Goal: Information Seeking & Learning: Learn about a topic

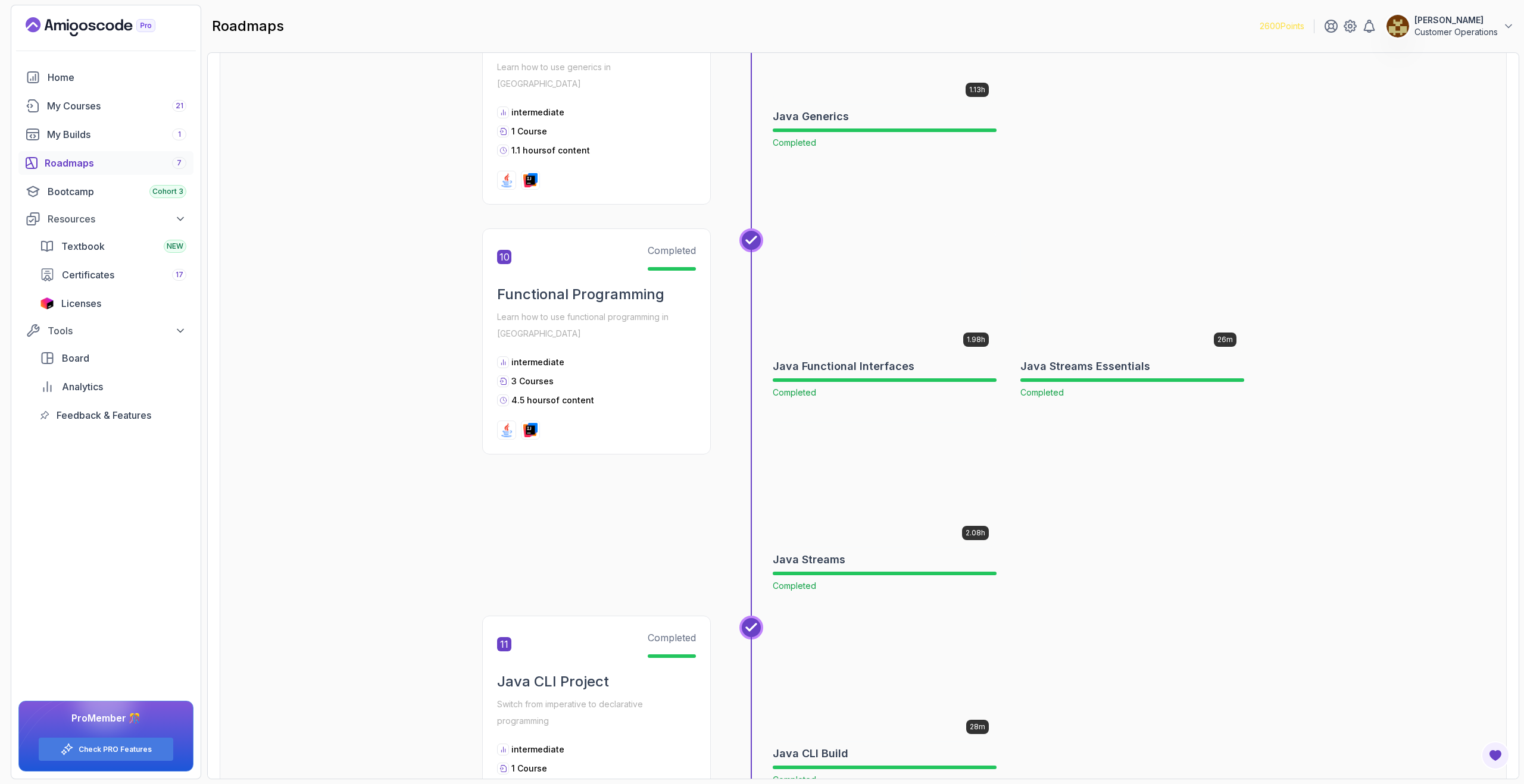
scroll to position [2349, 0]
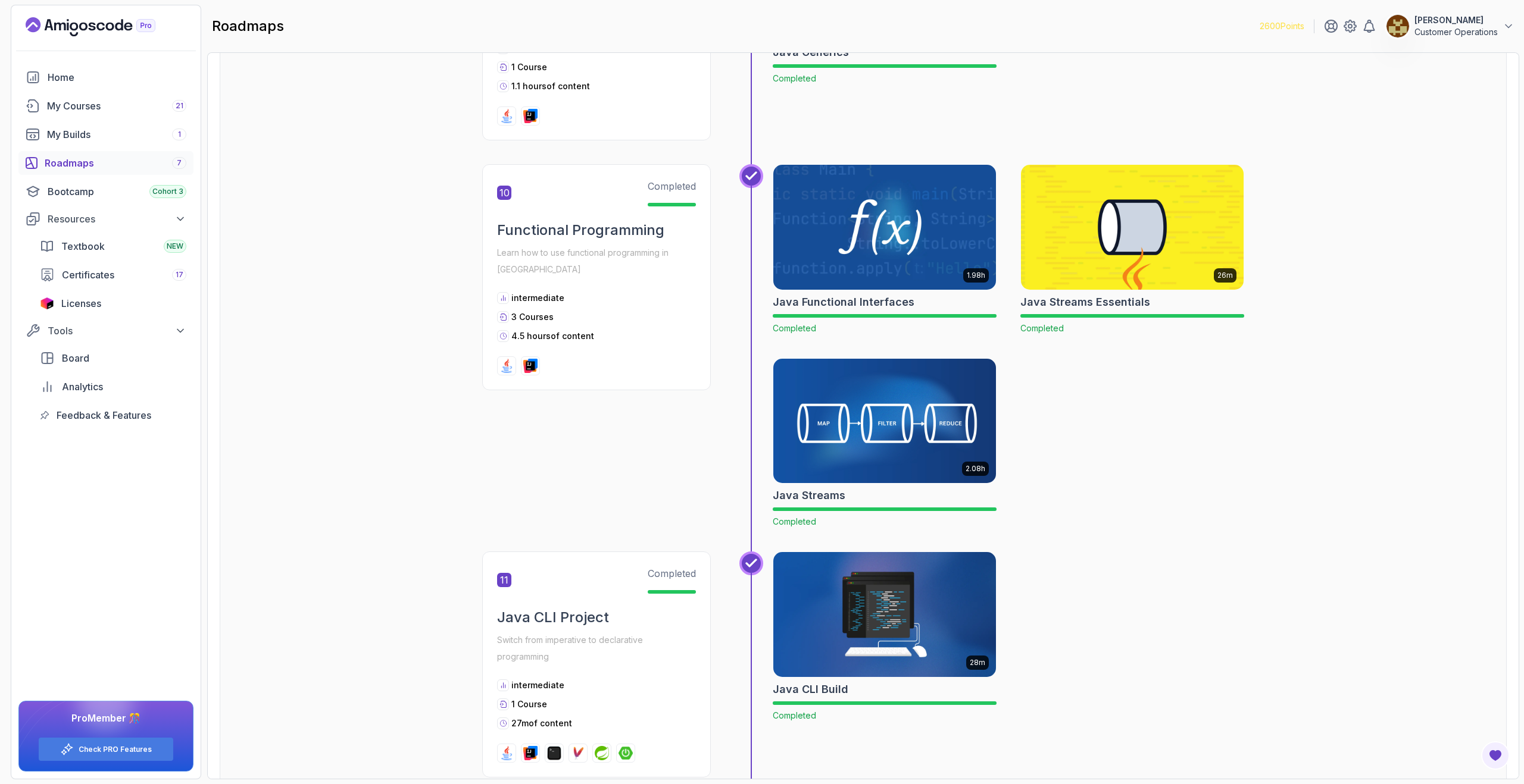
click at [878, 382] on img at bounding box center [885, 420] width 234 height 131
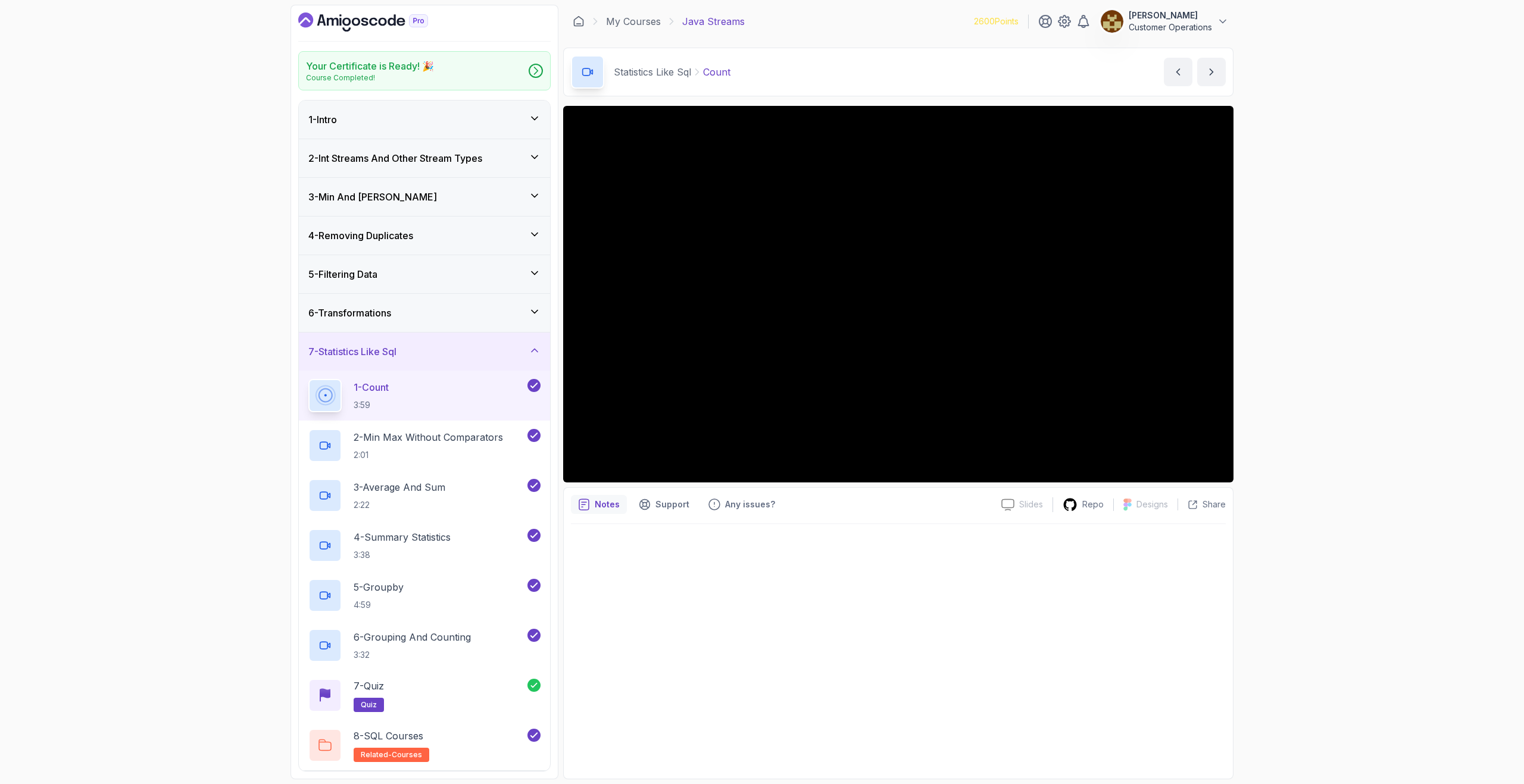
click at [465, 356] on div "7 - Statistics Like Sql" at bounding box center [424, 351] width 232 height 14
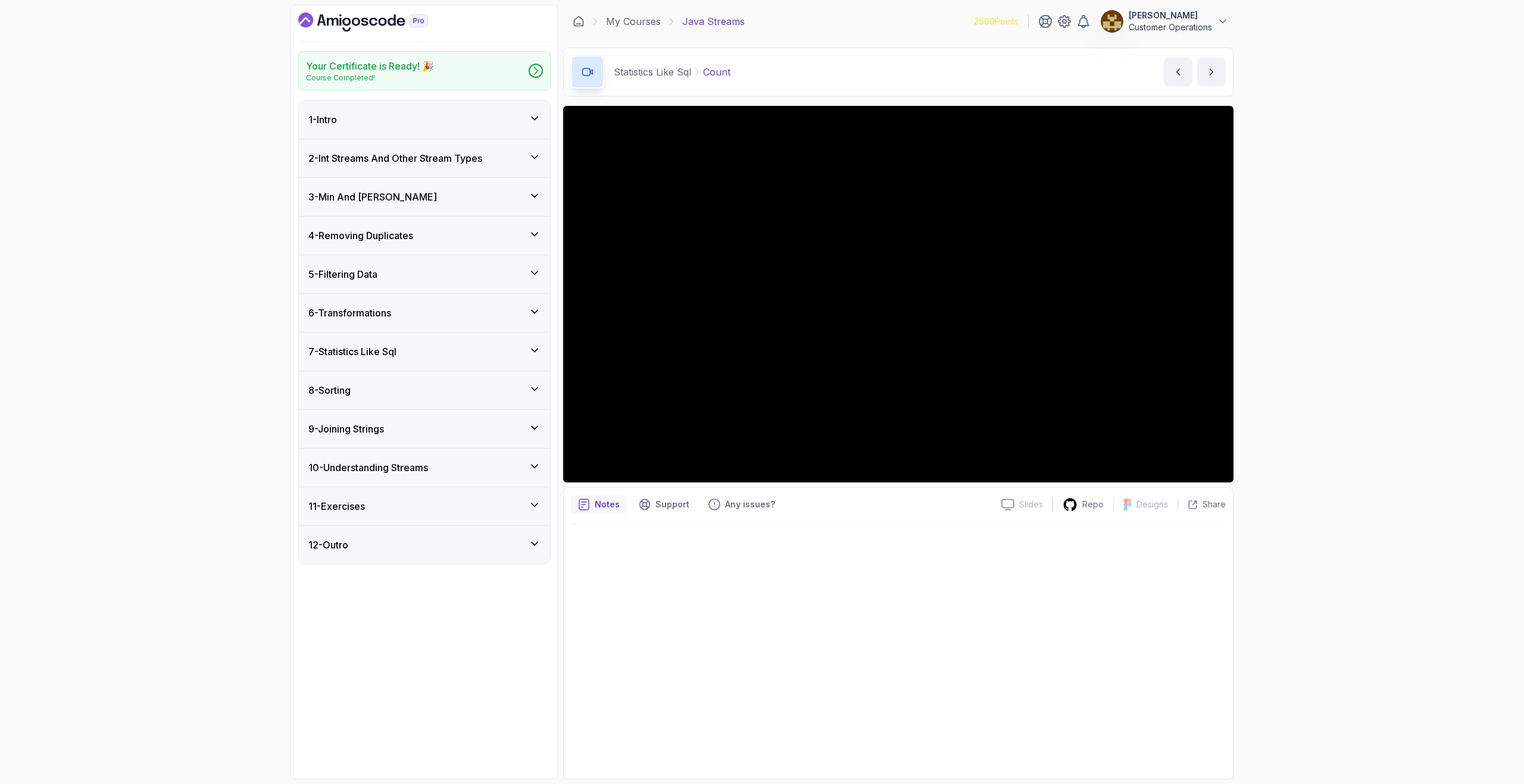
click at [442, 397] on div "8 - Sorting" at bounding box center [424, 390] width 251 height 38
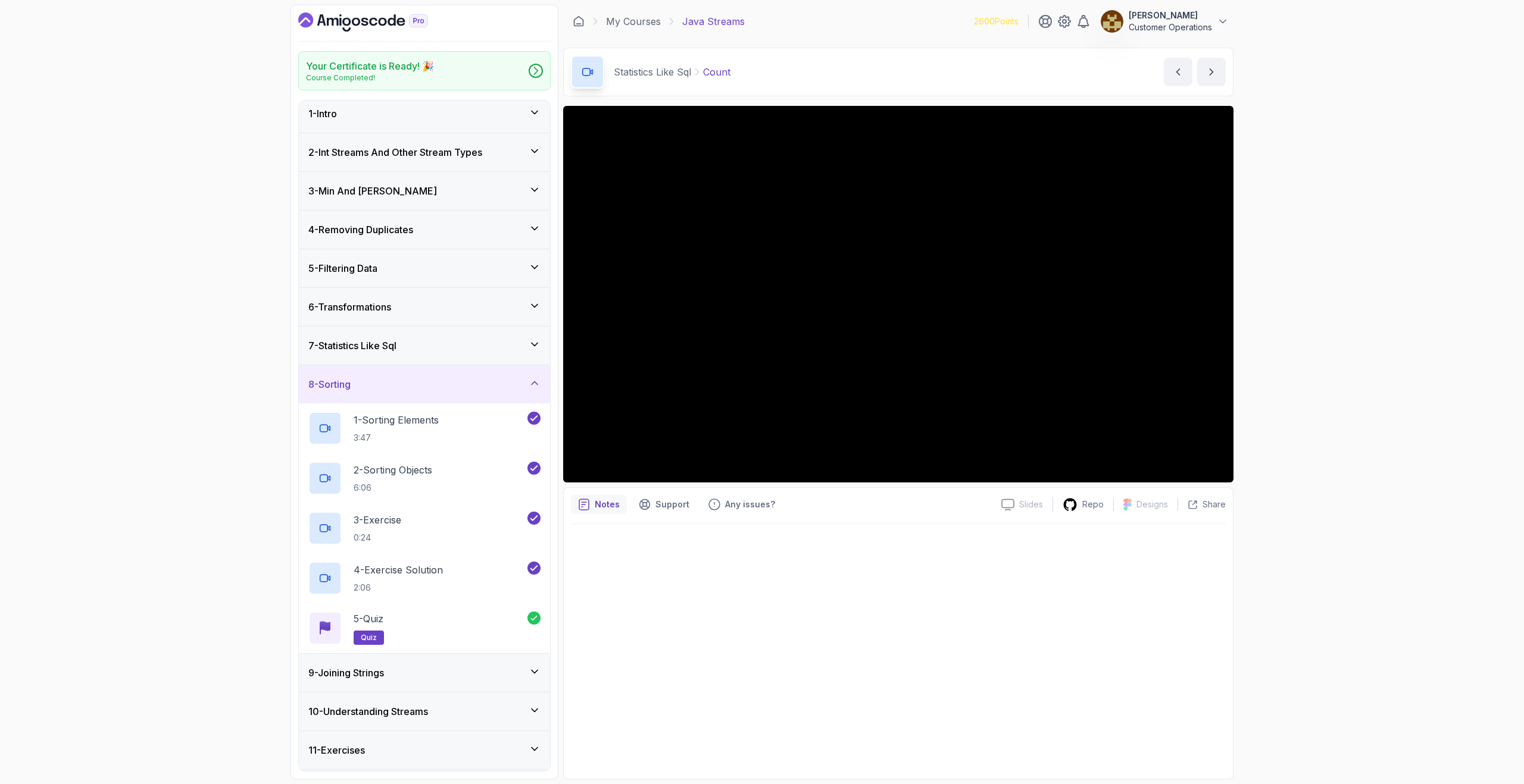
scroll to position [12, 0]
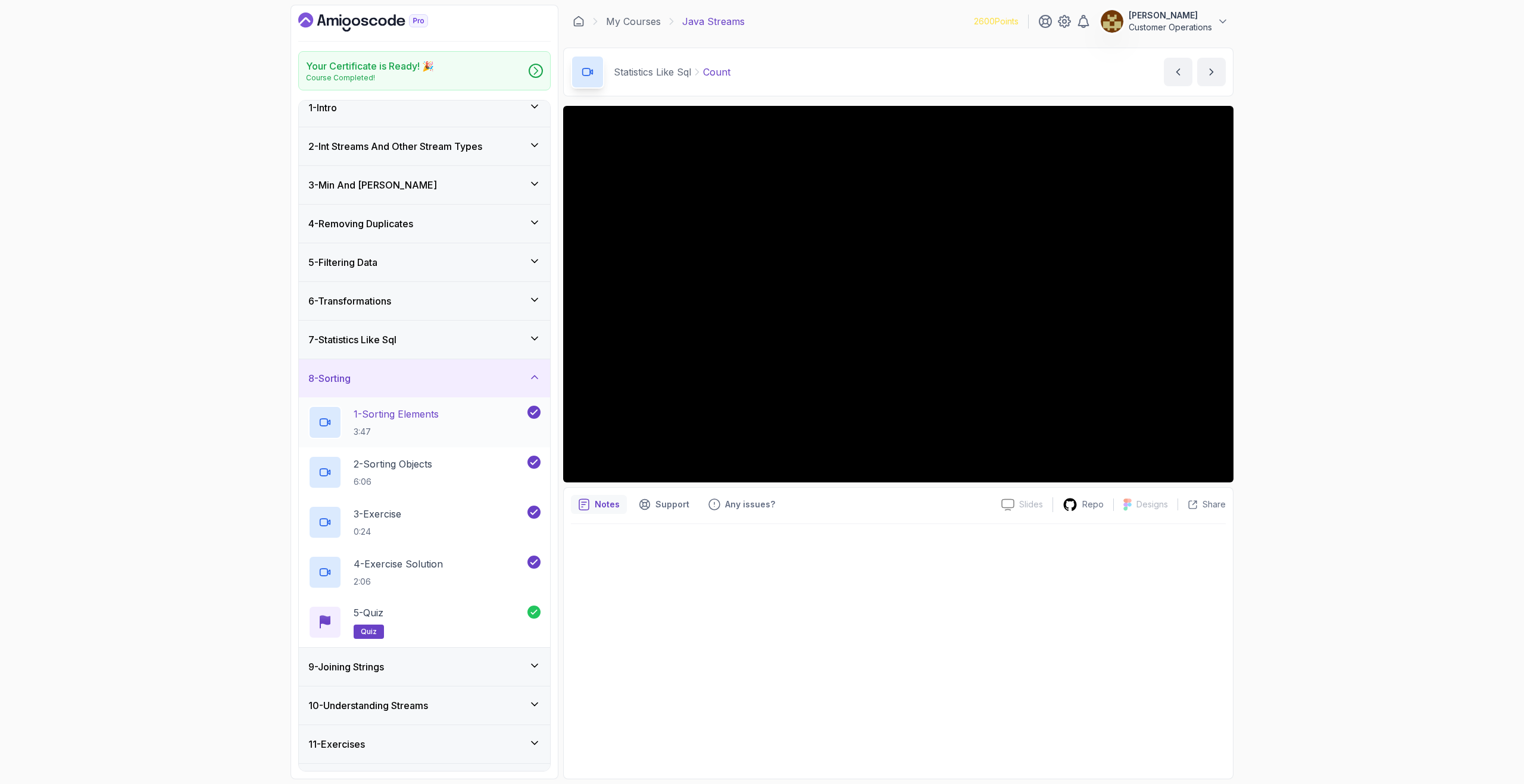
click at [447, 421] on div "1 - Sorting Elements 3:47" at bounding box center [417, 423] width 217 height 34
click at [372, 188] on h3 "3 - Min And [PERSON_NAME]" at bounding box center [373, 184] width 128 height 14
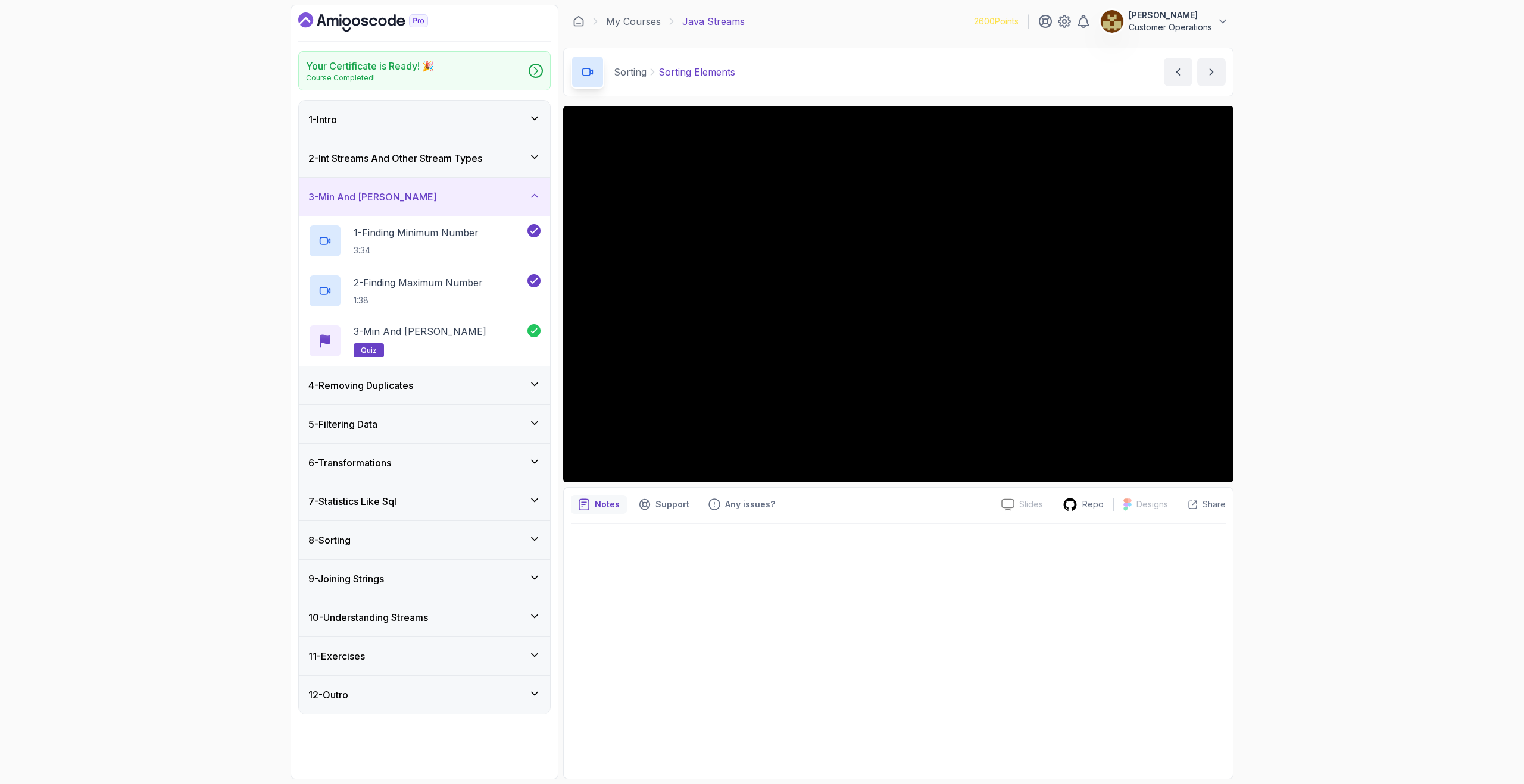
click at [385, 208] on div "3 - Min And [PERSON_NAME]" at bounding box center [424, 196] width 251 height 38
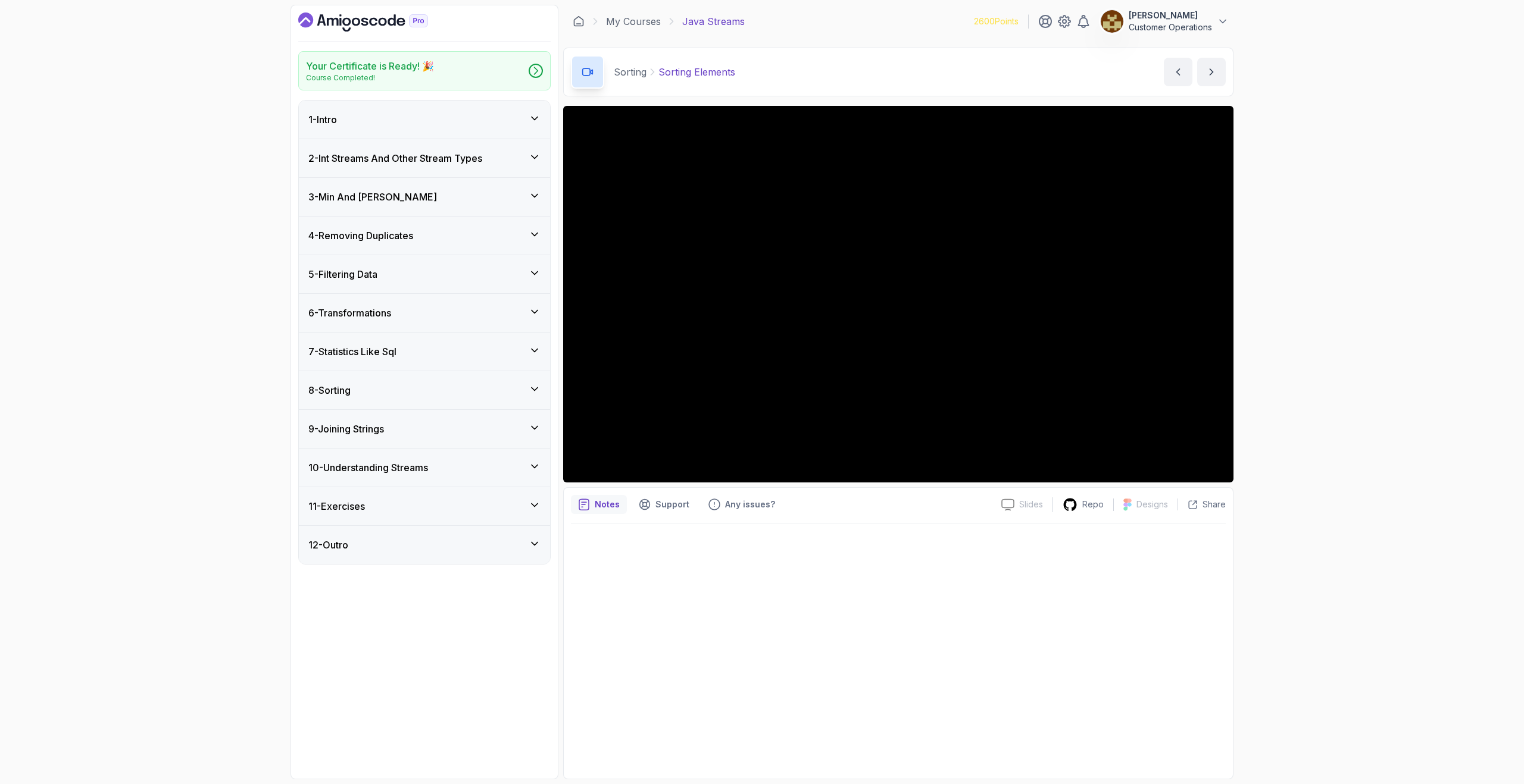
click at [397, 221] on div "4 - Removing Duplicates" at bounding box center [424, 235] width 251 height 38
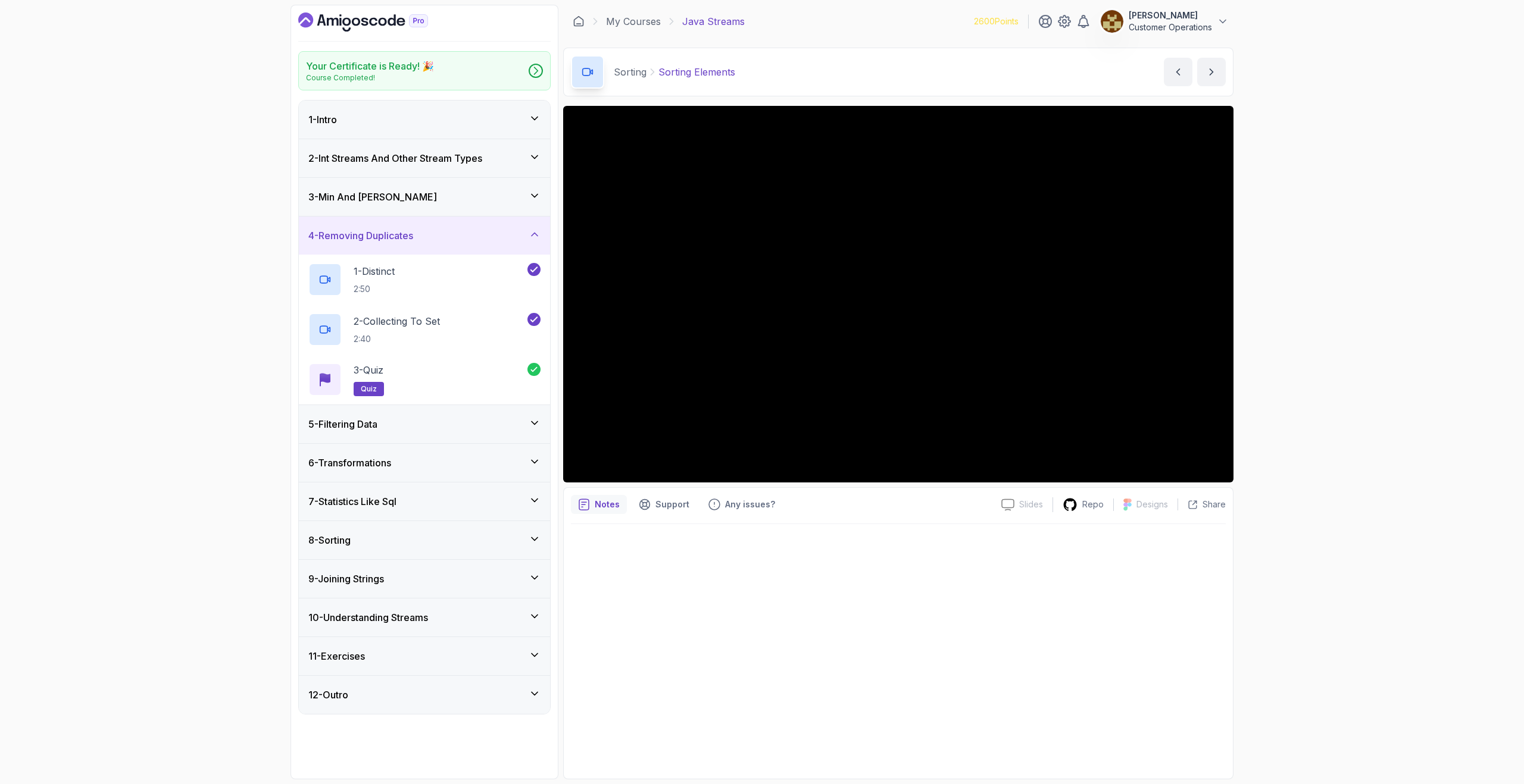
click at [401, 228] on h3 "4 - Removing Duplicates" at bounding box center [361, 235] width 105 height 14
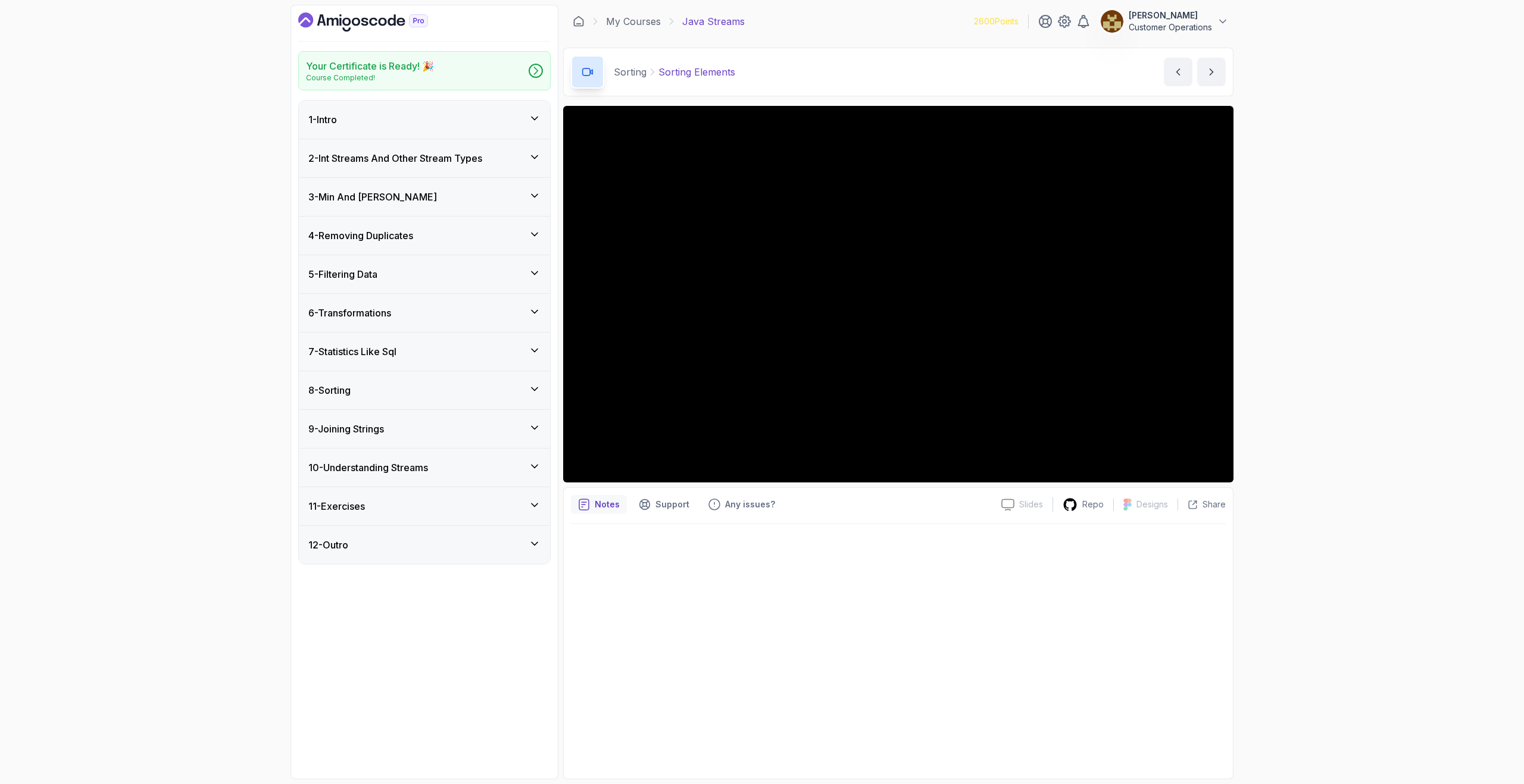
click at [424, 259] on div "5 - Filtering Data" at bounding box center [424, 274] width 251 height 38
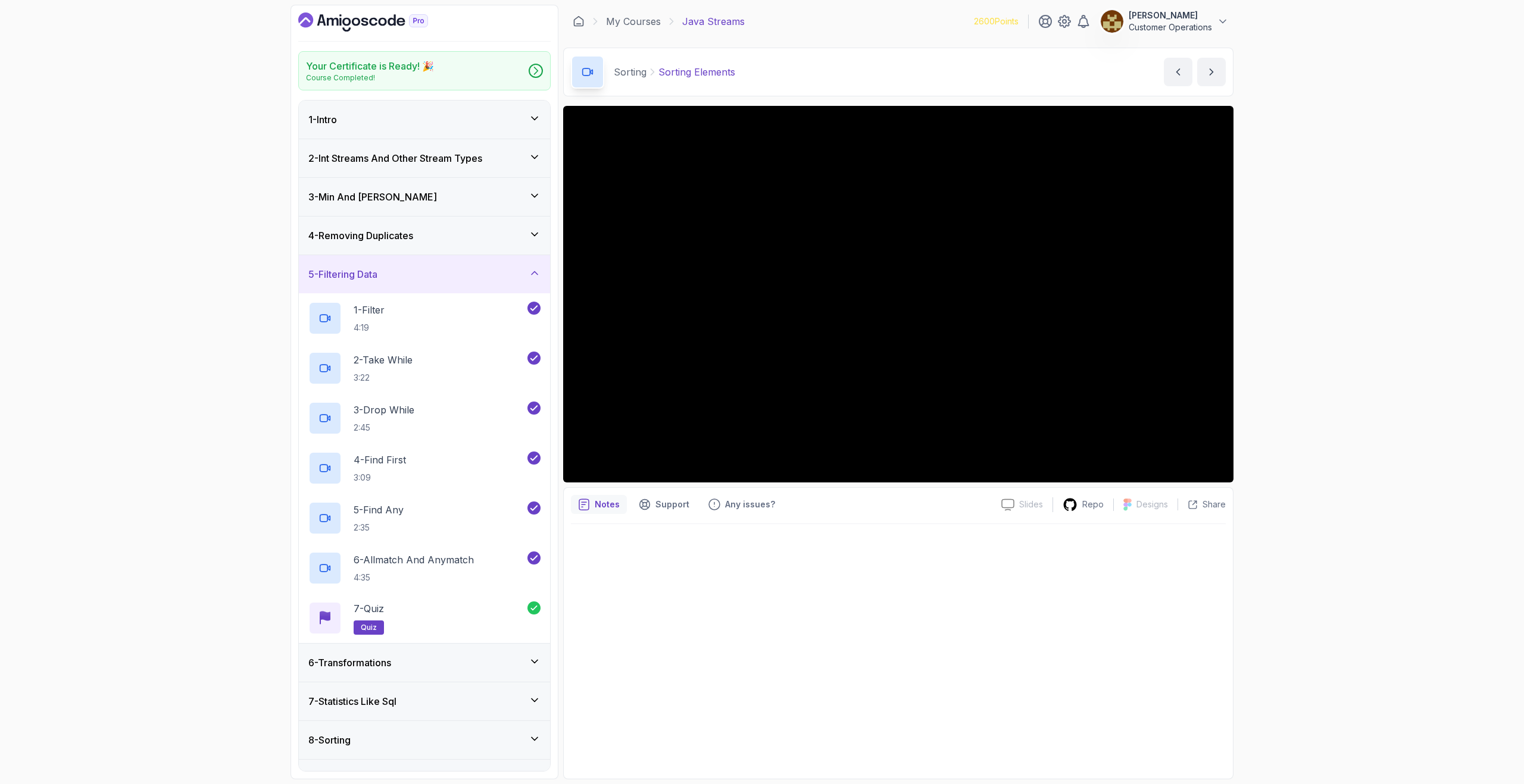
click at [424, 264] on div "5 - Filtering Data" at bounding box center [424, 274] width 251 height 38
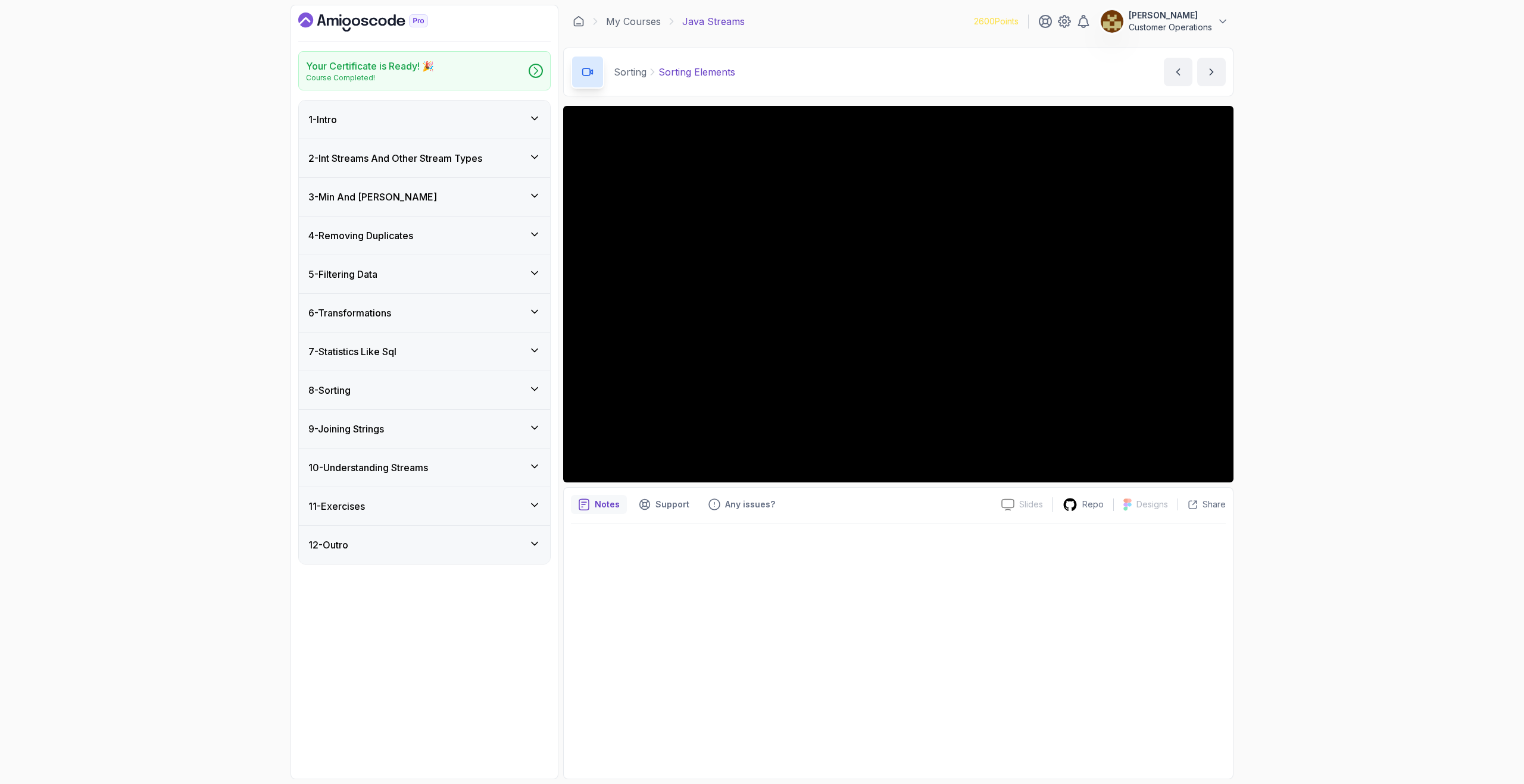
click at [419, 245] on div "4 - Removing Duplicates" at bounding box center [424, 235] width 251 height 38
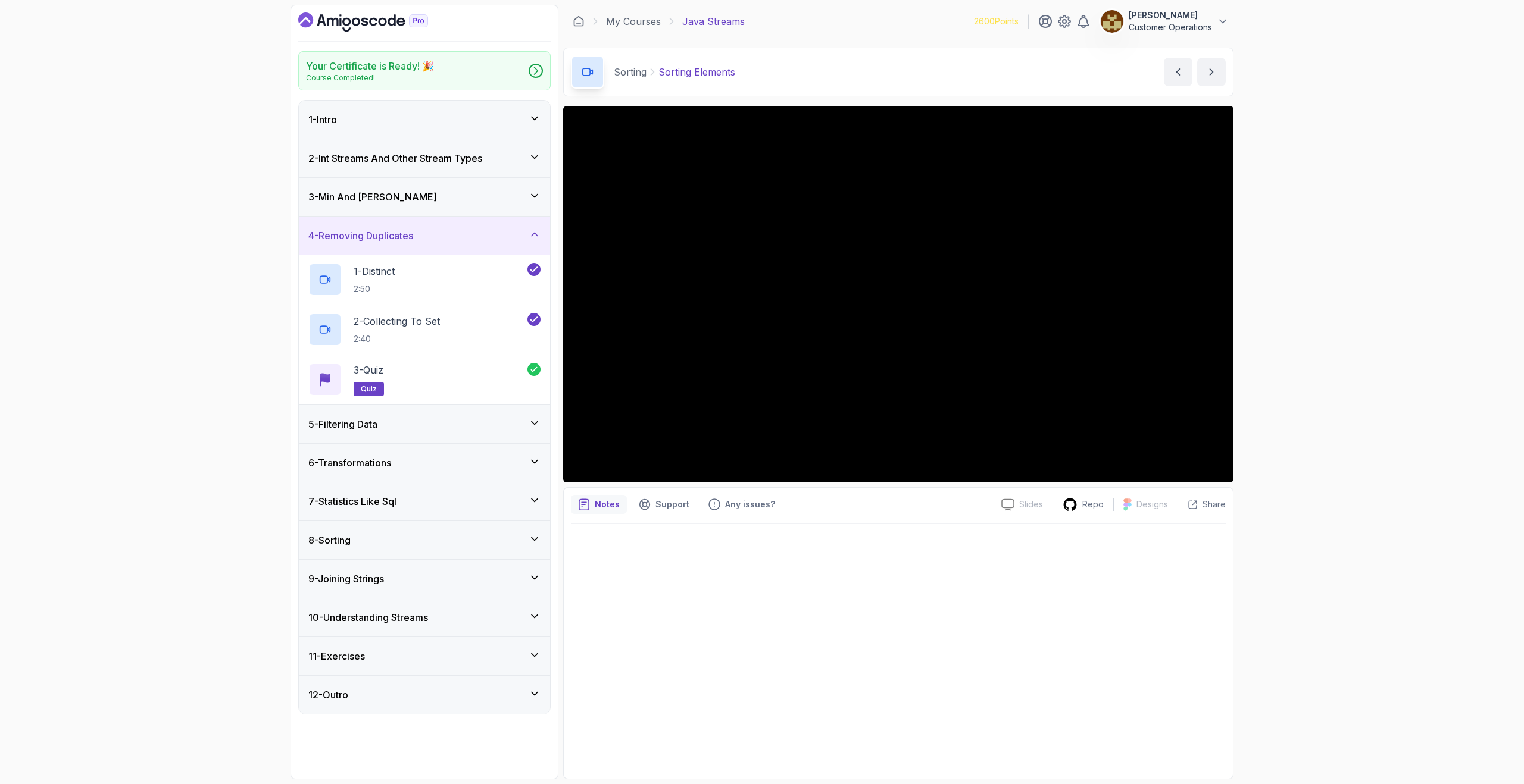
click at [413, 239] on h3 "4 - Removing Duplicates" at bounding box center [361, 235] width 105 height 14
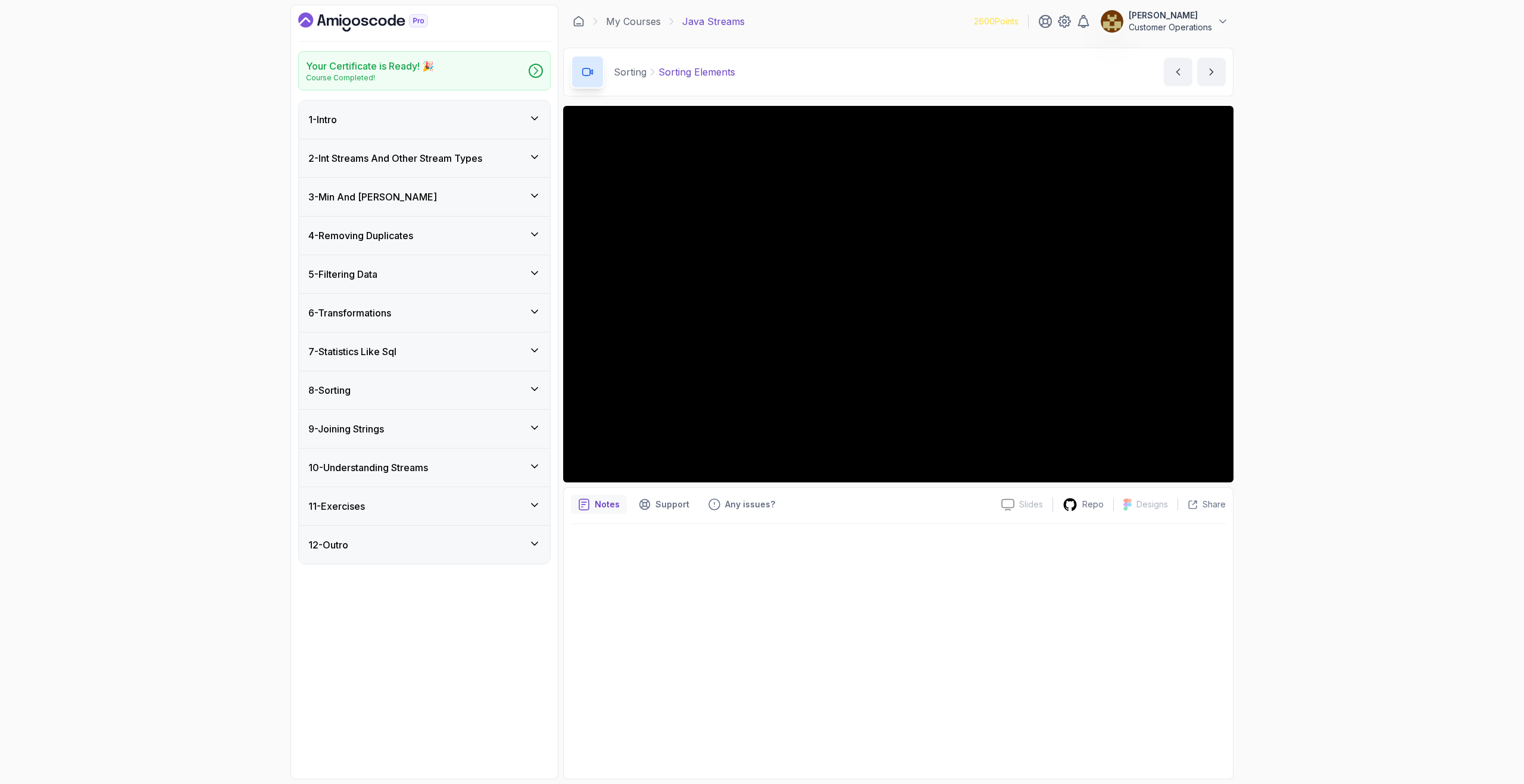
click at [402, 312] on div "6 - Transformations" at bounding box center [424, 313] width 232 height 14
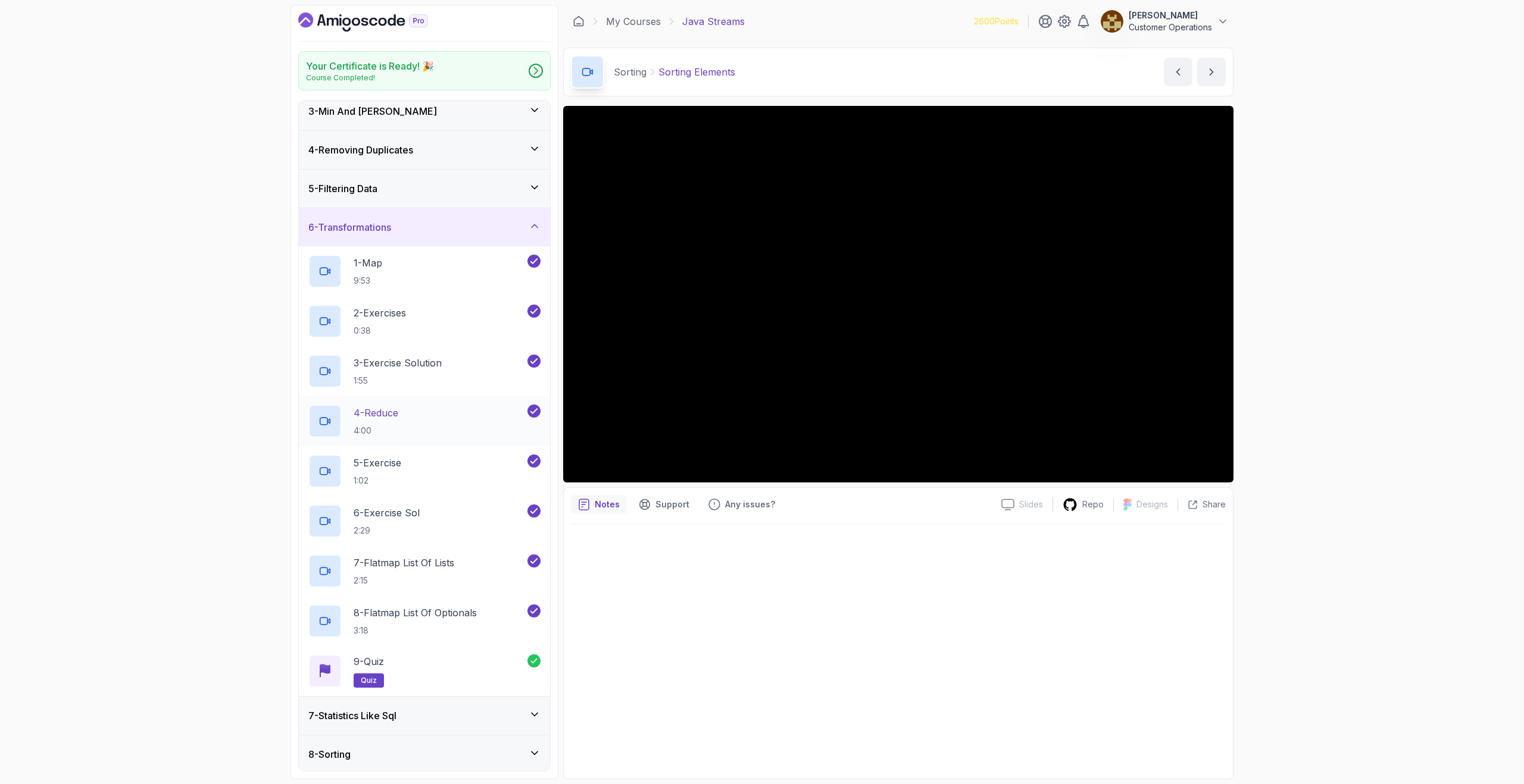
scroll to position [99, 0]
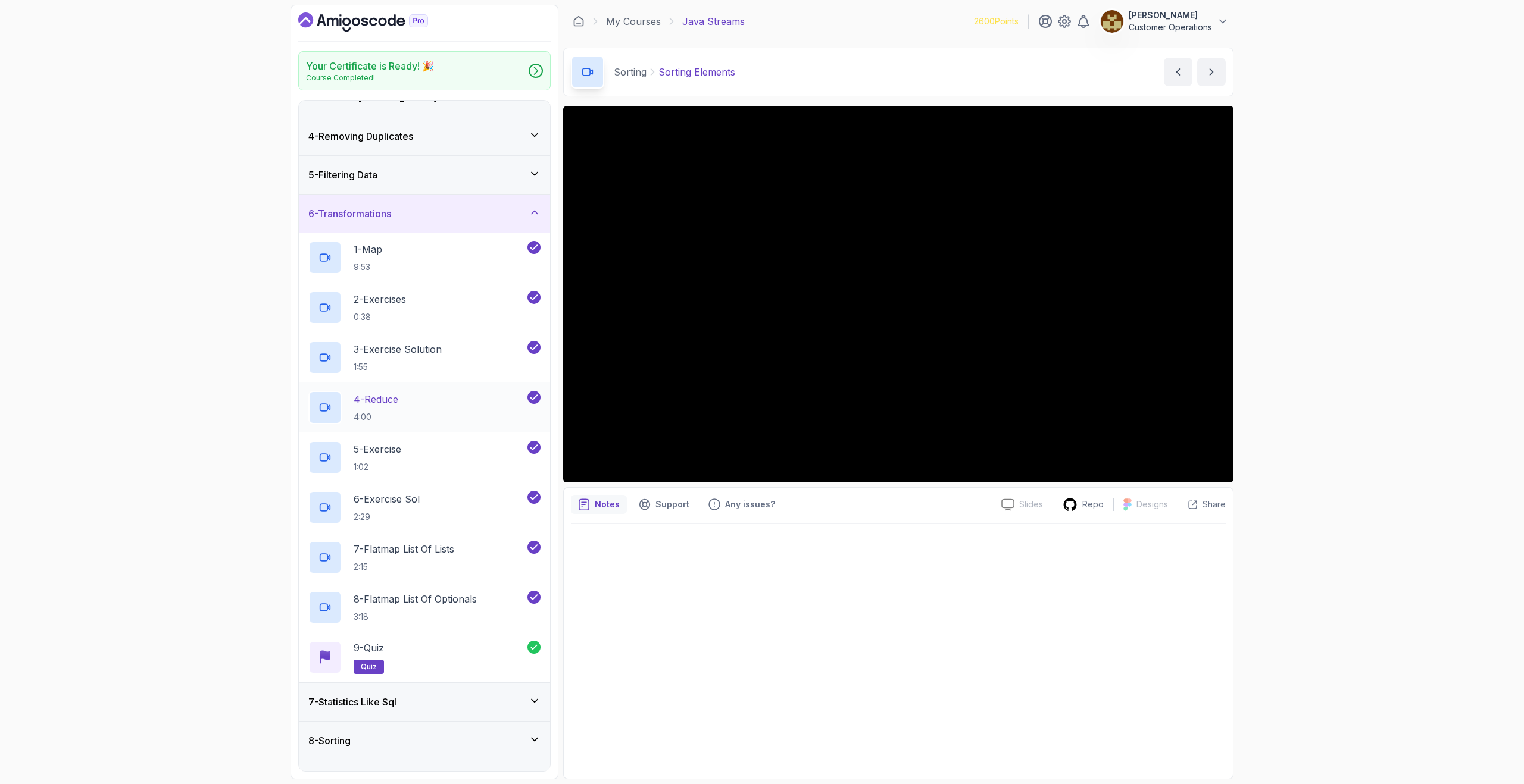
click at [412, 398] on div "4 - Reduce 4:00" at bounding box center [417, 408] width 217 height 34
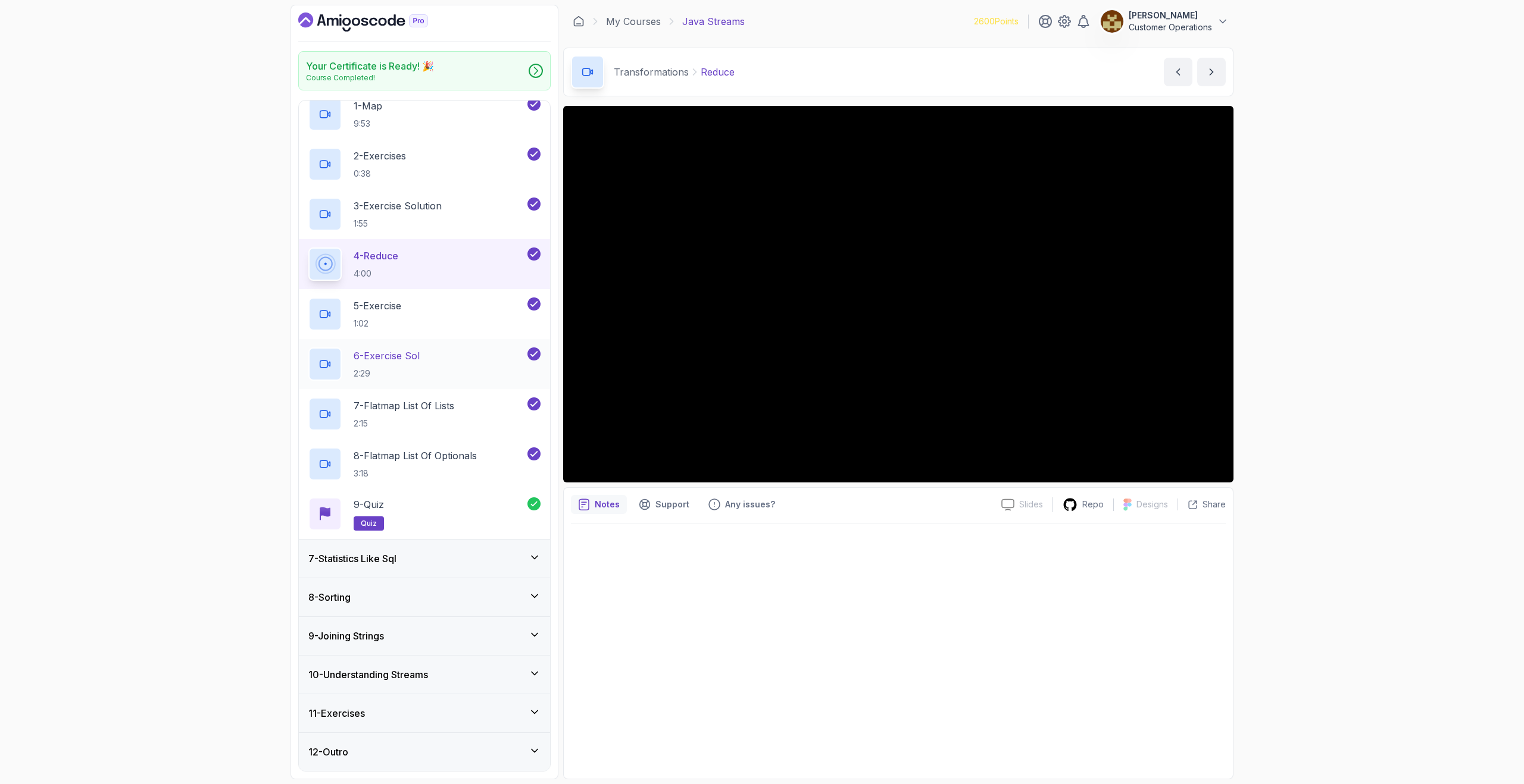
click at [391, 592] on div "8 - Sorting" at bounding box center [424, 597] width 232 height 14
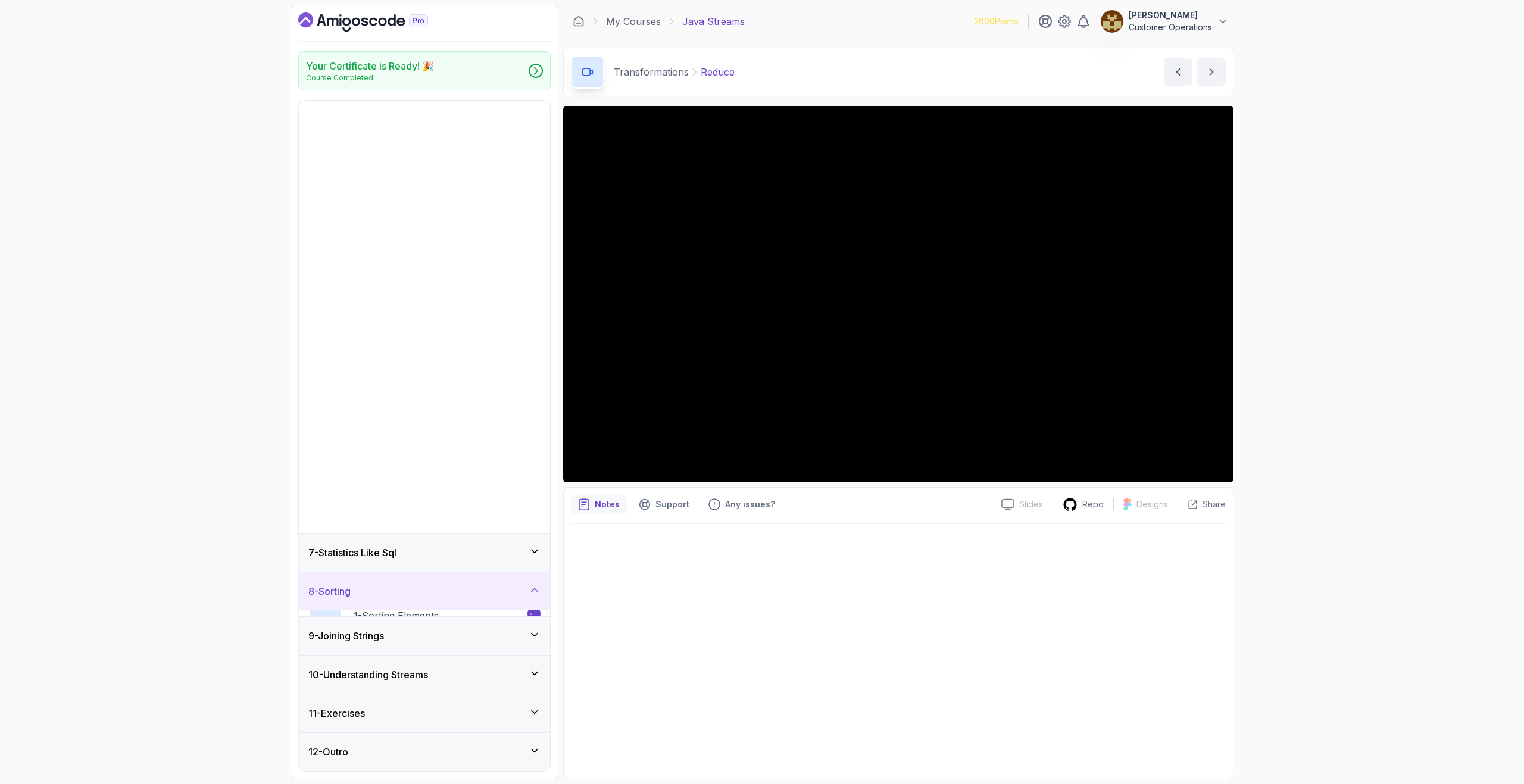
scroll to position [0, 0]
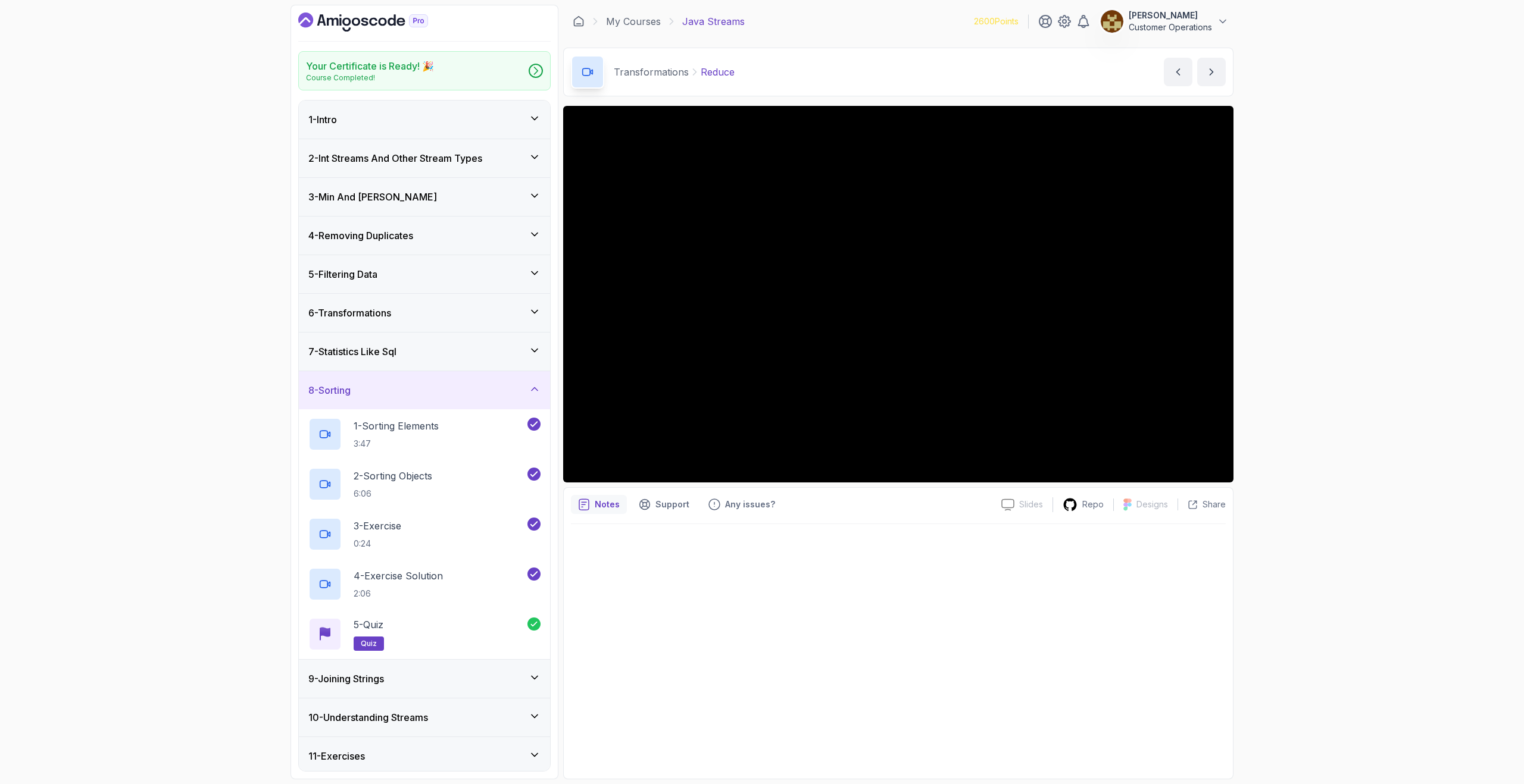
click at [429, 391] on div "8 - Sorting" at bounding box center [424, 390] width 232 height 14
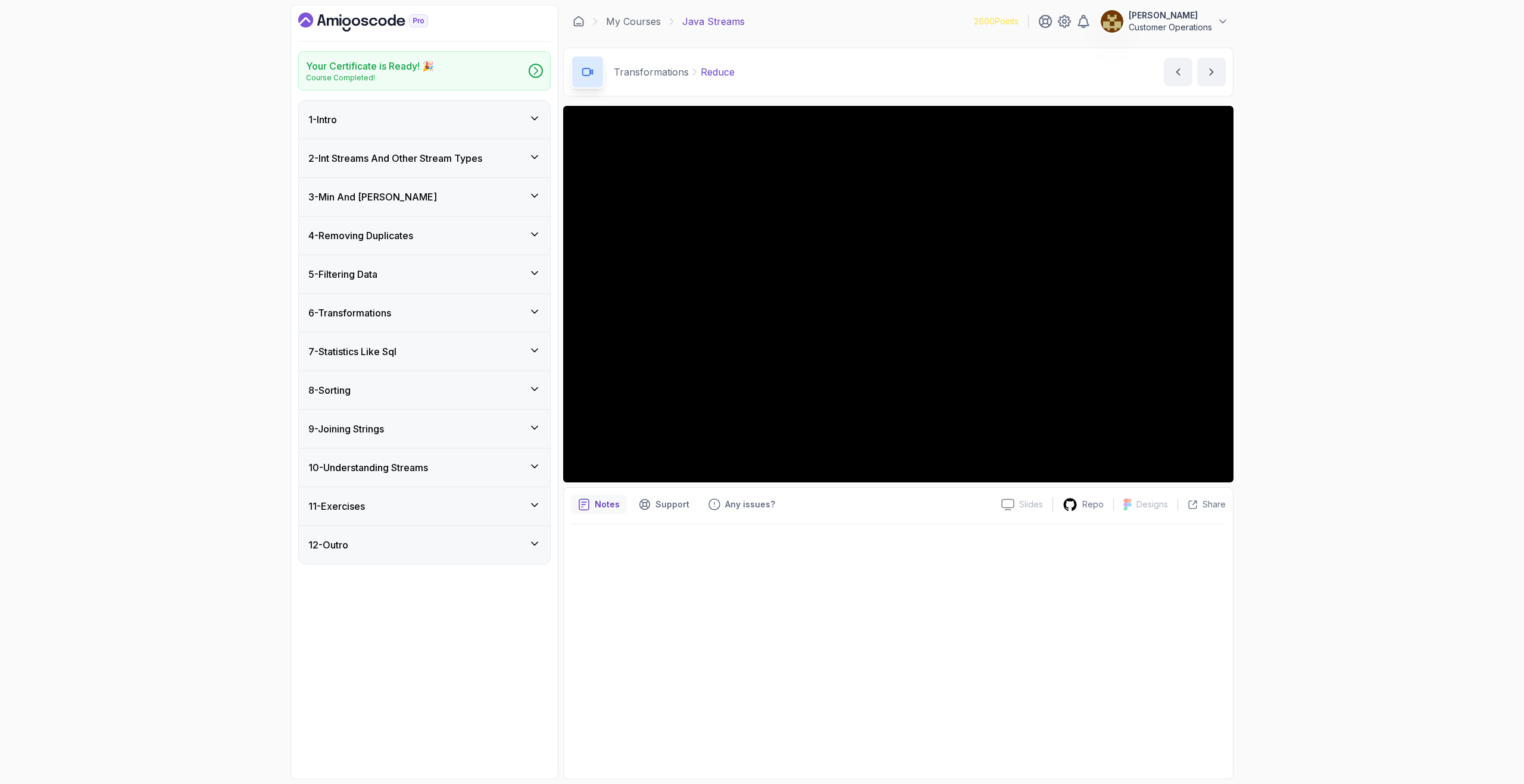
click at [424, 201] on div "3 - Min And [PERSON_NAME]" at bounding box center [424, 196] width 232 height 14
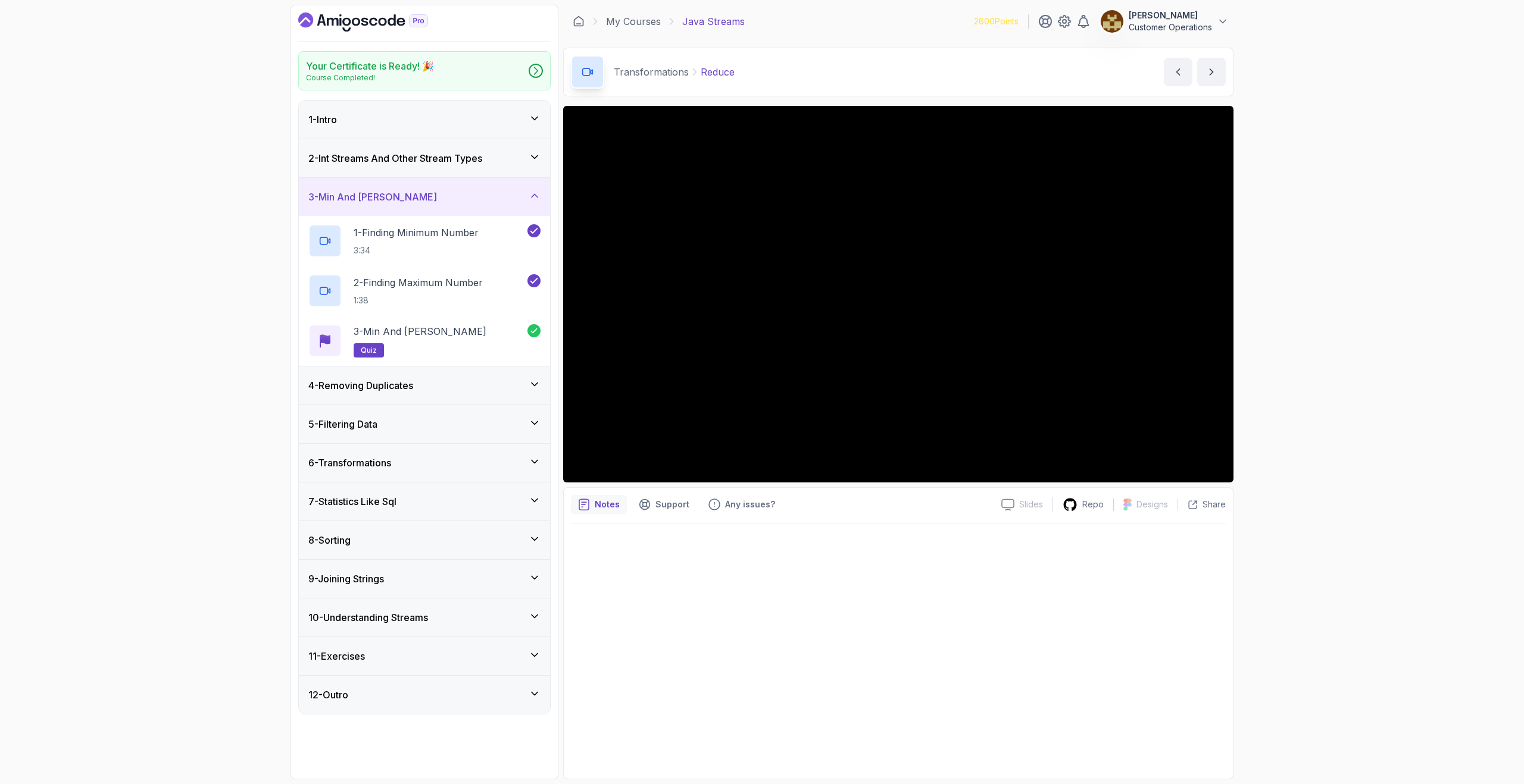
click at [424, 200] on div "3 - Min And [PERSON_NAME]" at bounding box center [424, 196] width 232 height 14
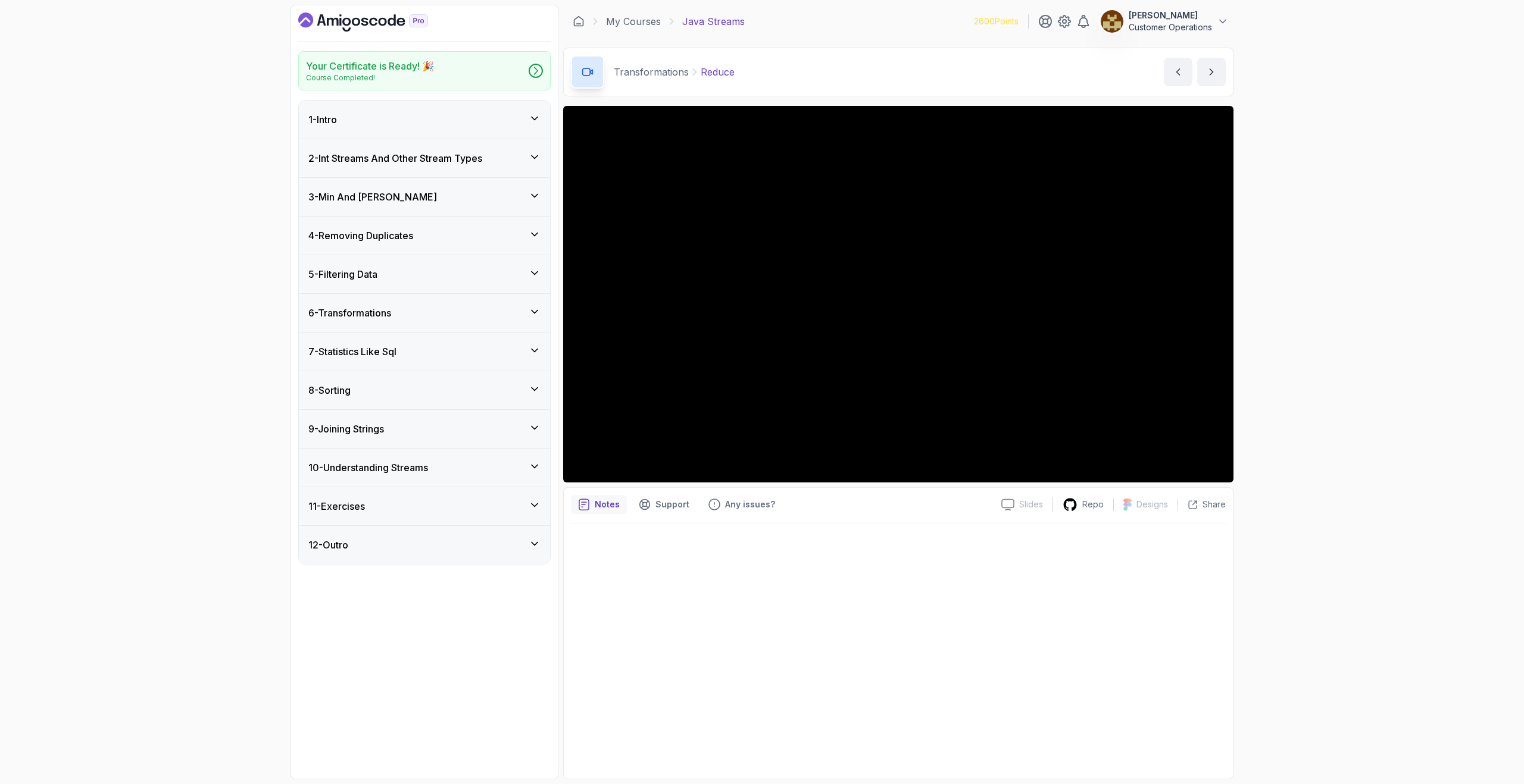
click at [430, 274] on div "5 - Filtering Data" at bounding box center [424, 274] width 232 height 14
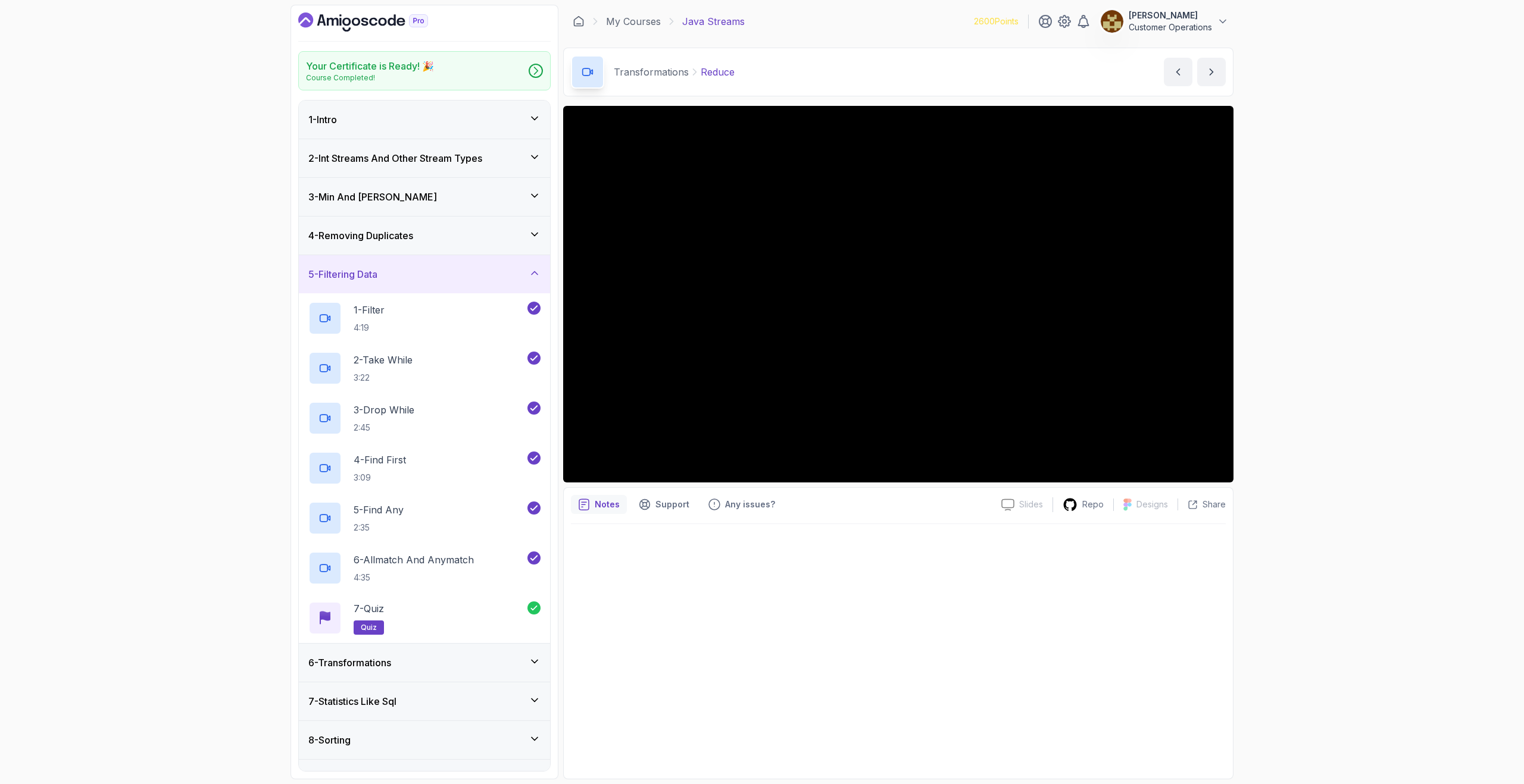
click at [430, 275] on div "5 - Filtering Data" at bounding box center [424, 274] width 232 height 14
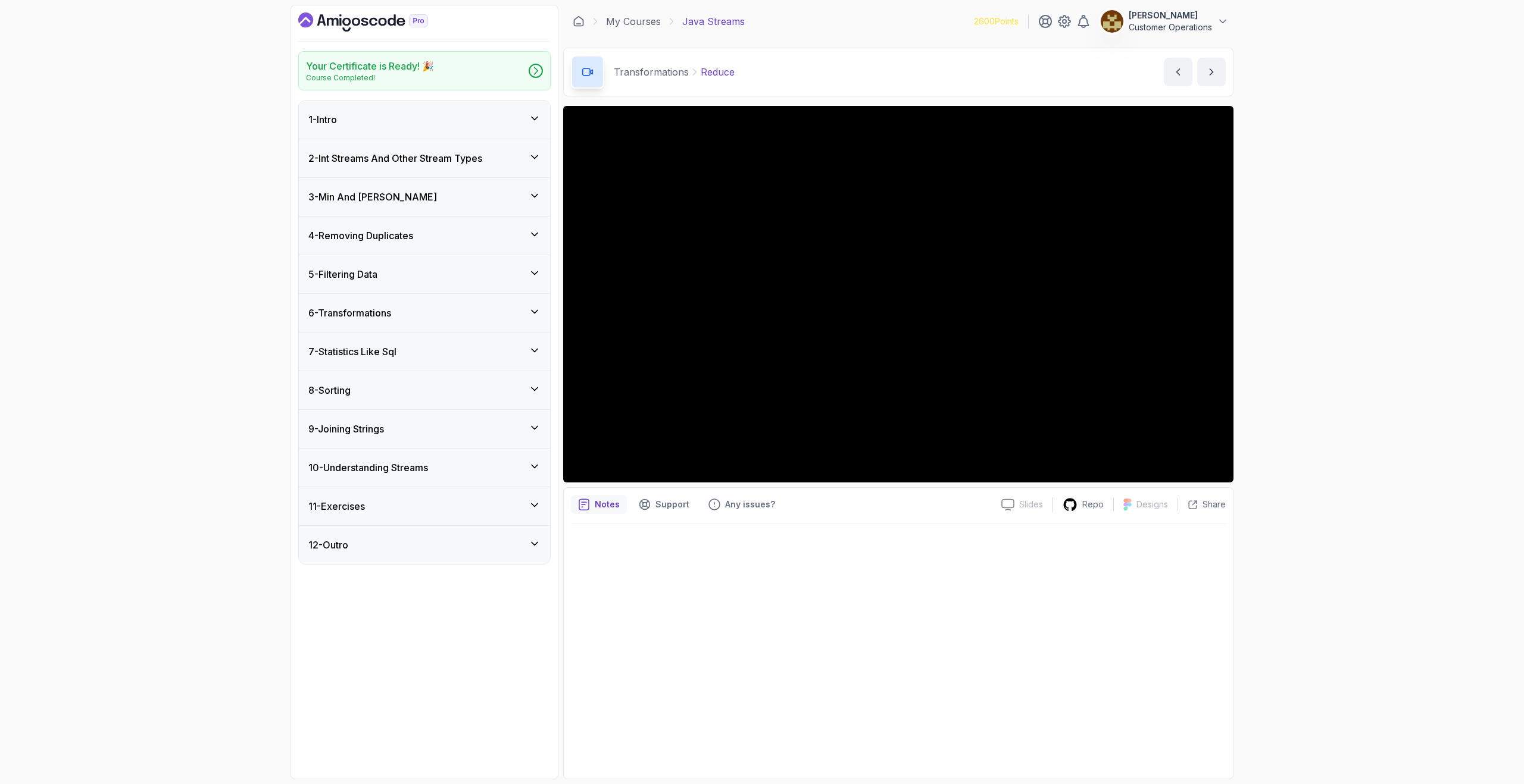
click at [432, 302] on div "6 - Transformations" at bounding box center [424, 313] width 251 height 38
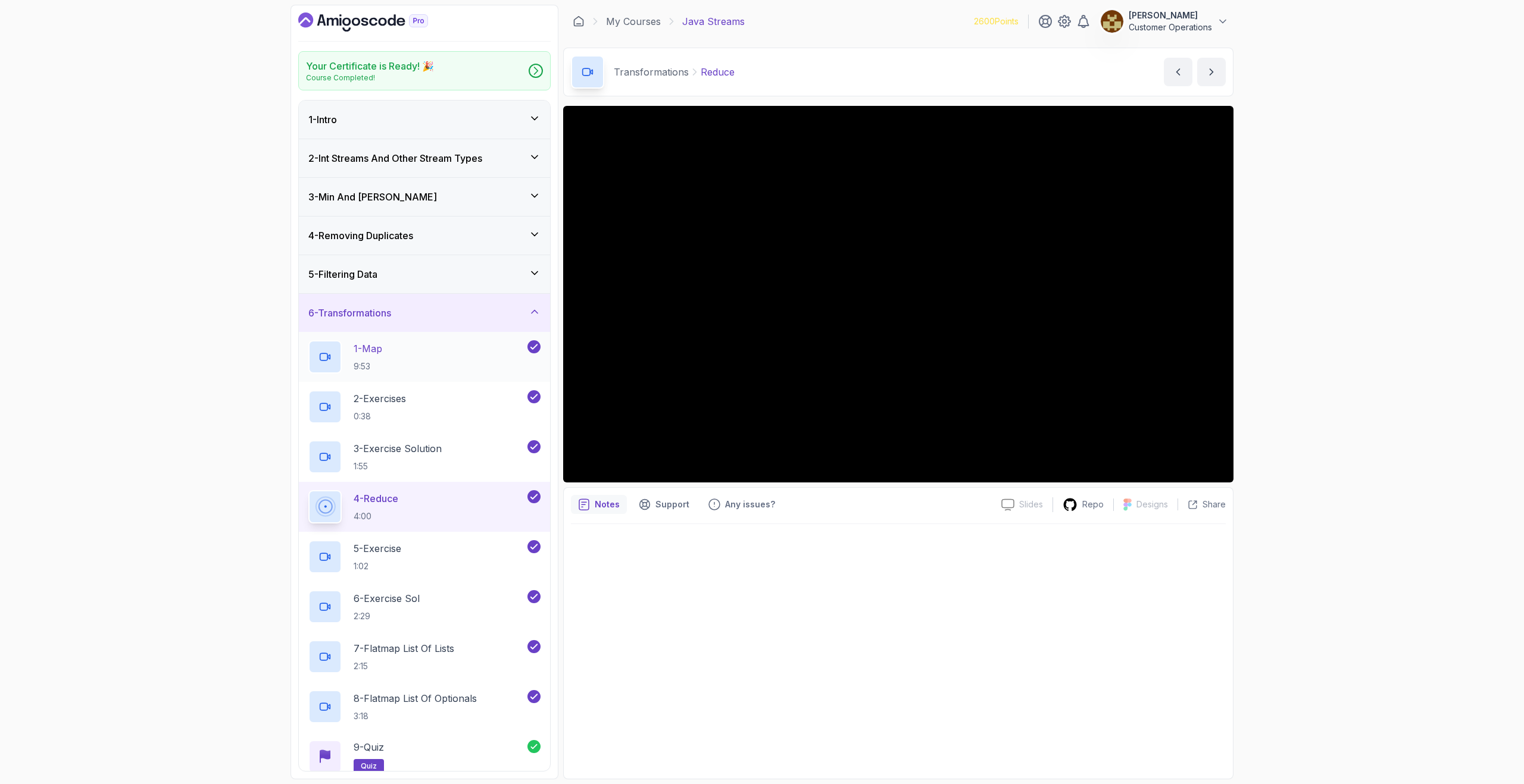
click at [412, 352] on div "1 - Map 9:53" at bounding box center [417, 357] width 217 height 34
click at [837, 75] on div "Transformations Map Map by [PERSON_NAME]" at bounding box center [898, 72] width 670 height 49
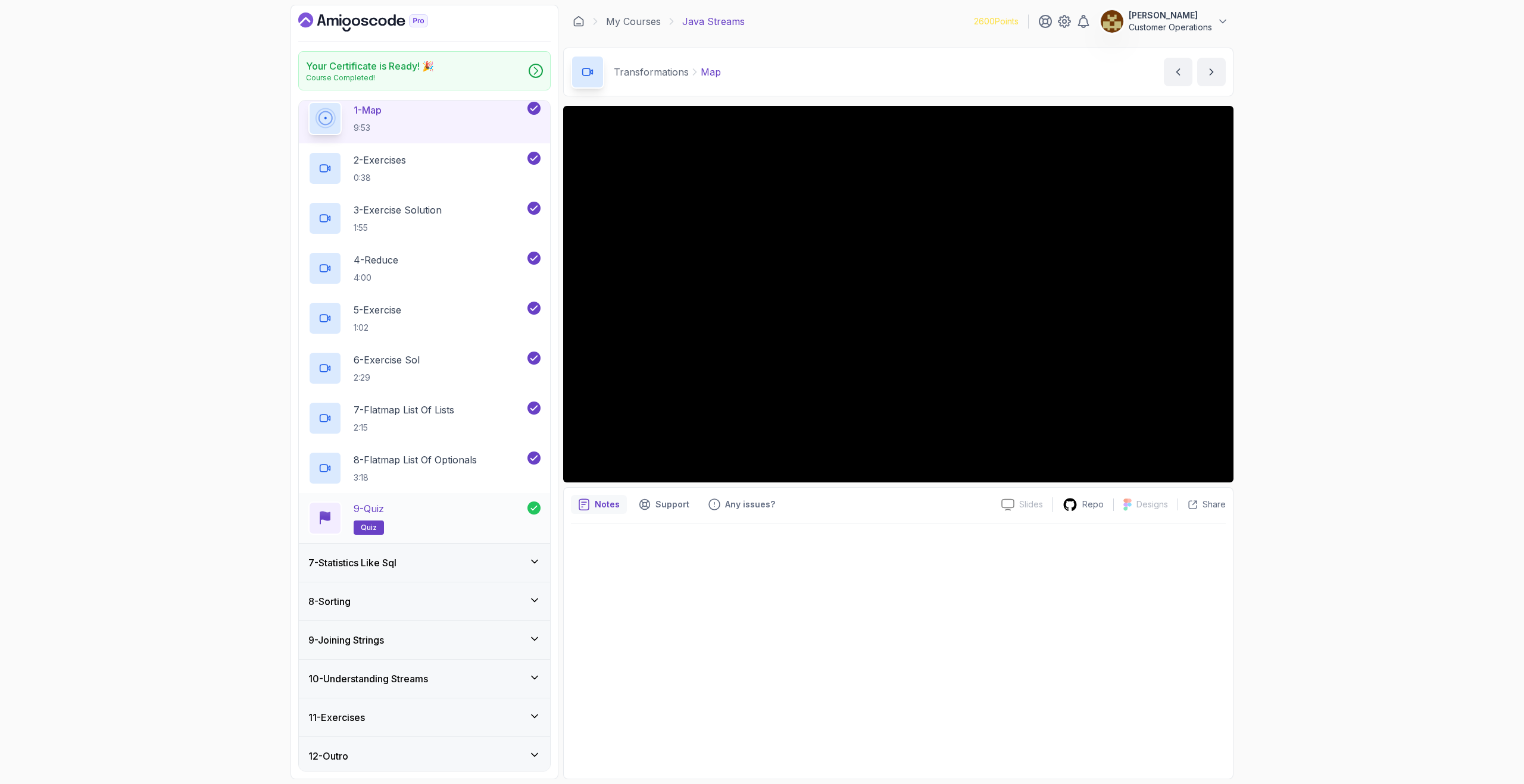
scroll to position [243, 0]
click at [417, 637] on div "9 - Joining Strings" at bounding box center [424, 635] width 232 height 14
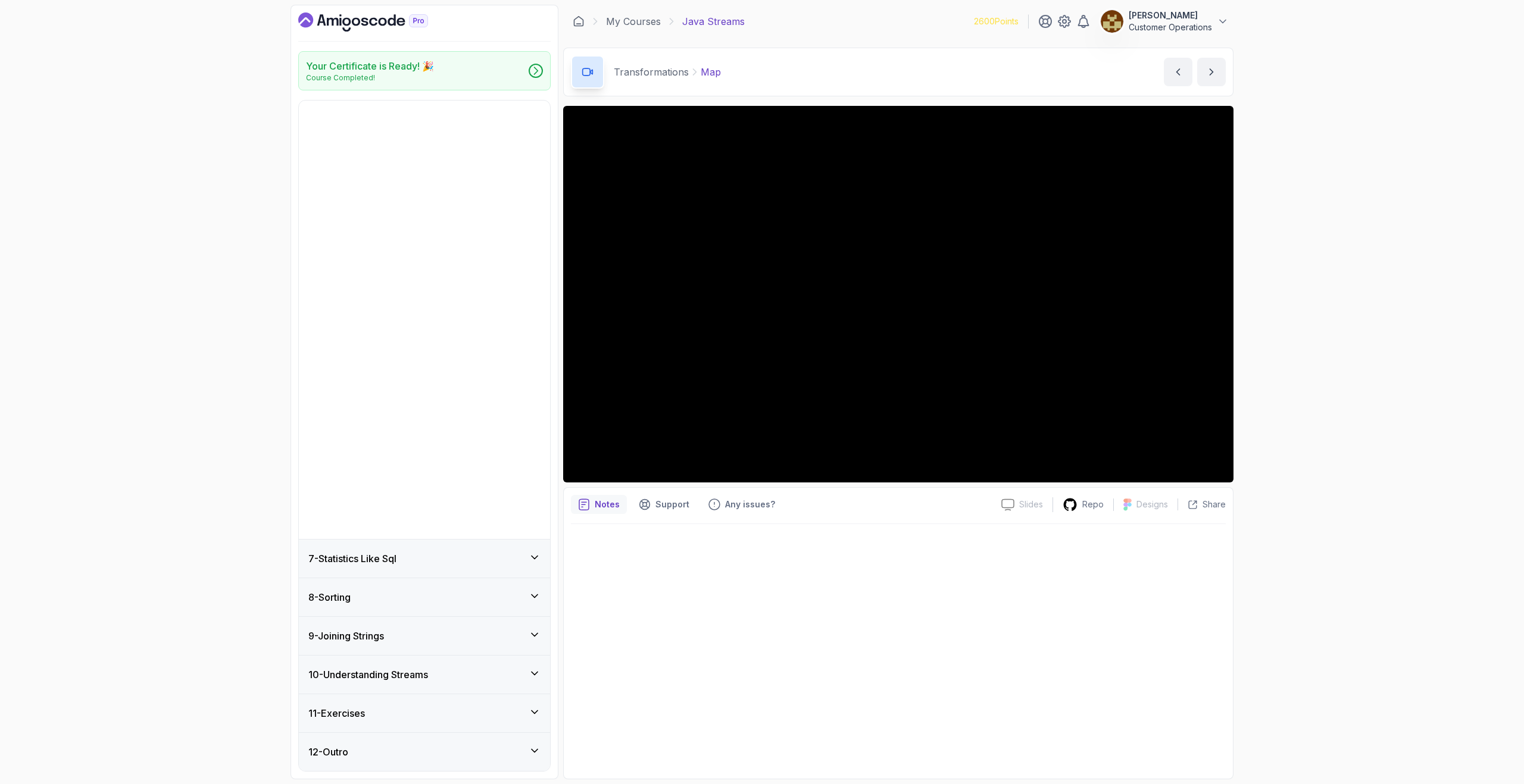
scroll to position [0, 0]
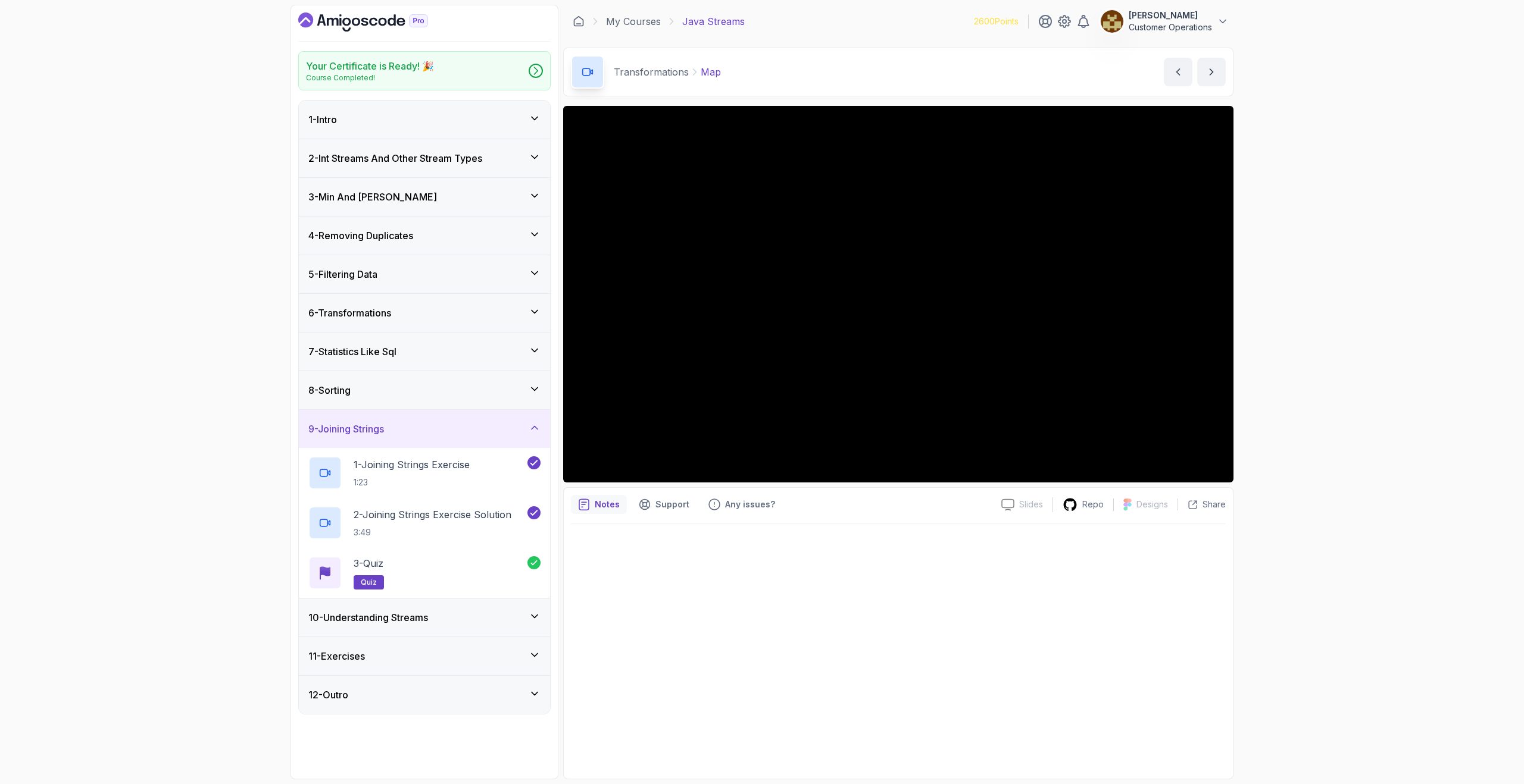
click at [453, 434] on div "9 - Joining Strings" at bounding box center [424, 429] width 232 height 14
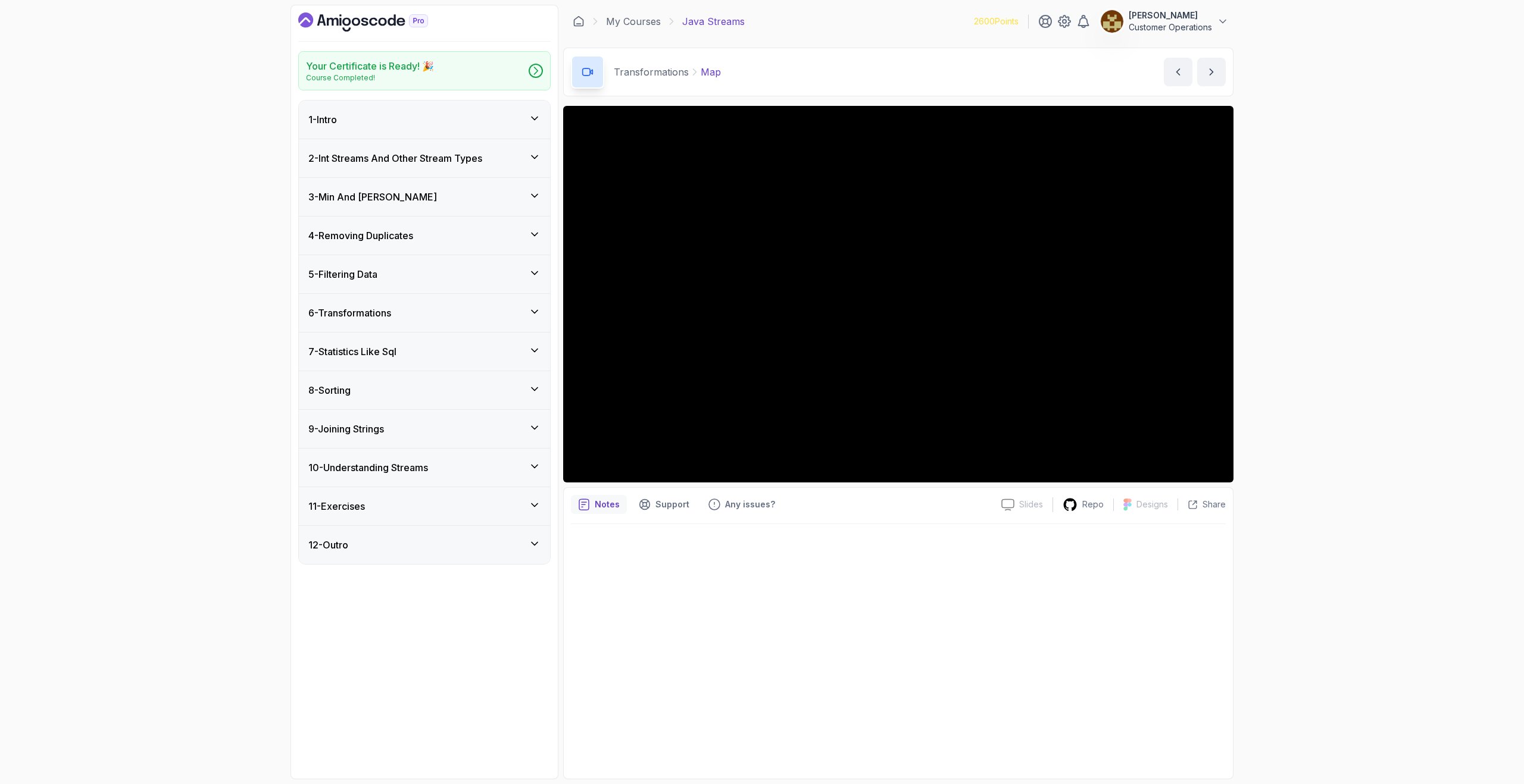
click at [452, 432] on div "9 - Joining Strings" at bounding box center [424, 429] width 232 height 14
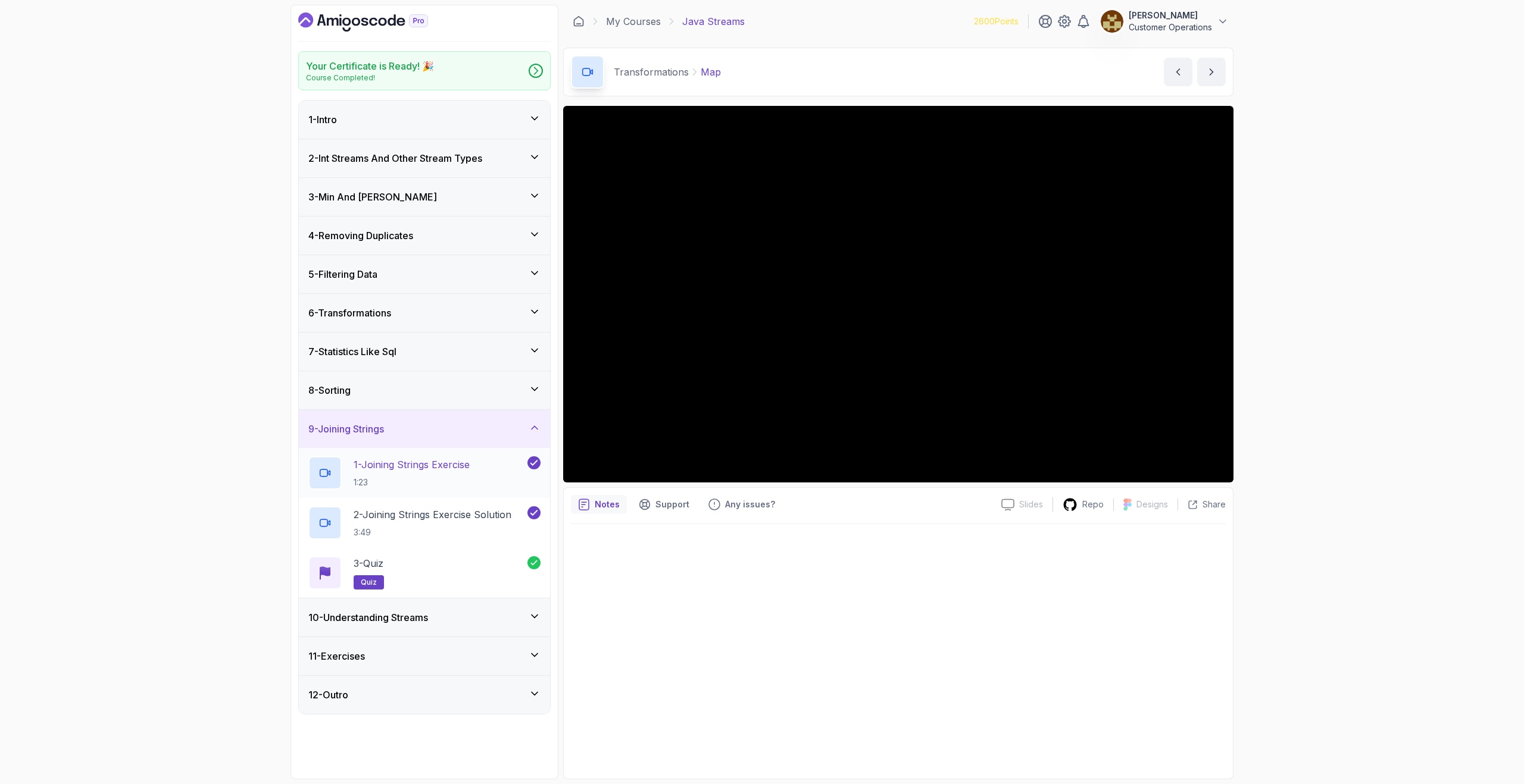
click at [440, 465] on p "1 - Joining Strings Exercise" at bounding box center [411, 464] width 116 height 14
click at [395, 398] on div "8 - Sorting" at bounding box center [424, 390] width 251 height 38
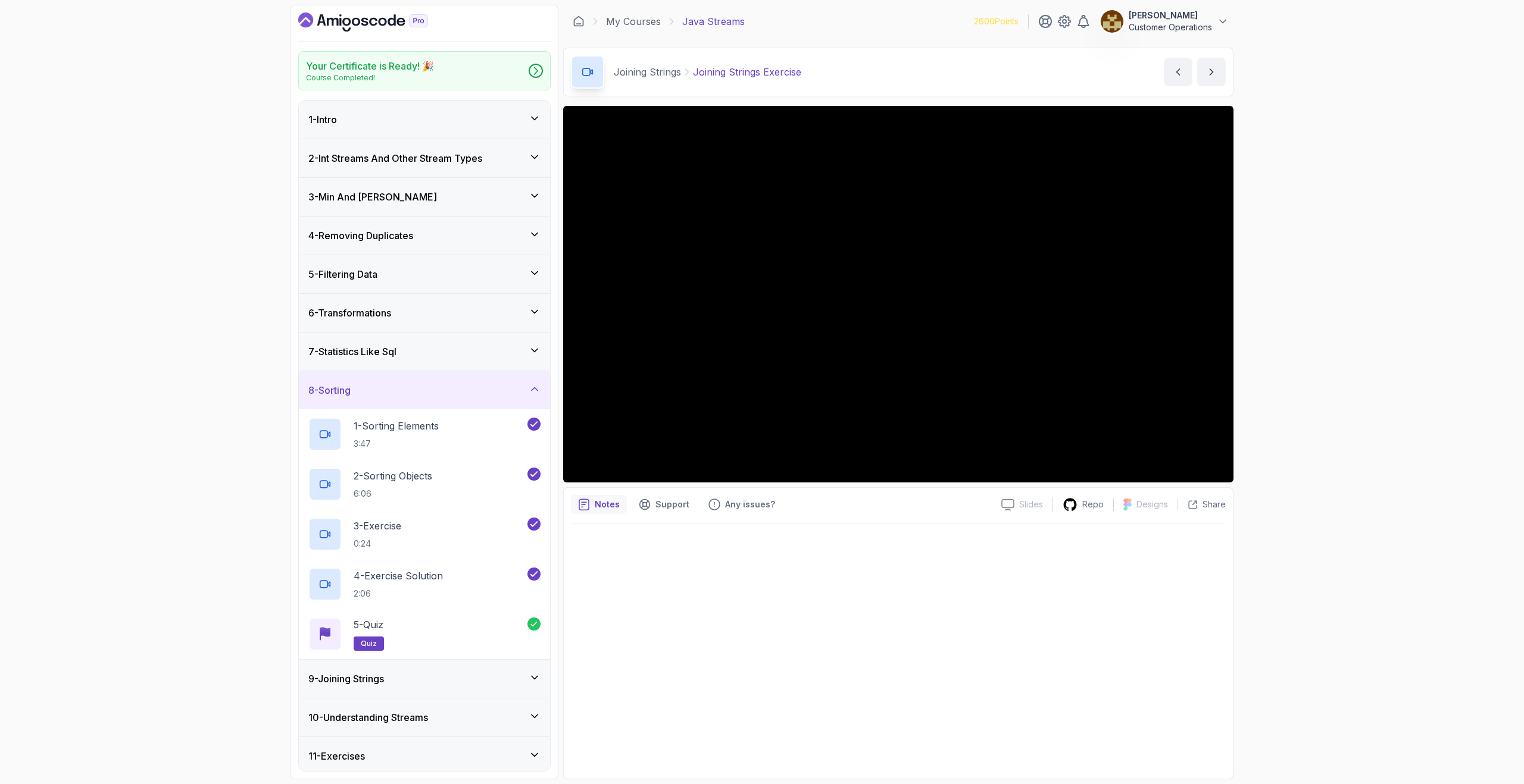
click at [394, 398] on div "8 - Sorting" at bounding box center [424, 390] width 251 height 38
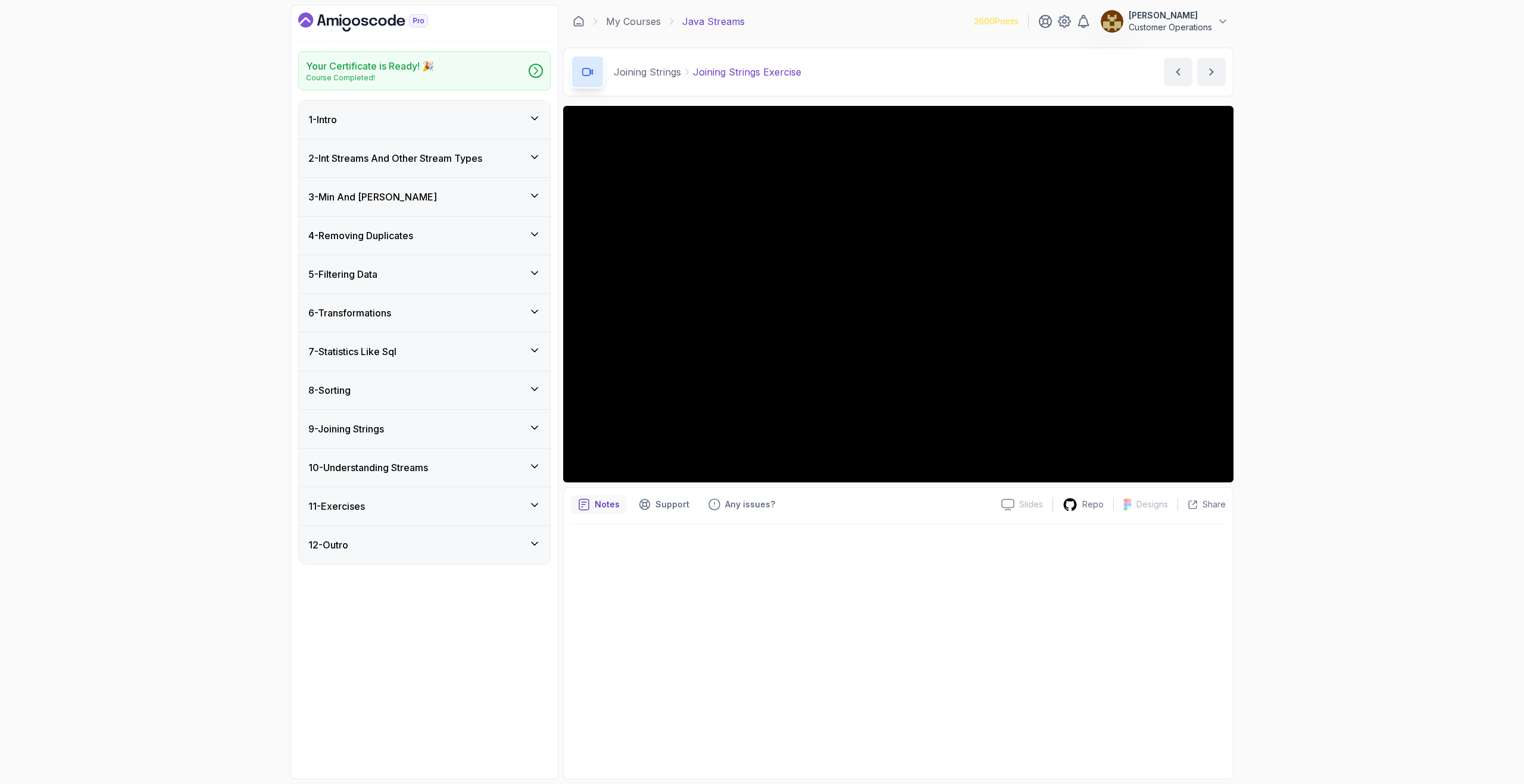
click at [379, 383] on div "8 - Sorting" at bounding box center [424, 390] width 232 height 14
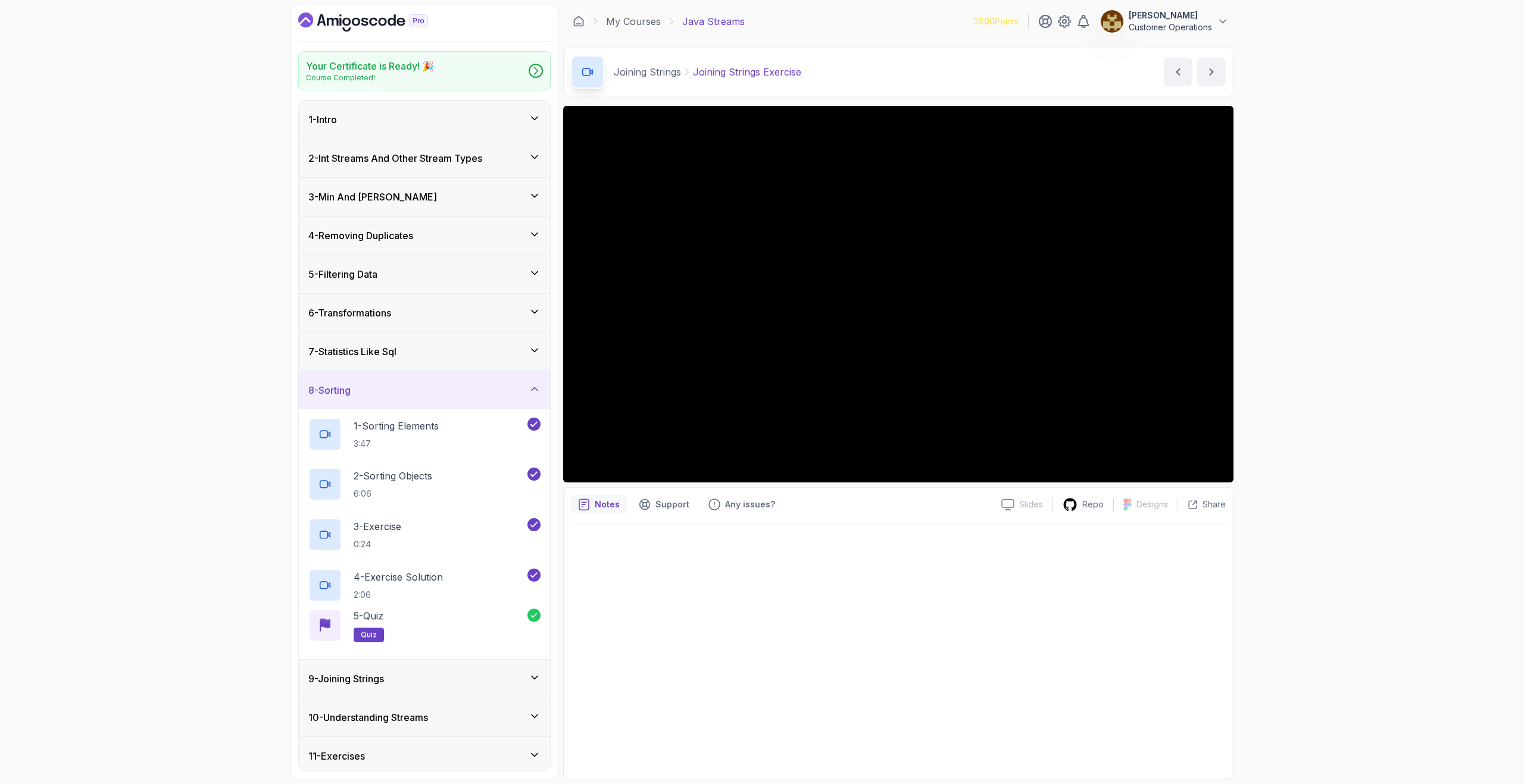
click at [380, 385] on div "8 - Sorting" at bounding box center [424, 390] width 232 height 14
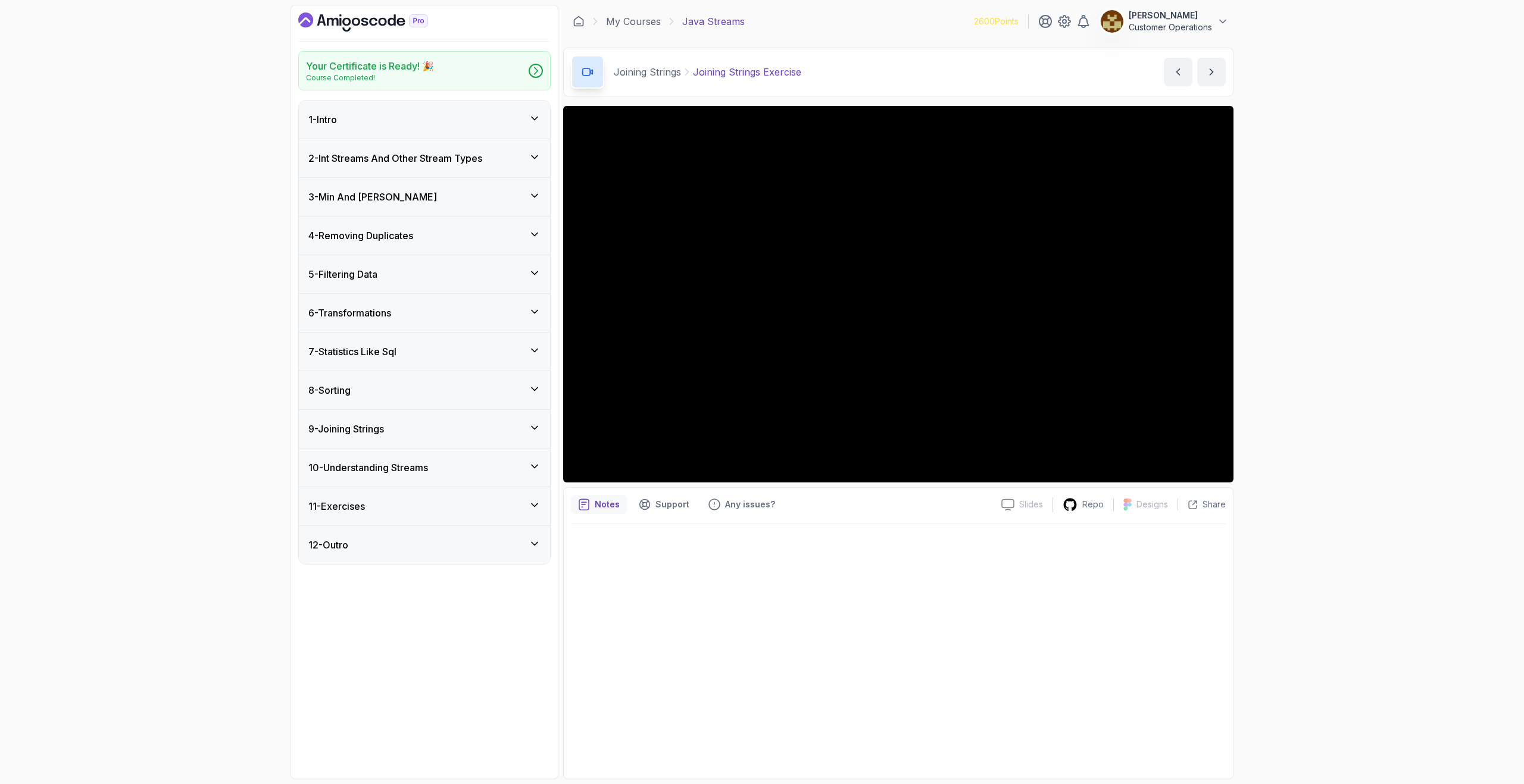
click at [380, 426] on h3 "9 - Joining Strings" at bounding box center [346, 429] width 75 height 14
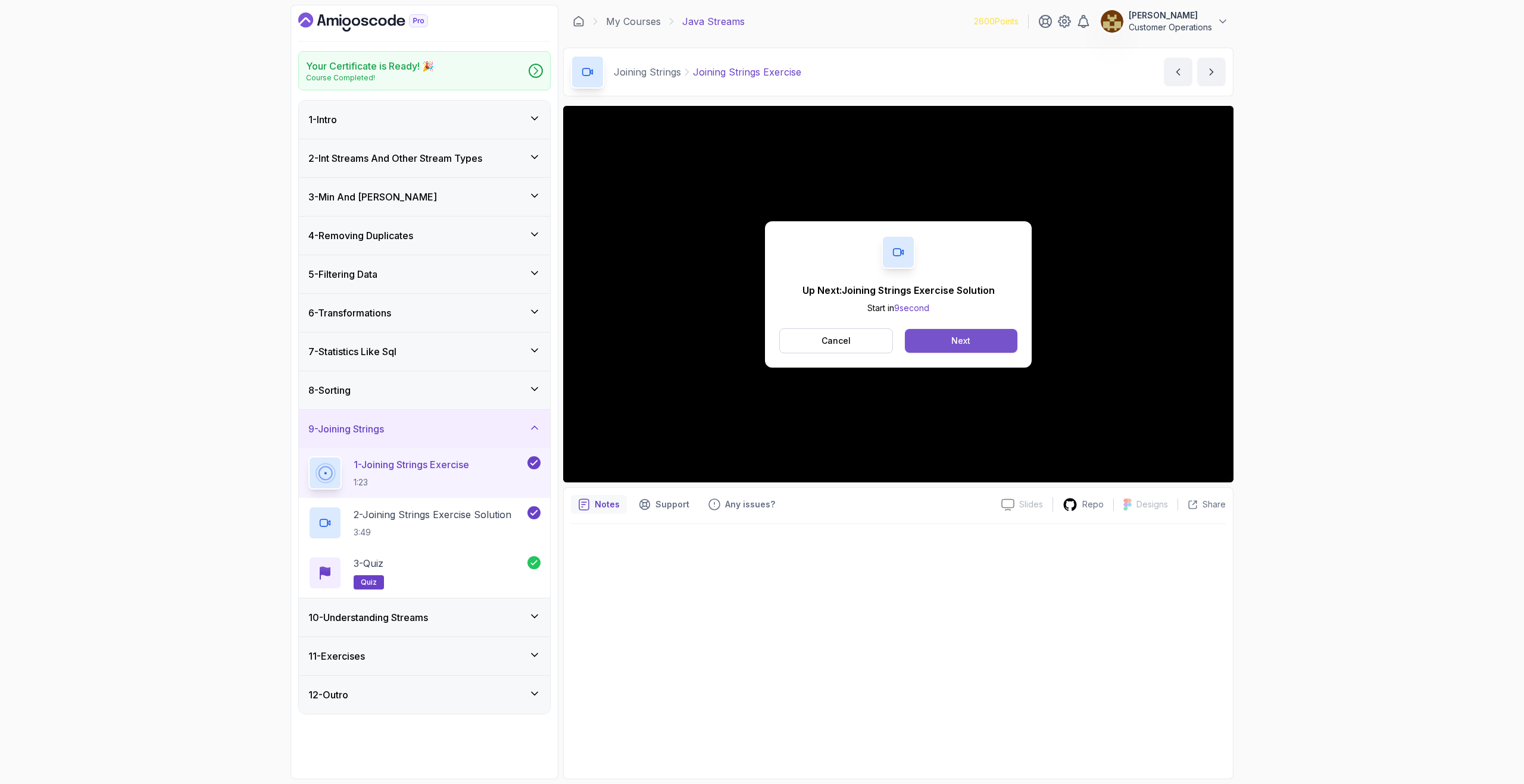
click at [992, 340] on button "Next" at bounding box center [961, 341] width 113 height 24
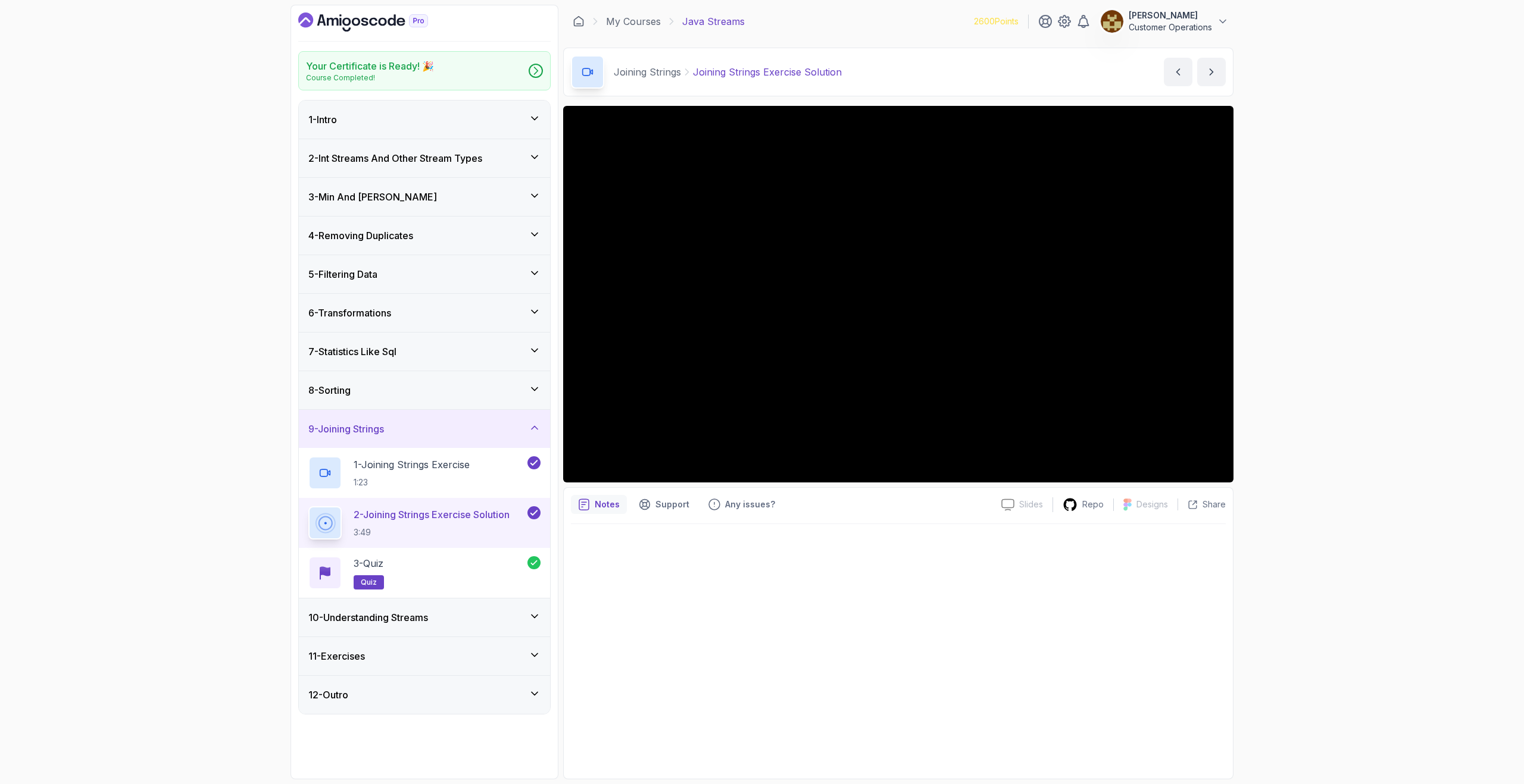
drag, startPoint x: 1306, startPoint y: 318, endPoint x: 1312, endPoint y: 337, distance: 19.9
click at [1312, 337] on div "Your Certificate is Ready! 🎉 Course Completed! 1 - Intro 2 - Int Streams And Ot…" at bounding box center [762, 392] width 1524 height 784
click at [459, 435] on div "9 - Joining Strings" at bounding box center [424, 429] width 232 height 14
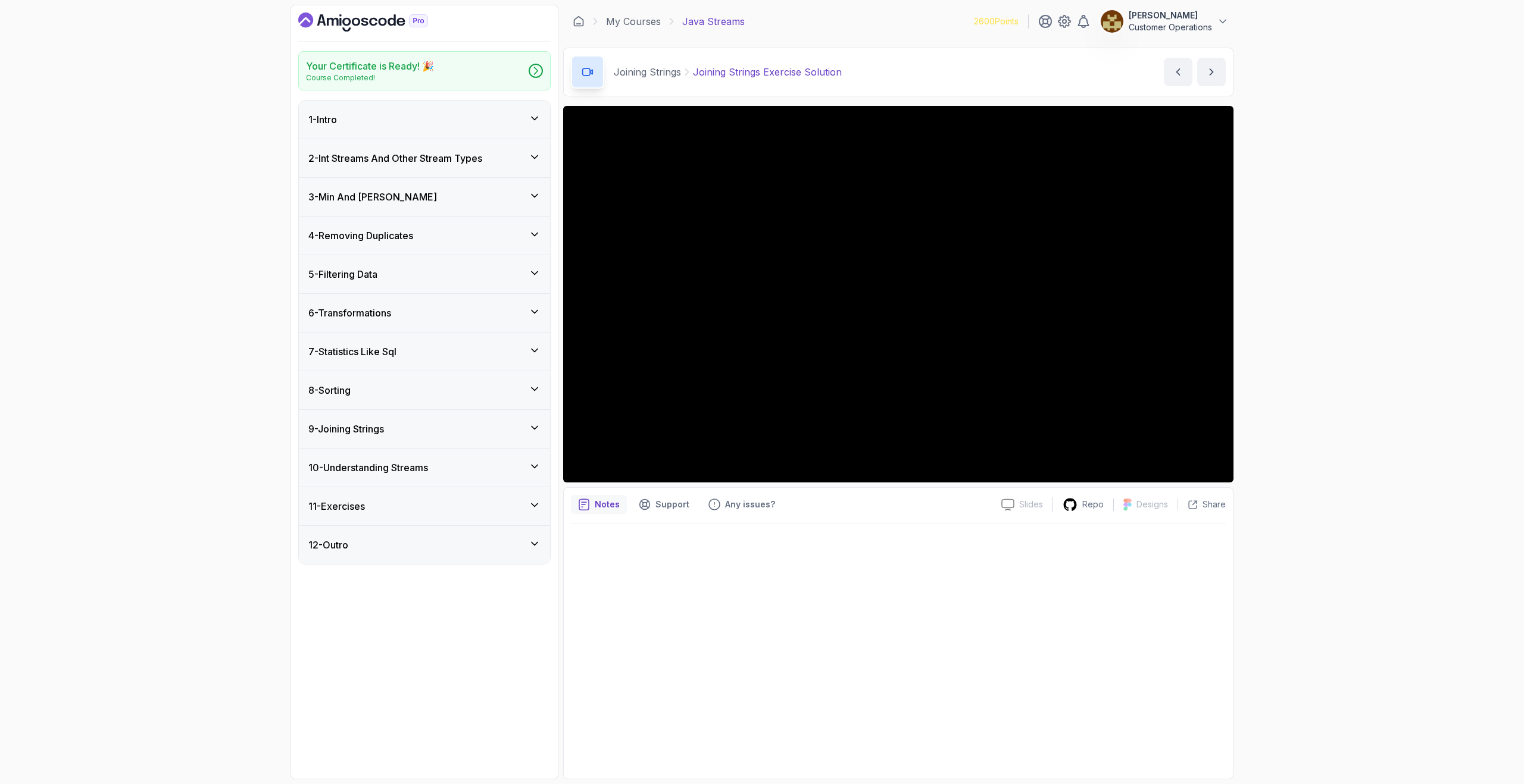
click at [462, 467] on div "10 - Understanding Streams" at bounding box center [424, 467] width 232 height 14
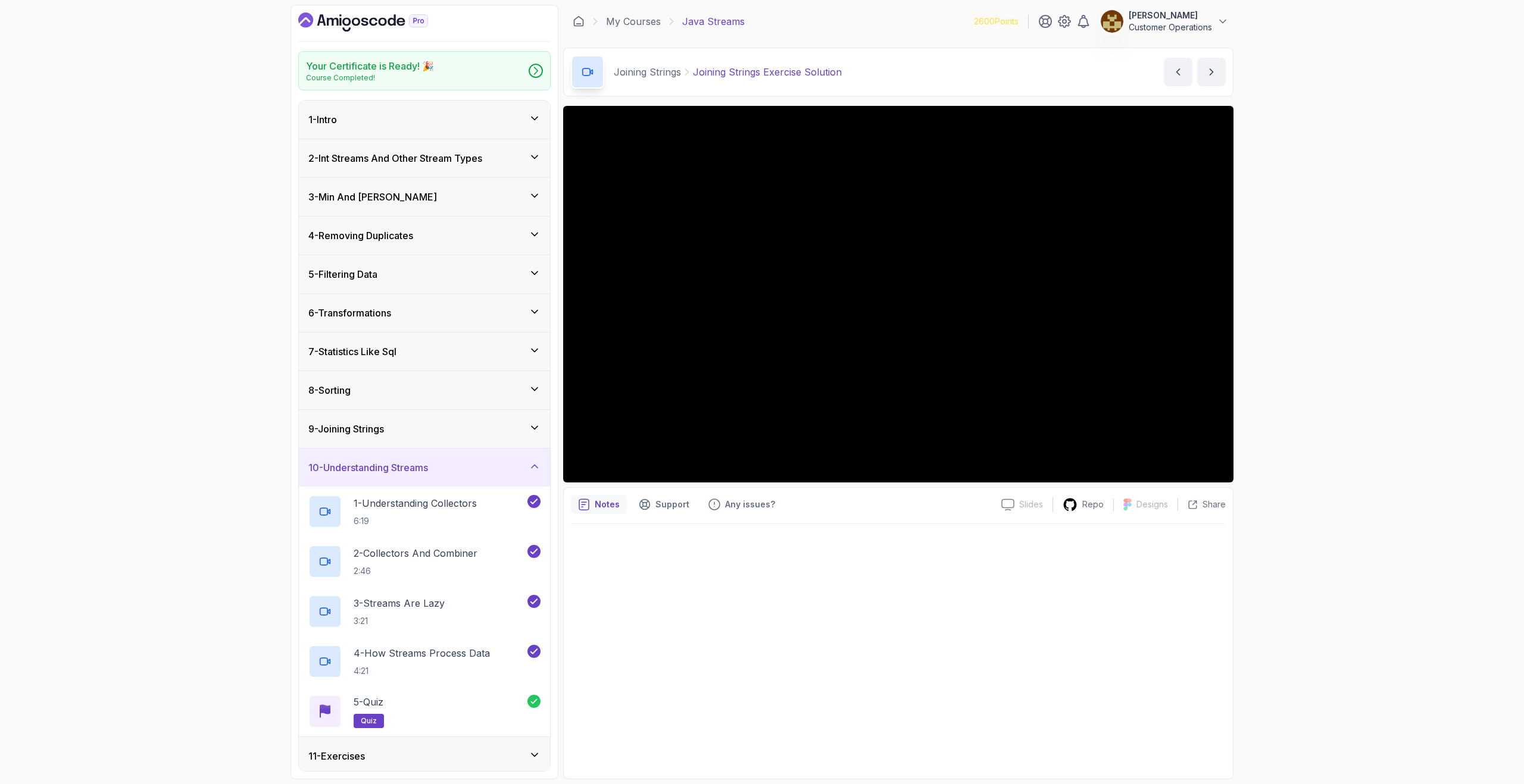
click at [462, 467] on div "10 - Understanding Streams" at bounding box center [424, 467] width 232 height 14
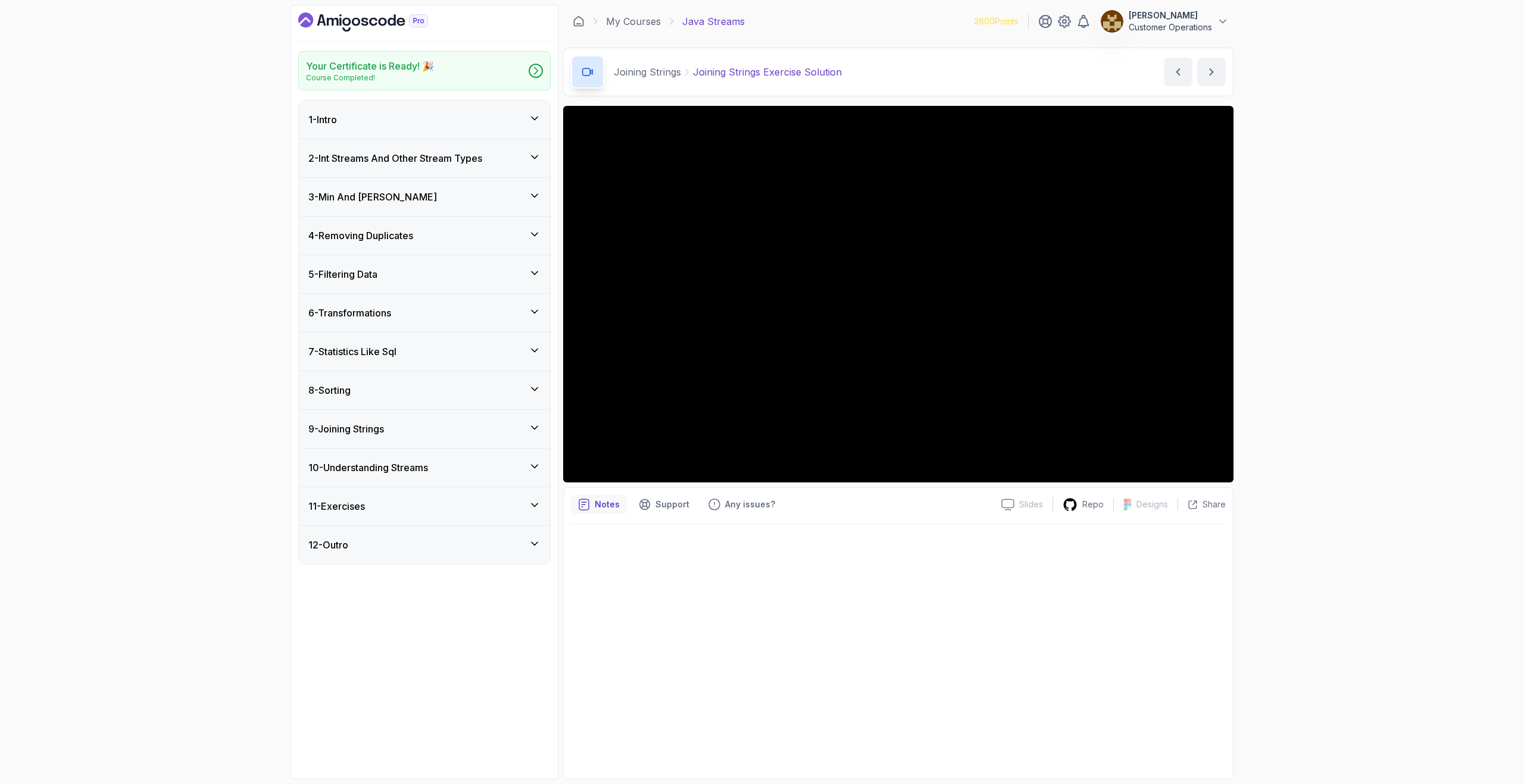
click at [424, 267] on div "5 - Filtering Data" at bounding box center [424, 274] width 232 height 14
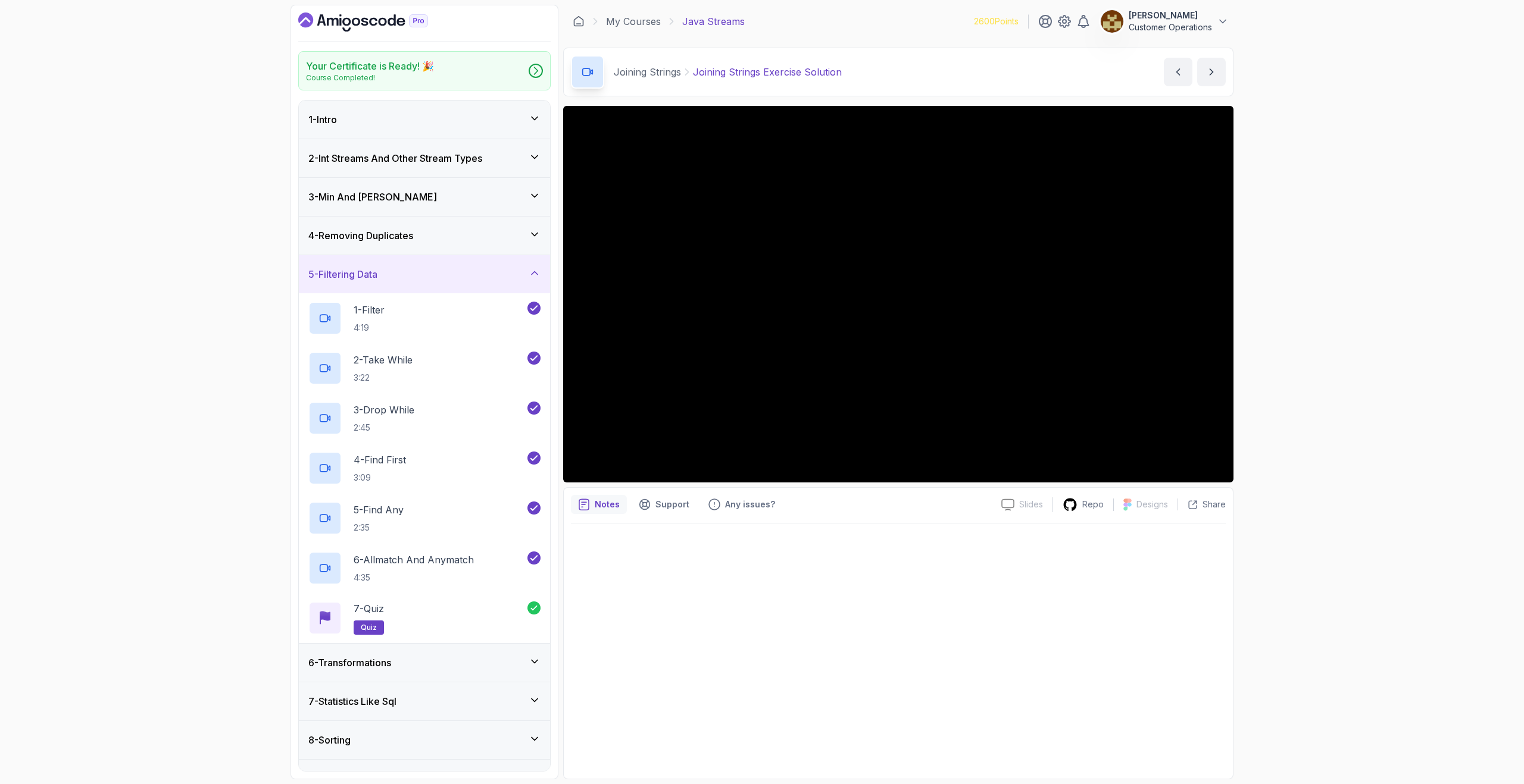
click at [424, 267] on div "5 - Filtering Data" at bounding box center [424, 274] width 232 height 14
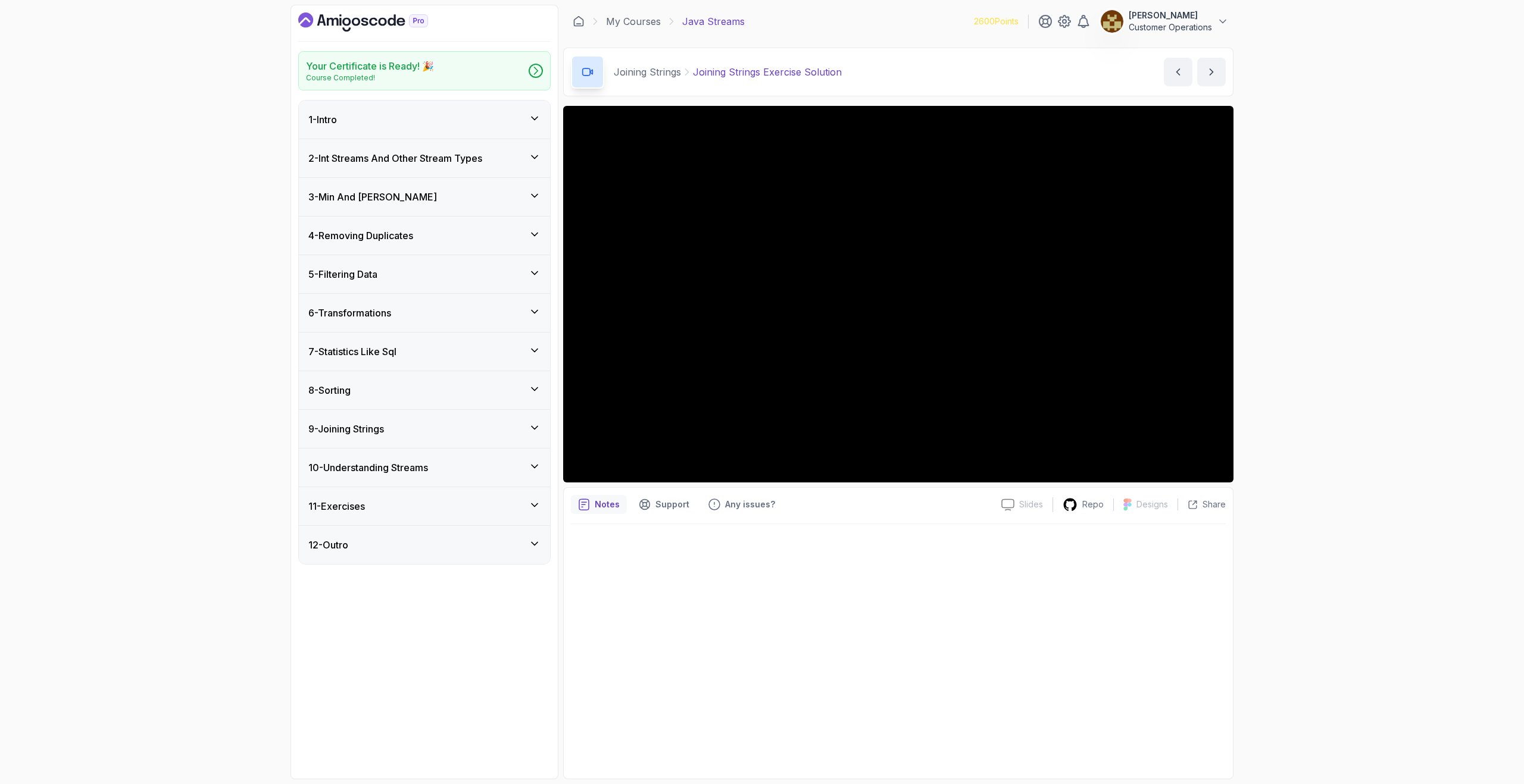
click at [413, 232] on h3 "4 - Removing Duplicates" at bounding box center [361, 235] width 105 height 14
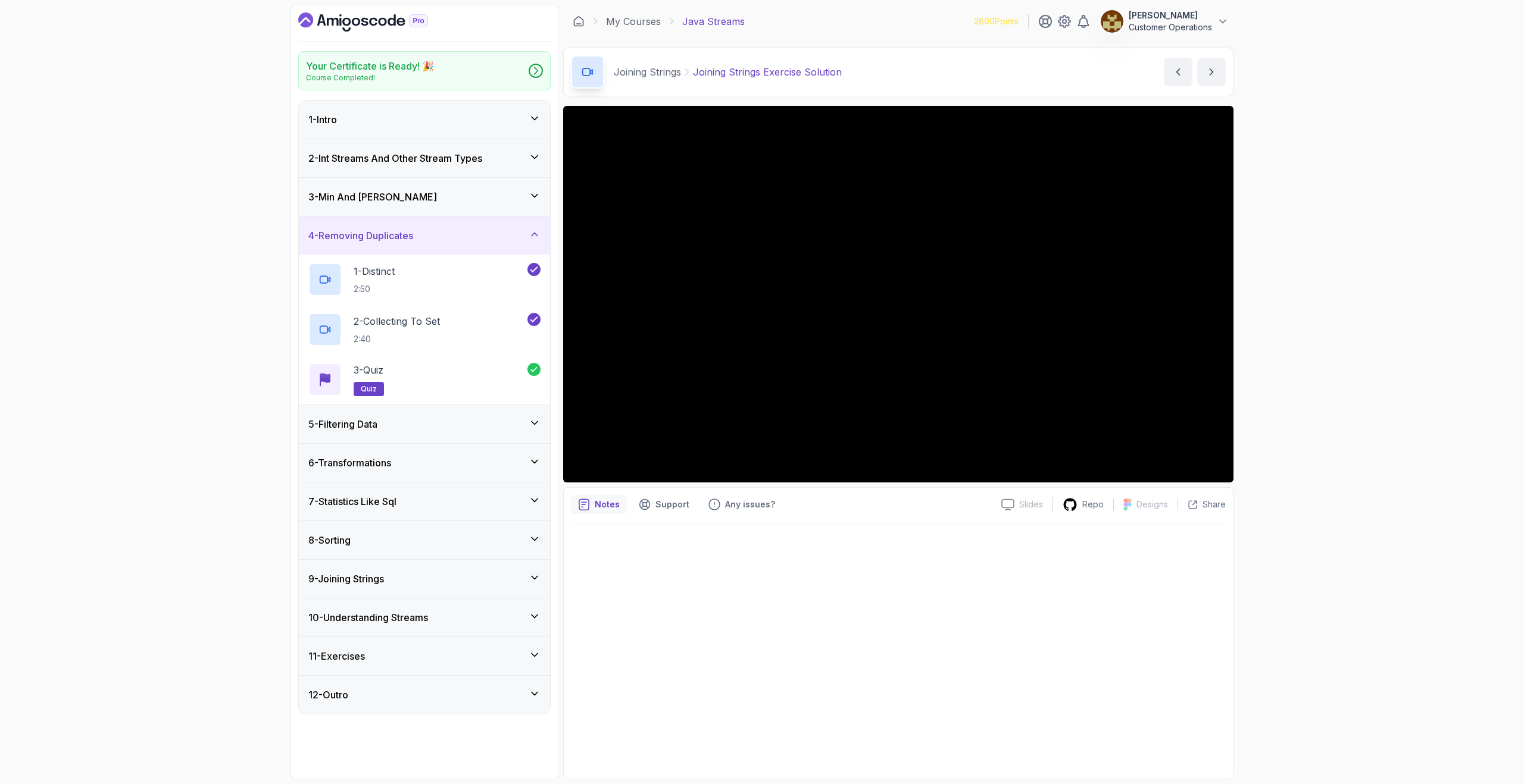
click at [413, 233] on h3 "4 - Removing Duplicates" at bounding box center [361, 235] width 105 height 14
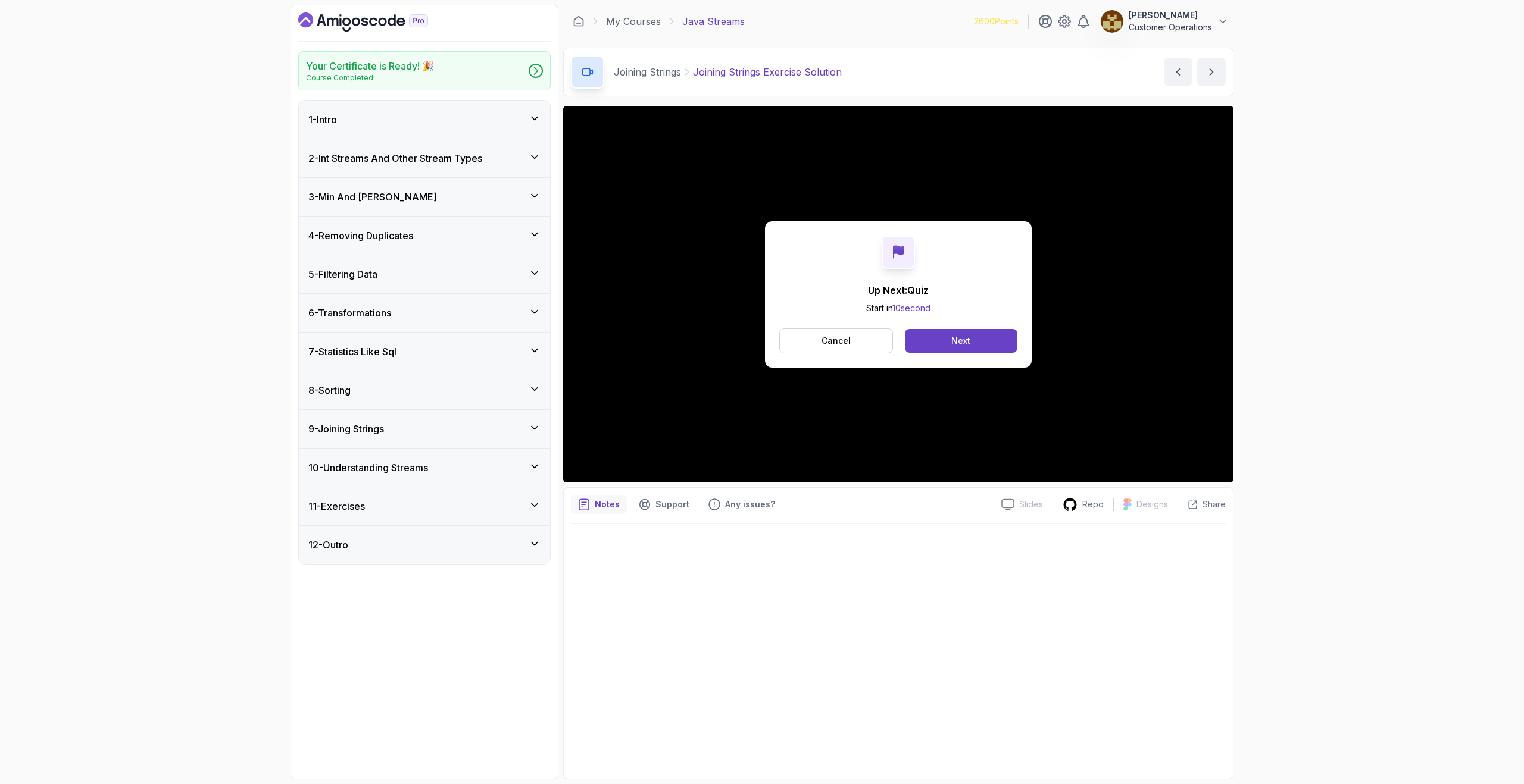
click at [398, 197] on div "3 - Min And [PERSON_NAME]" at bounding box center [424, 196] width 232 height 14
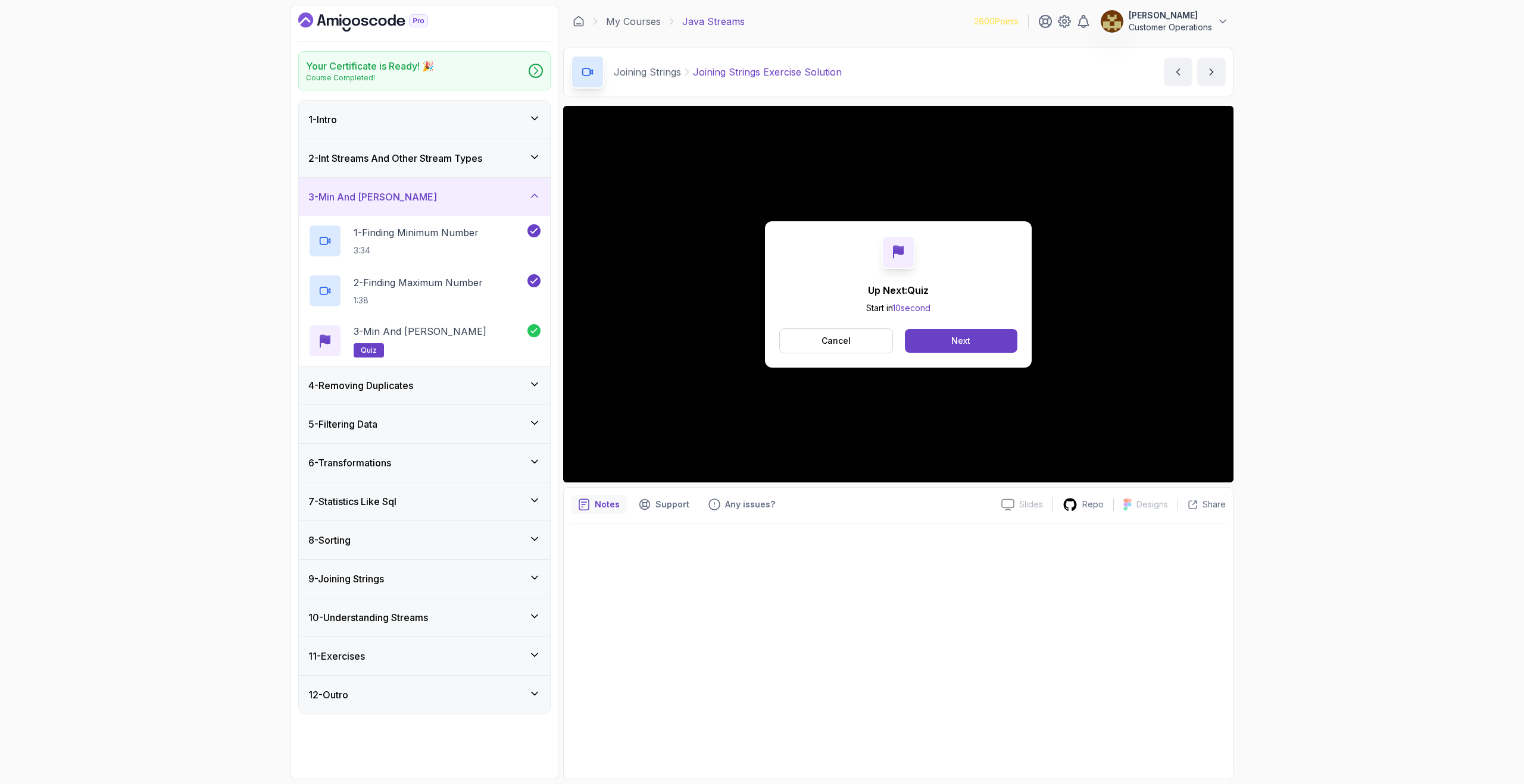
click at [397, 198] on div "3 - Min And [PERSON_NAME]" at bounding box center [424, 196] width 232 height 14
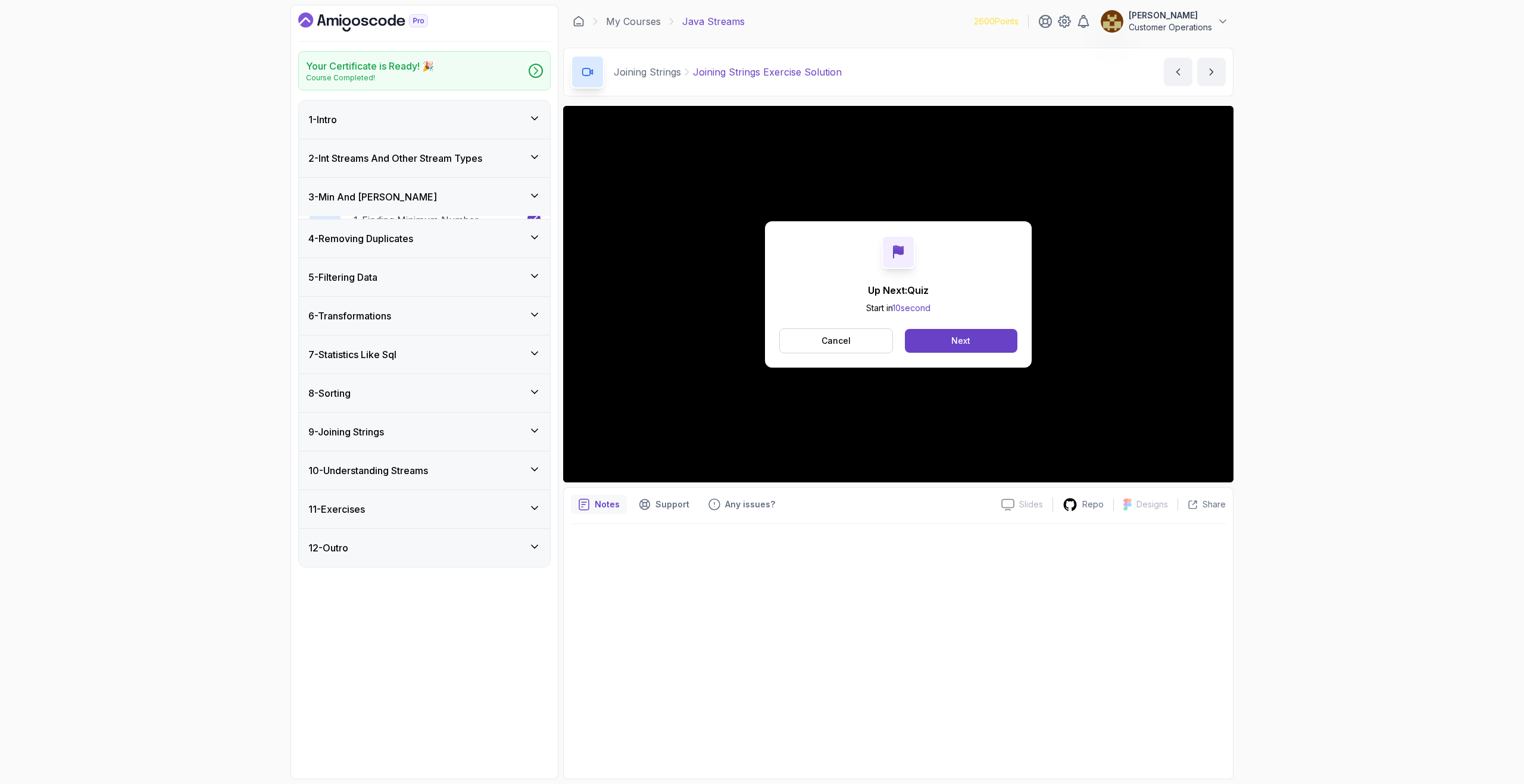
click at [436, 155] on h3 "2 - Int Streams And Other Stream Types" at bounding box center [395, 158] width 174 height 14
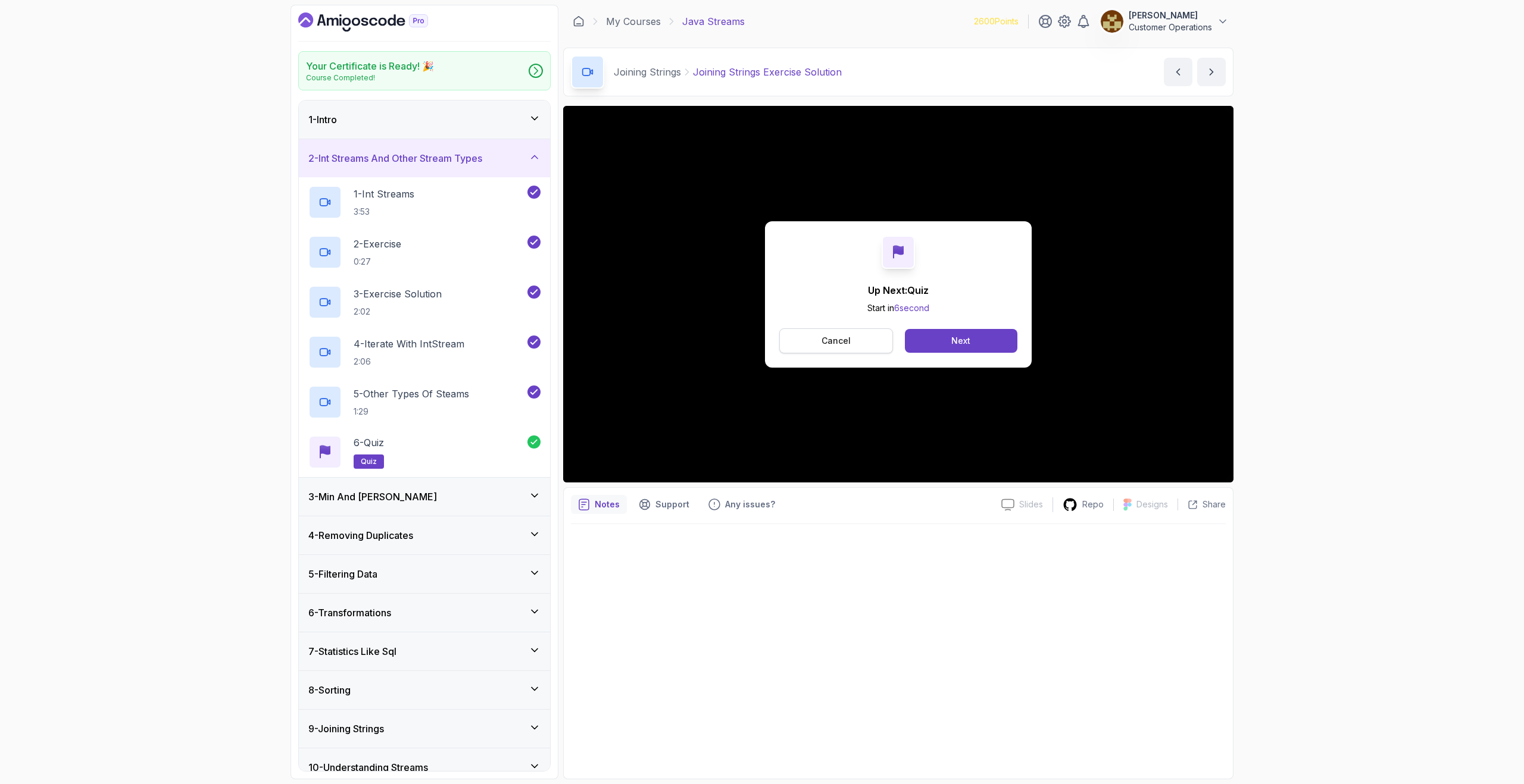
click at [852, 335] on button "Cancel" at bounding box center [836, 340] width 114 height 25
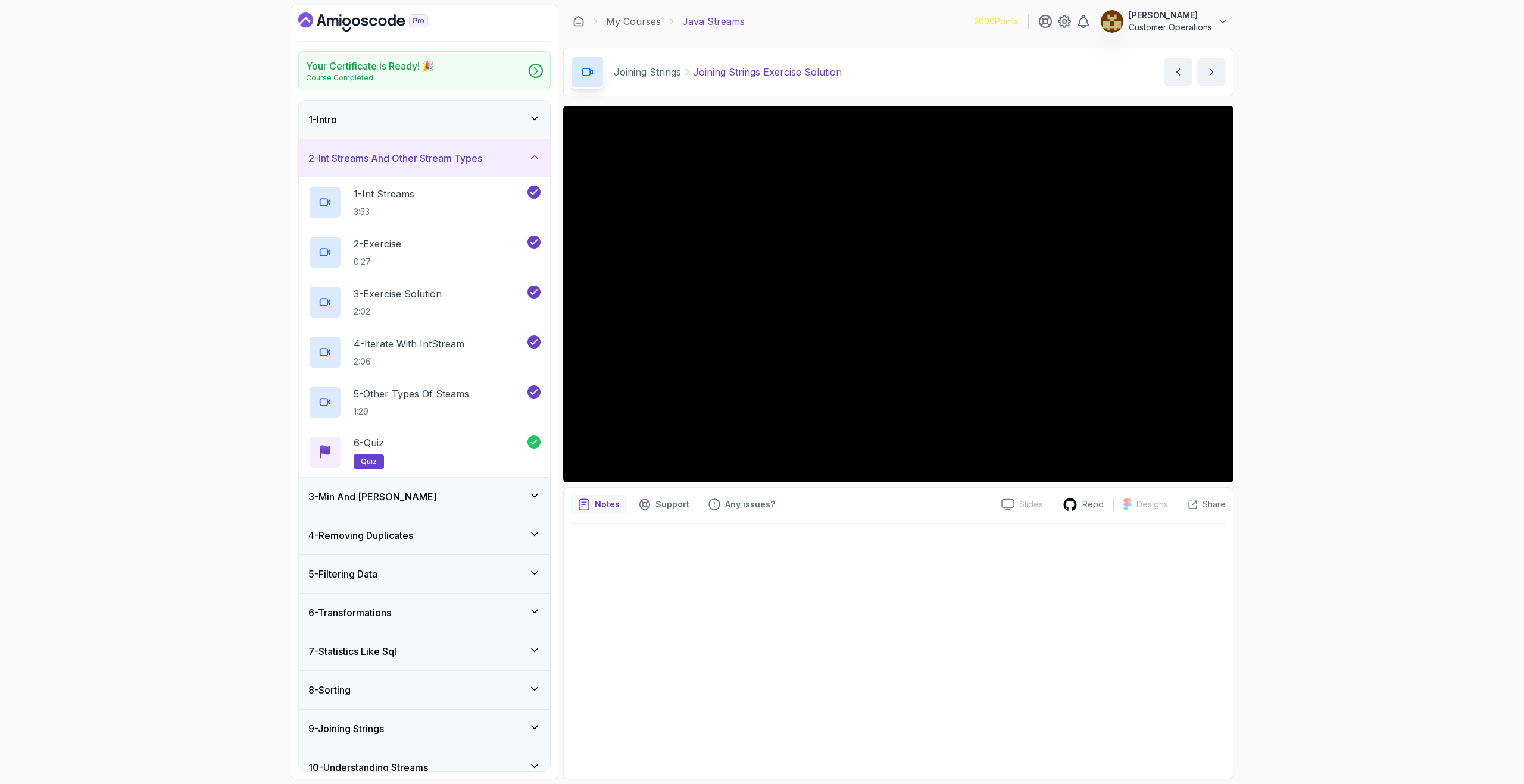
click at [437, 157] on h3 "2 - Int Streams And Other Stream Types" at bounding box center [395, 158] width 174 height 14
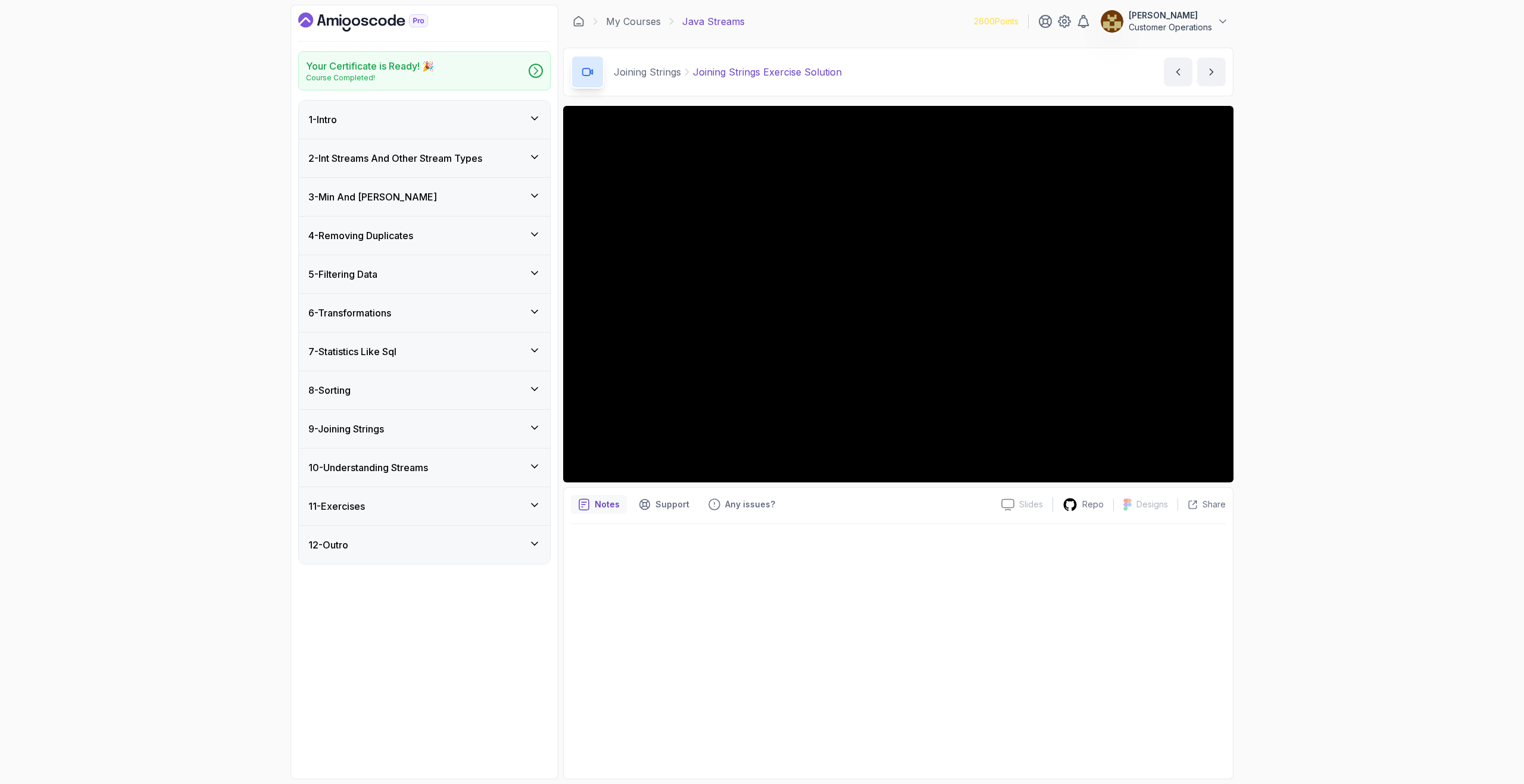
click at [417, 189] on div "3 - Min And [PERSON_NAME]" at bounding box center [424, 196] width 251 height 38
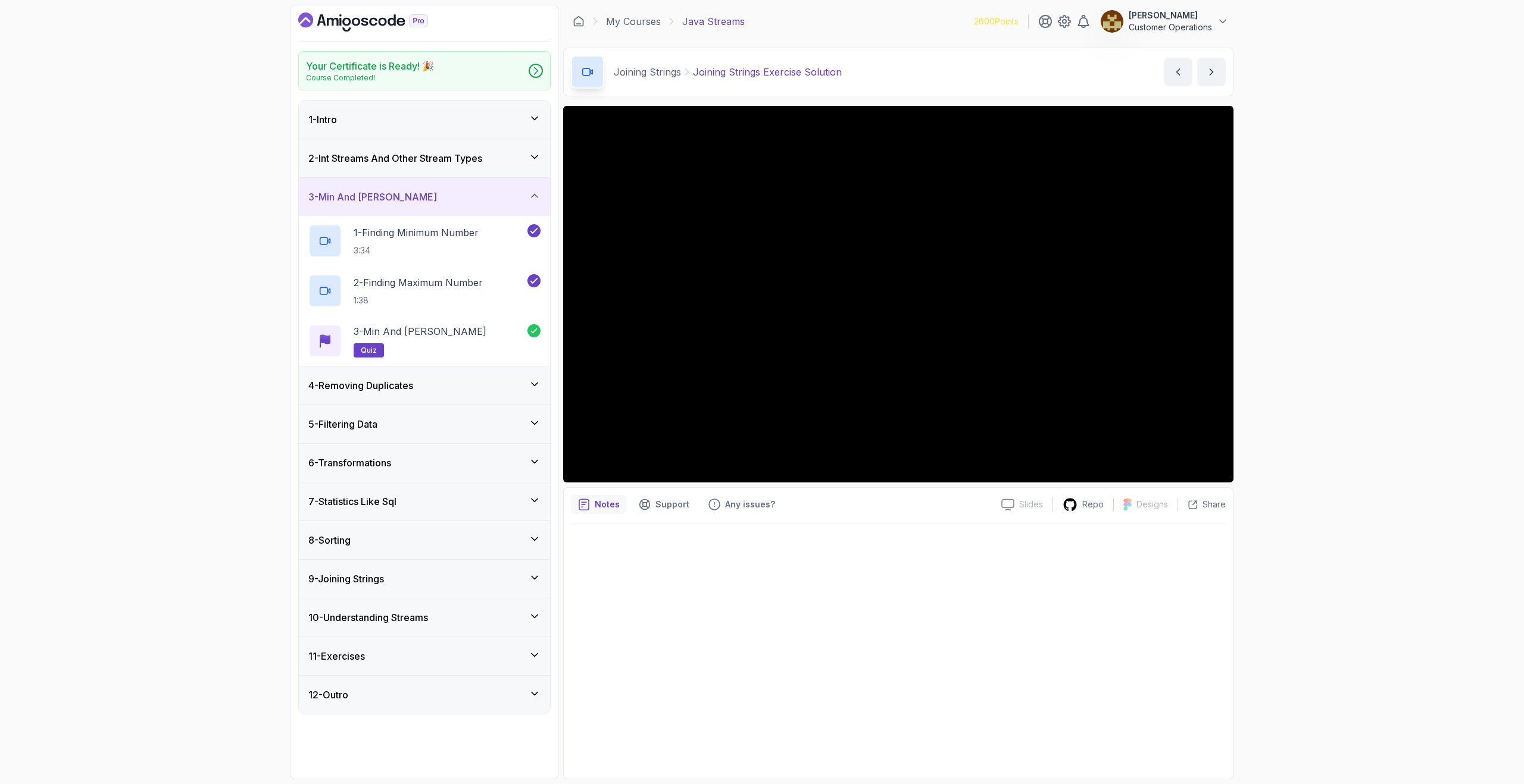
click at [415, 196] on div "3 - Min And [PERSON_NAME]" at bounding box center [424, 196] width 232 height 14
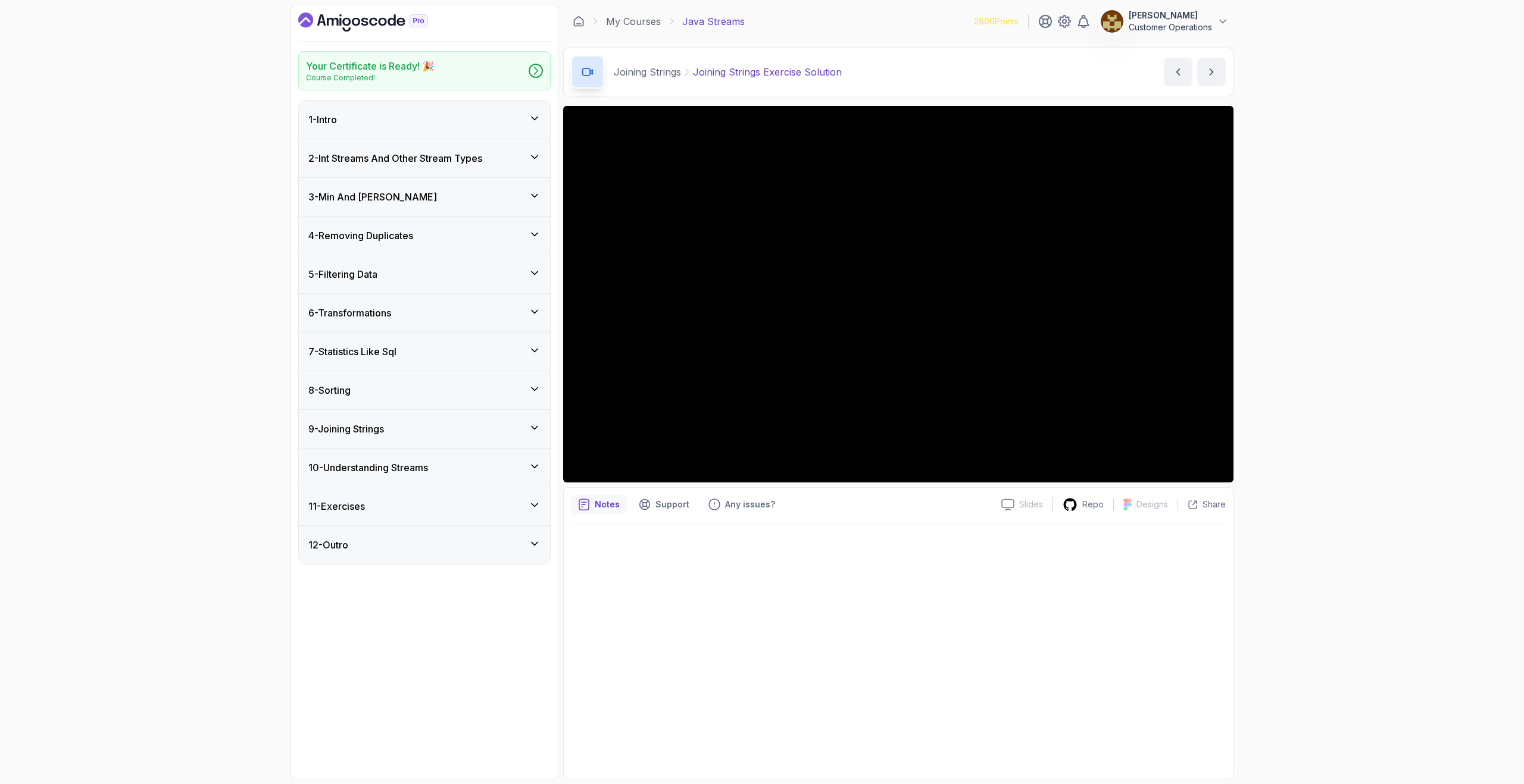
click at [412, 234] on h3 "4 - Removing Duplicates" at bounding box center [361, 235] width 105 height 14
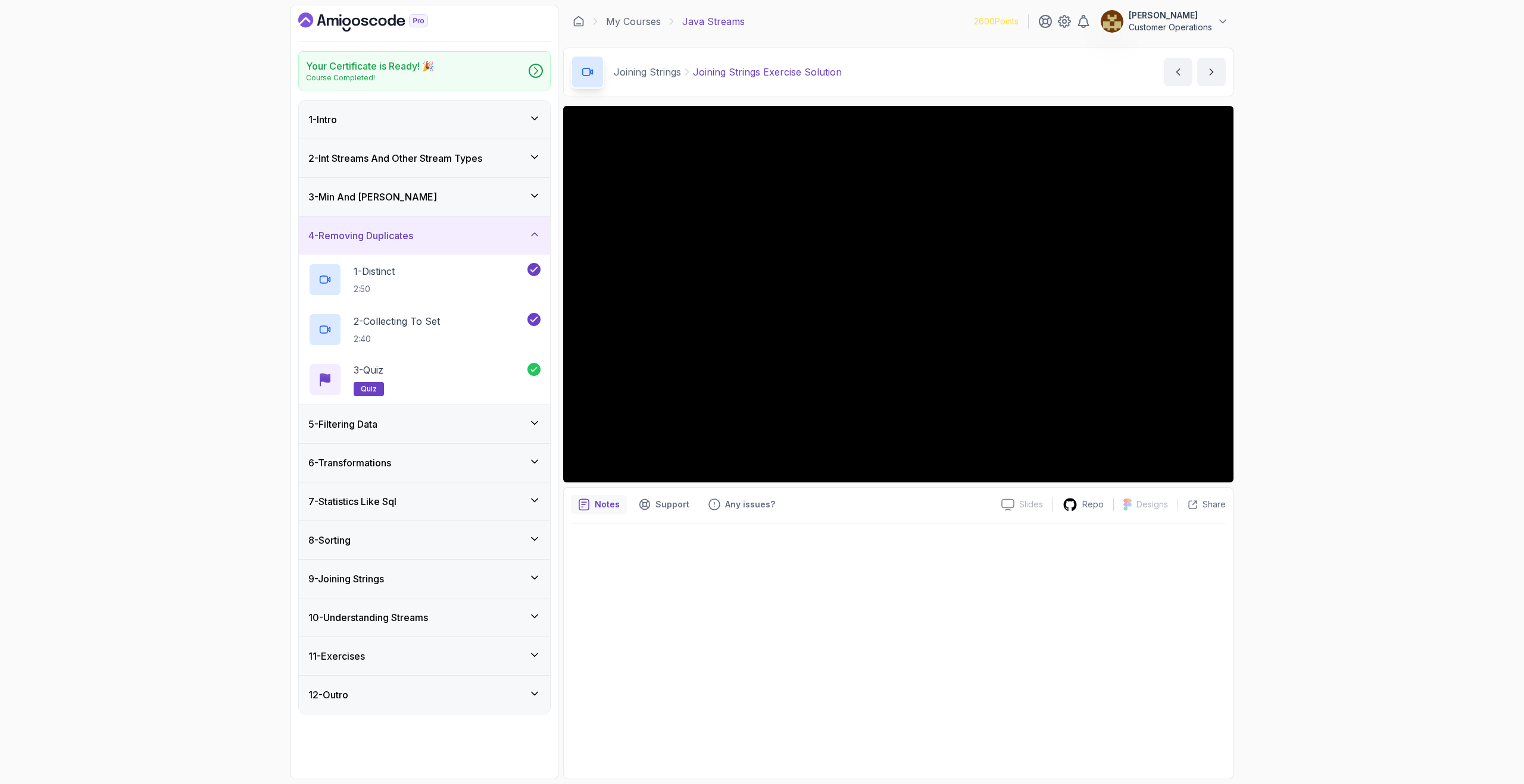
click at [426, 234] on div "4 - Removing Duplicates" at bounding box center [424, 235] width 232 height 14
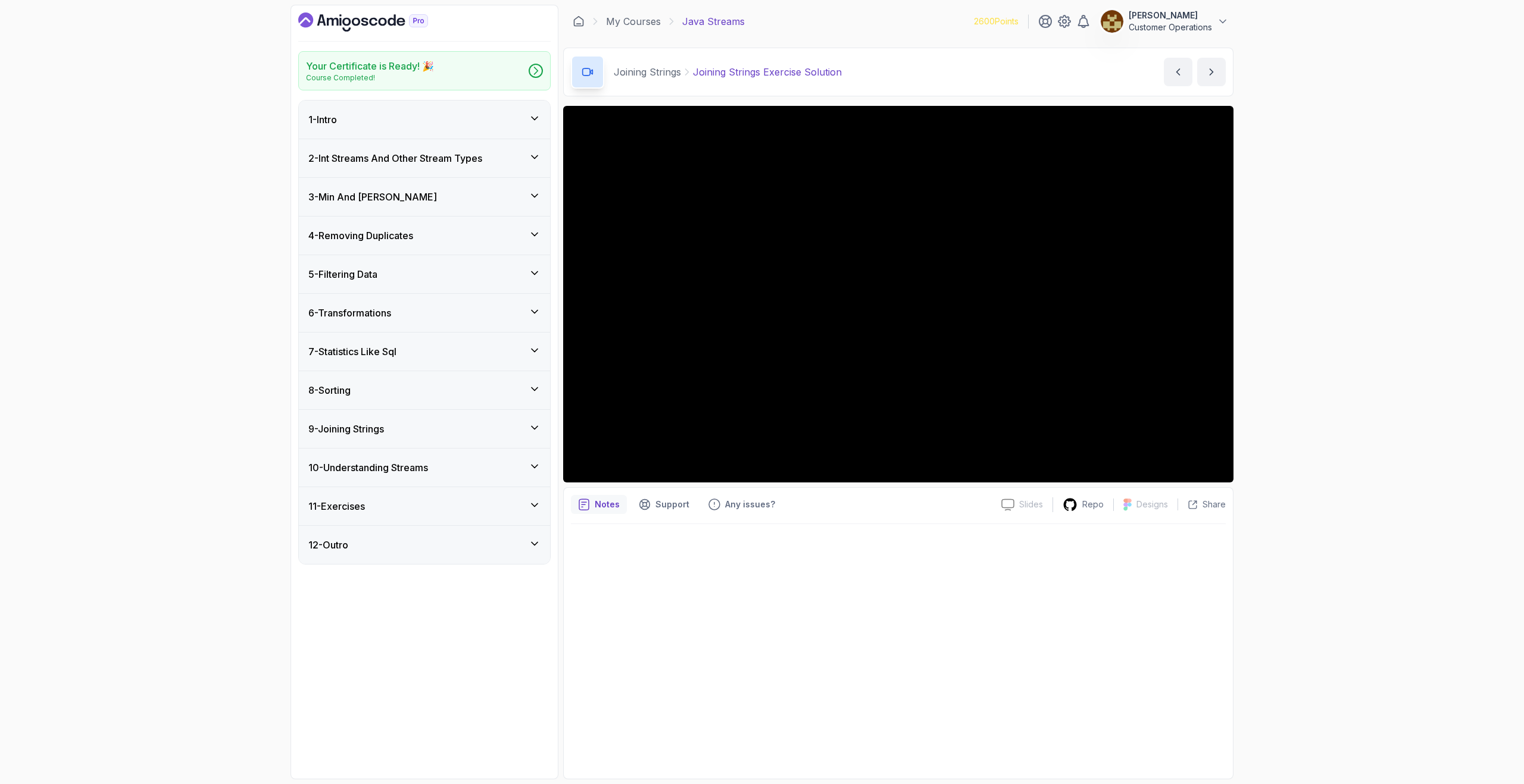
click at [430, 274] on div "5 - Filtering Data" at bounding box center [424, 274] width 232 height 14
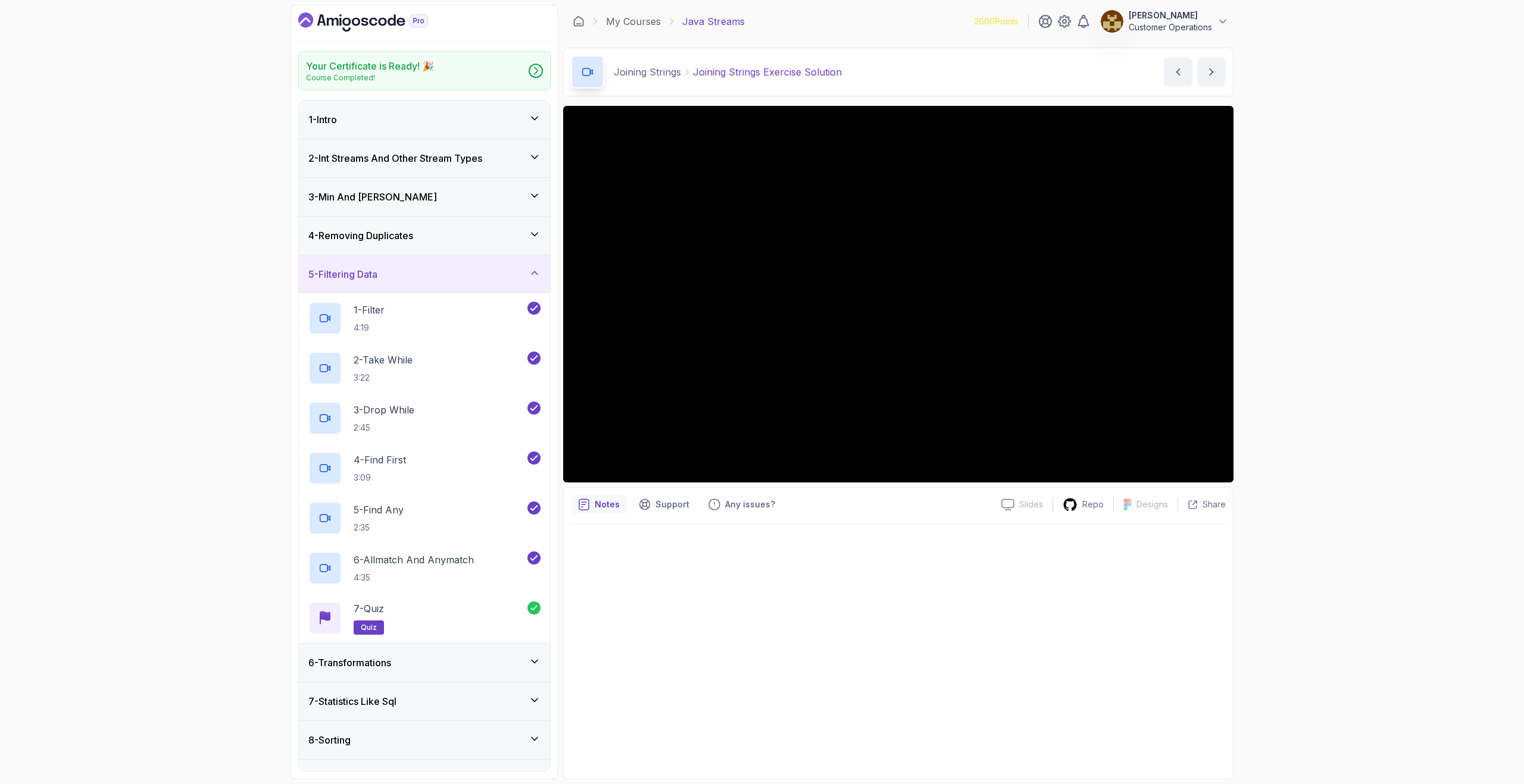
click at [432, 273] on div "5 - Filtering Data" at bounding box center [424, 274] width 232 height 14
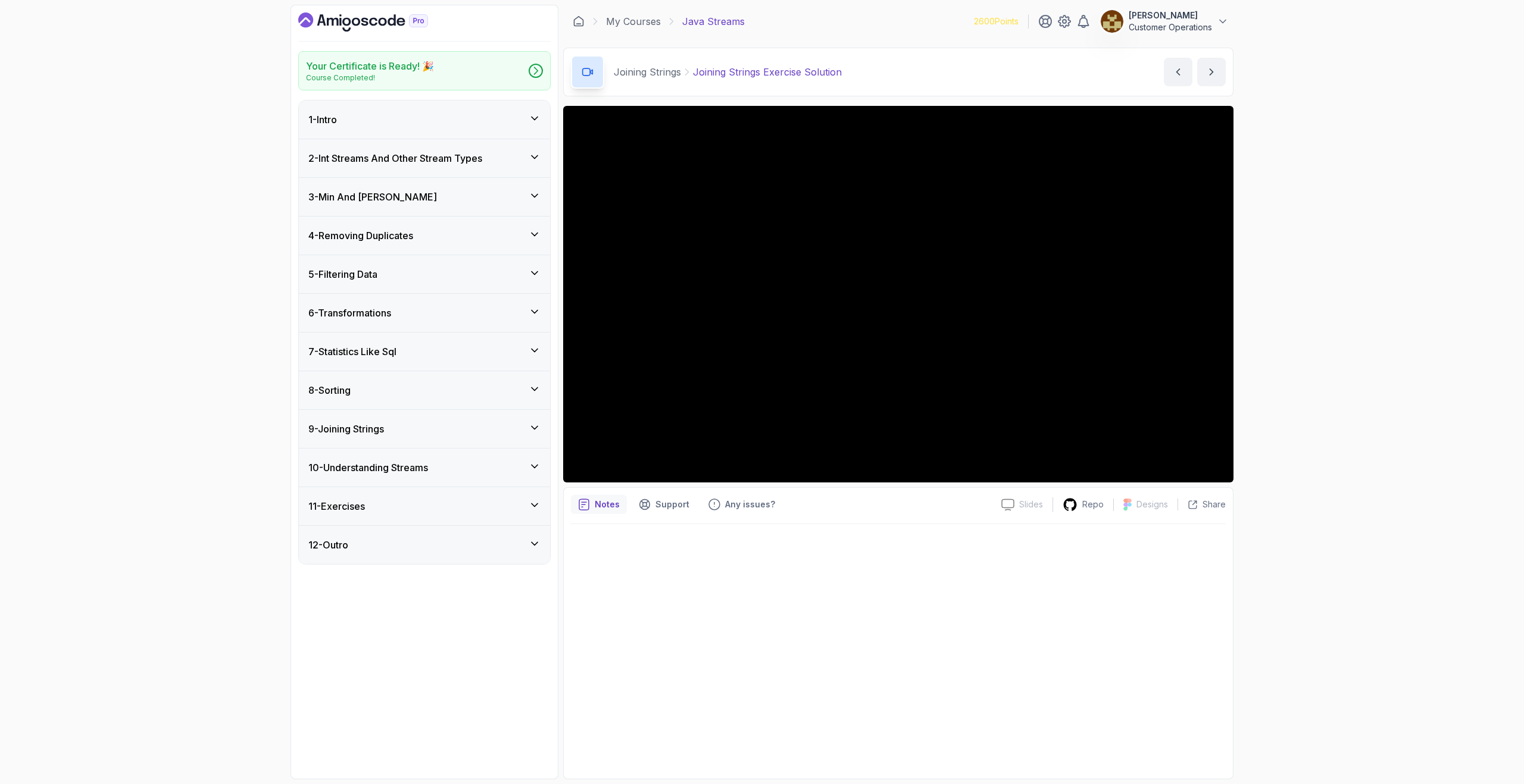
click at [429, 317] on div "6 - Transformations" at bounding box center [424, 313] width 232 height 14
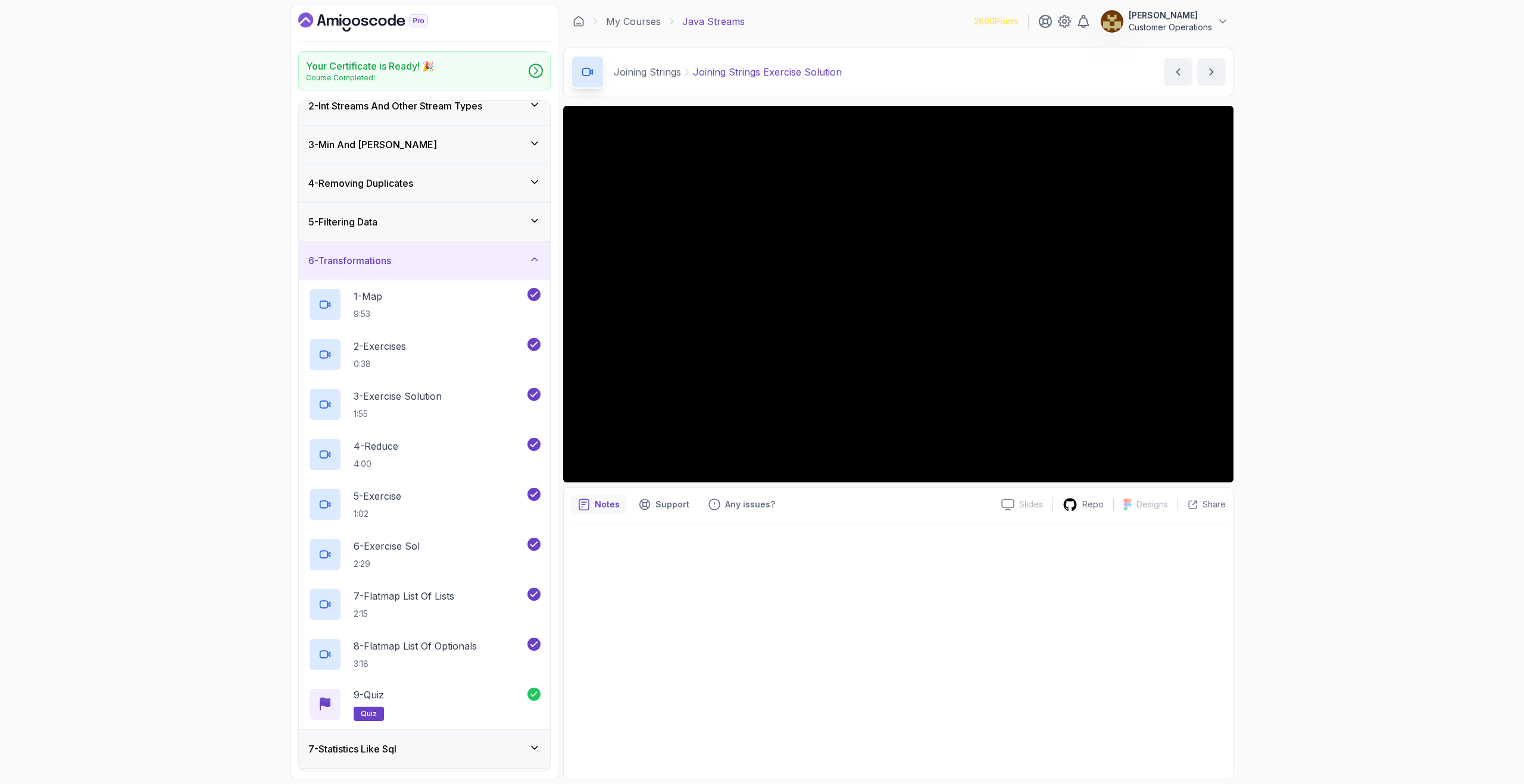
scroll to position [55, 0]
click at [409, 253] on div "6 - Transformations" at bounding box center [424, 258] width 232 height 14
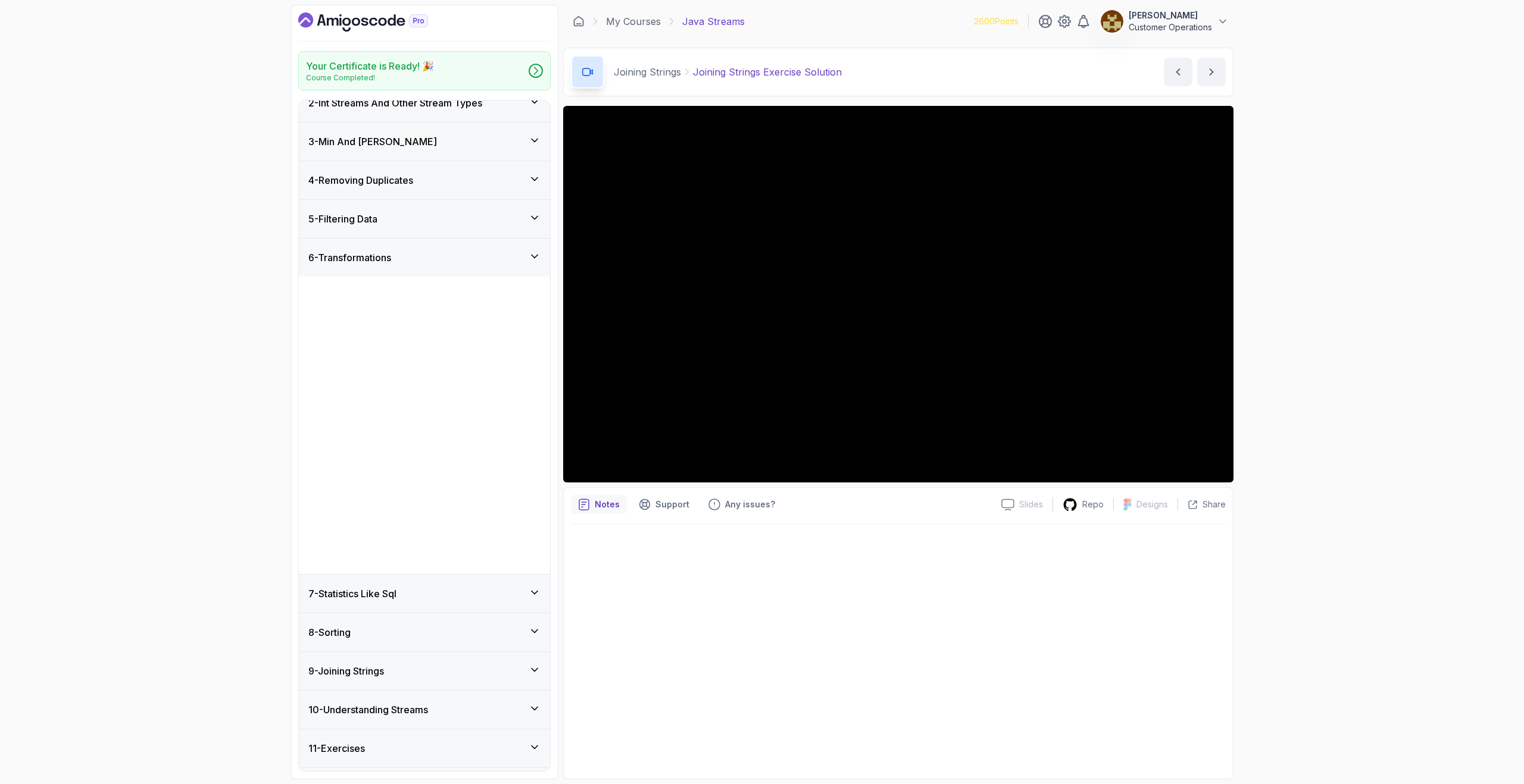
scroll to position [0, 0]
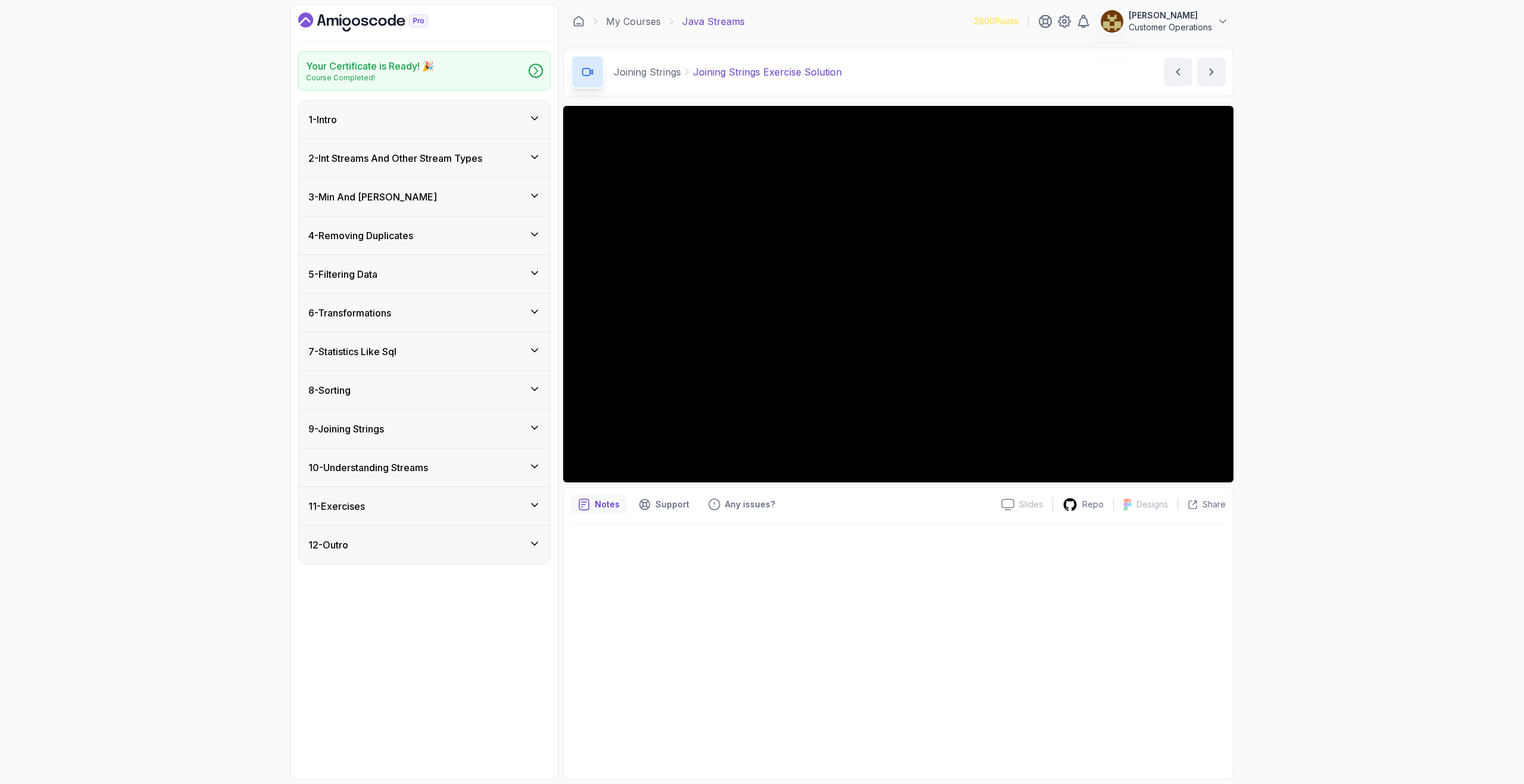
click at [426, 337] on div "7 - Statistics Like Sql" at bounding box center [424, 351] width 251 height 38
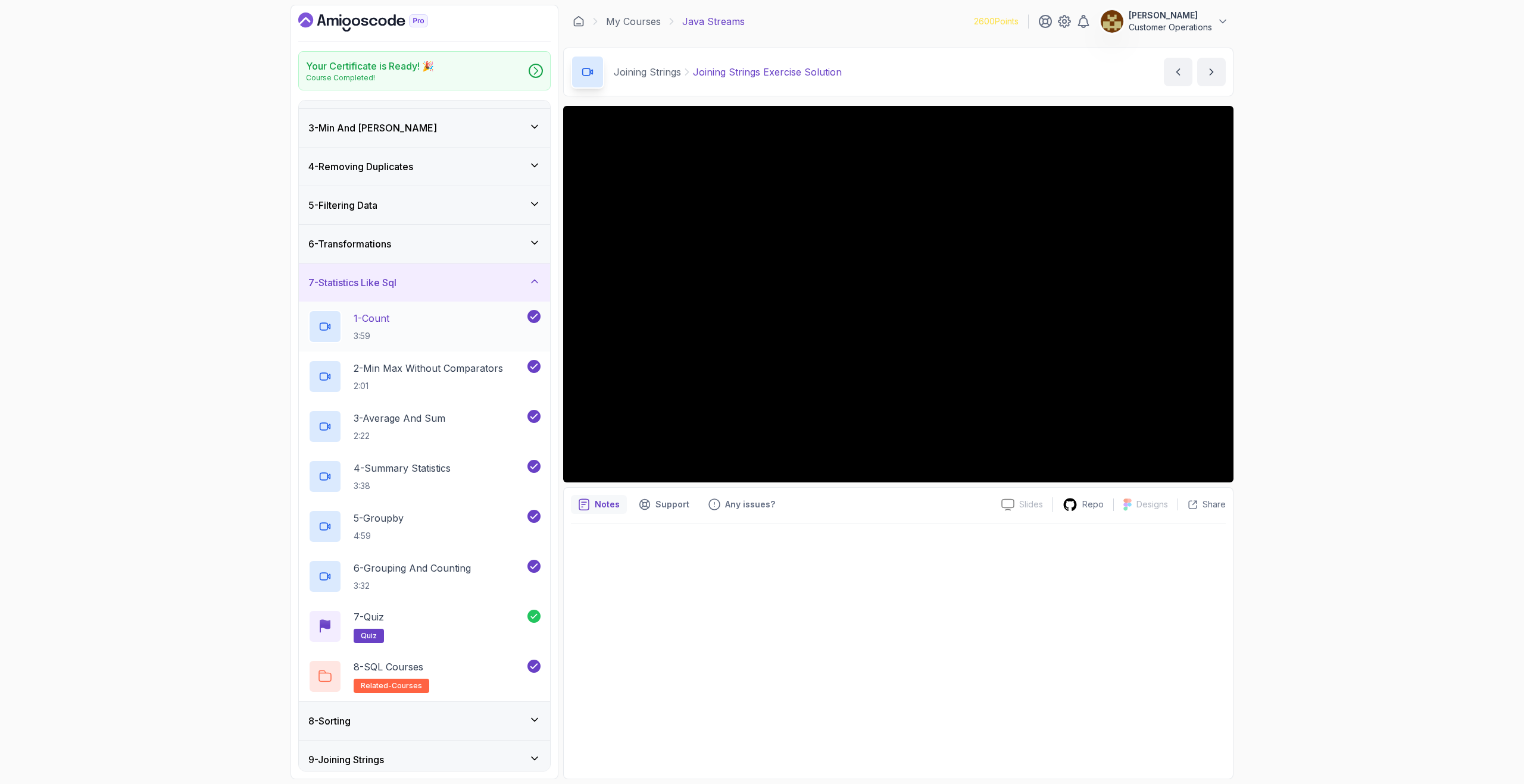
scroll to position [72, 0]
click at [415, 294] on div "7 - Statistics Like Sql" at bounding box center [424, 280] width 251 height 38
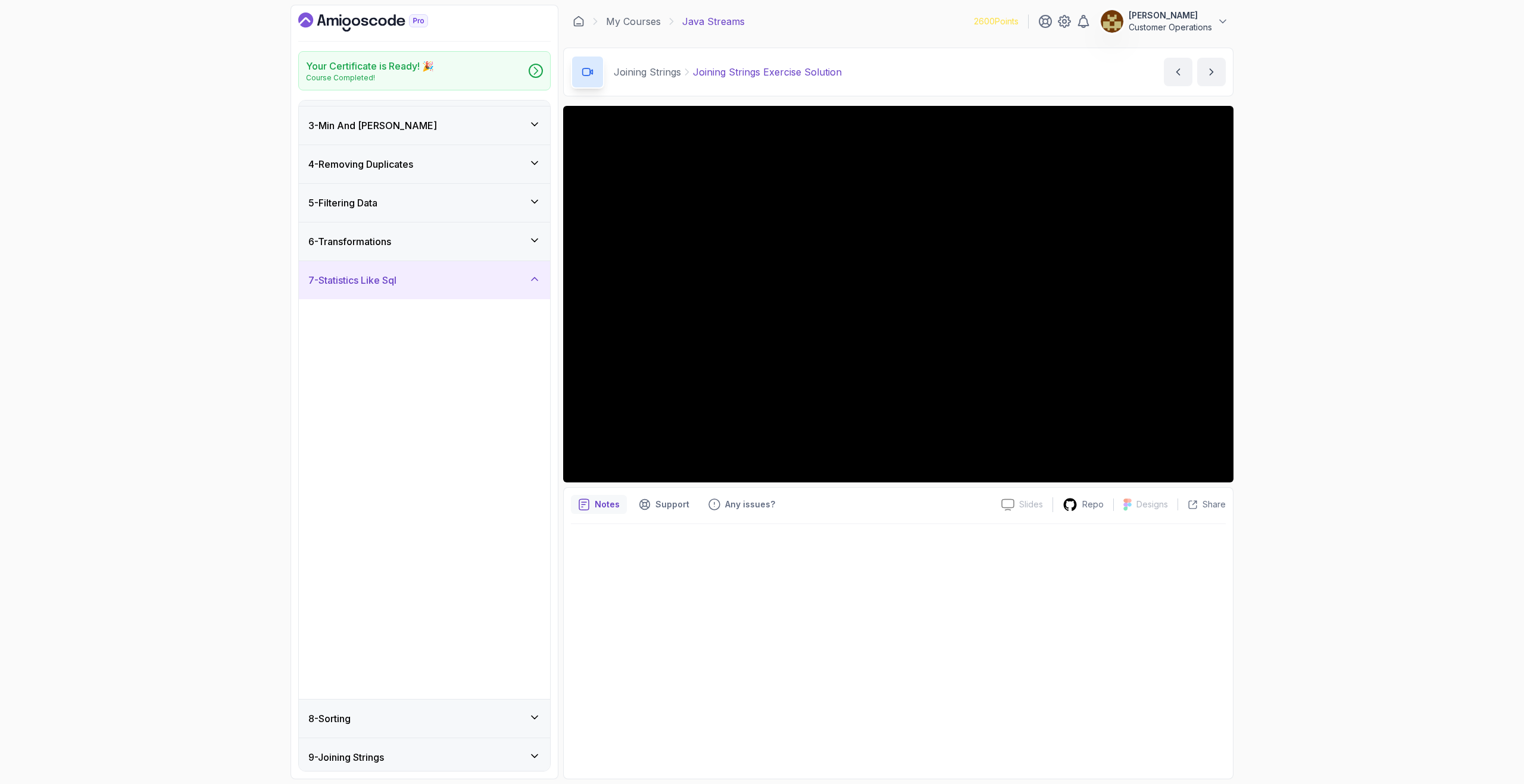
scroll to position [0, 0]
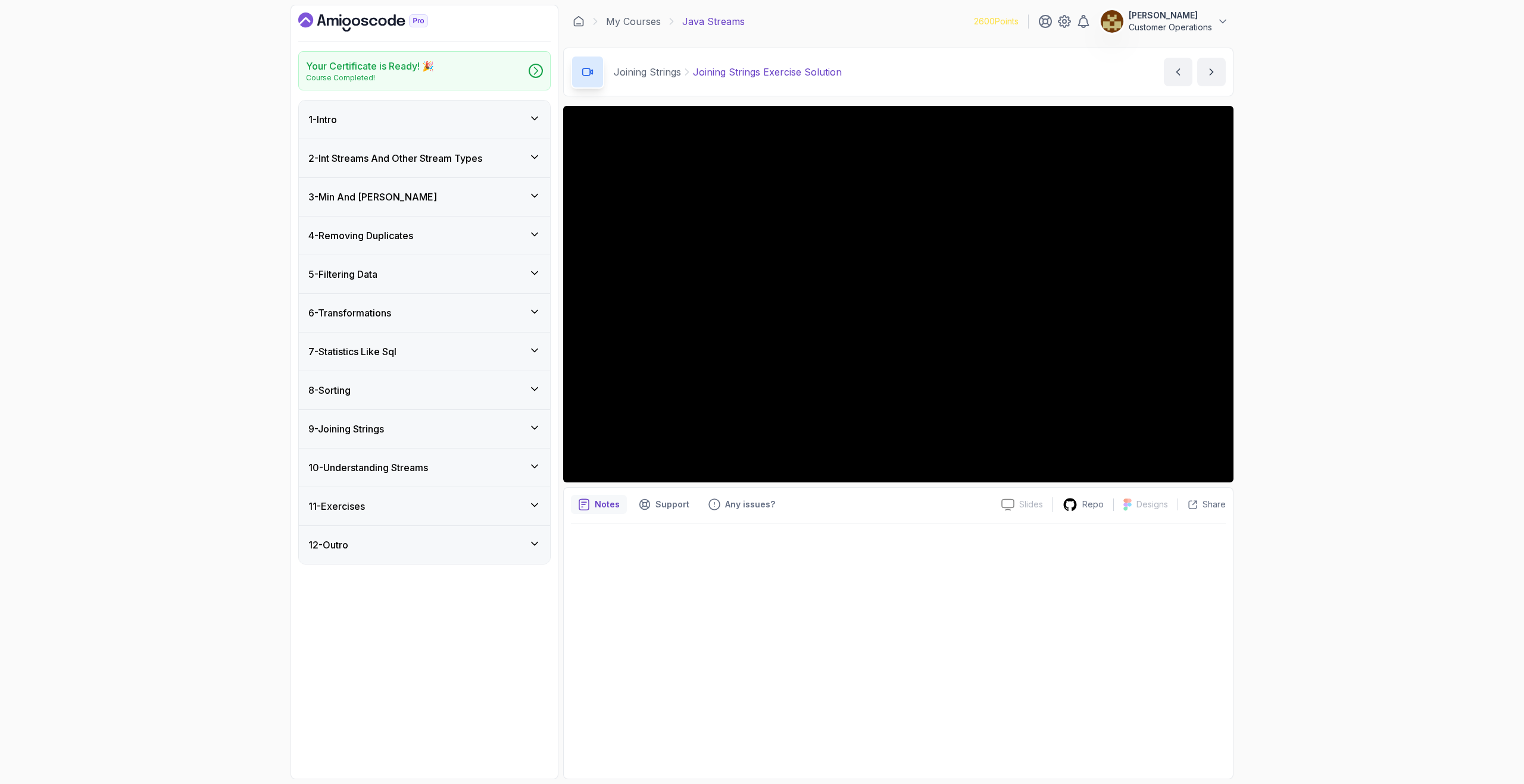
click at [414, 382] on div "8 - Sorting" at bounding box center [424, 390] width 251 height 38
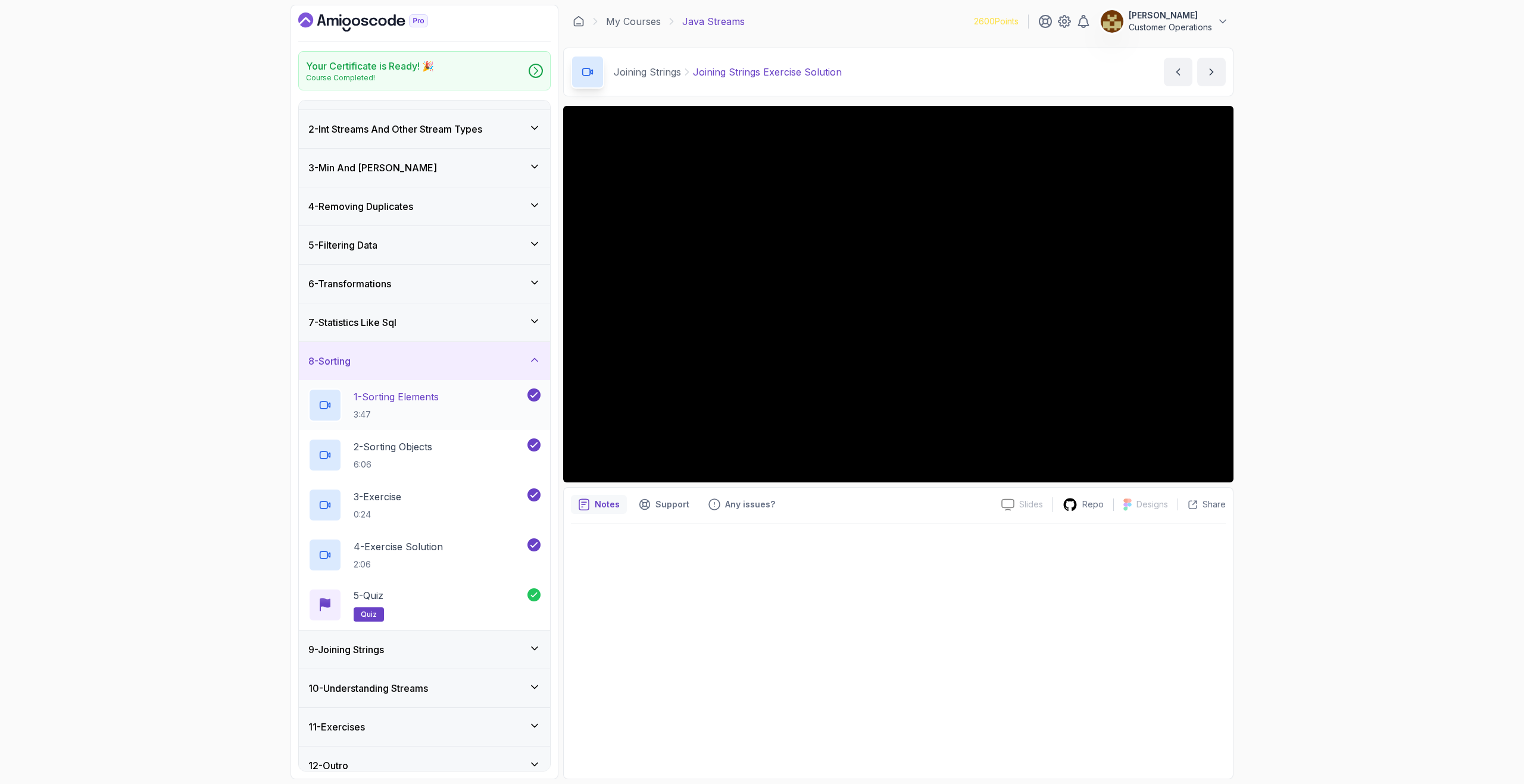
scroll to position [31, 0]
click at [436, 361] on div "8 - Sorting" at bounding box center [424, 360] width 232 height 14
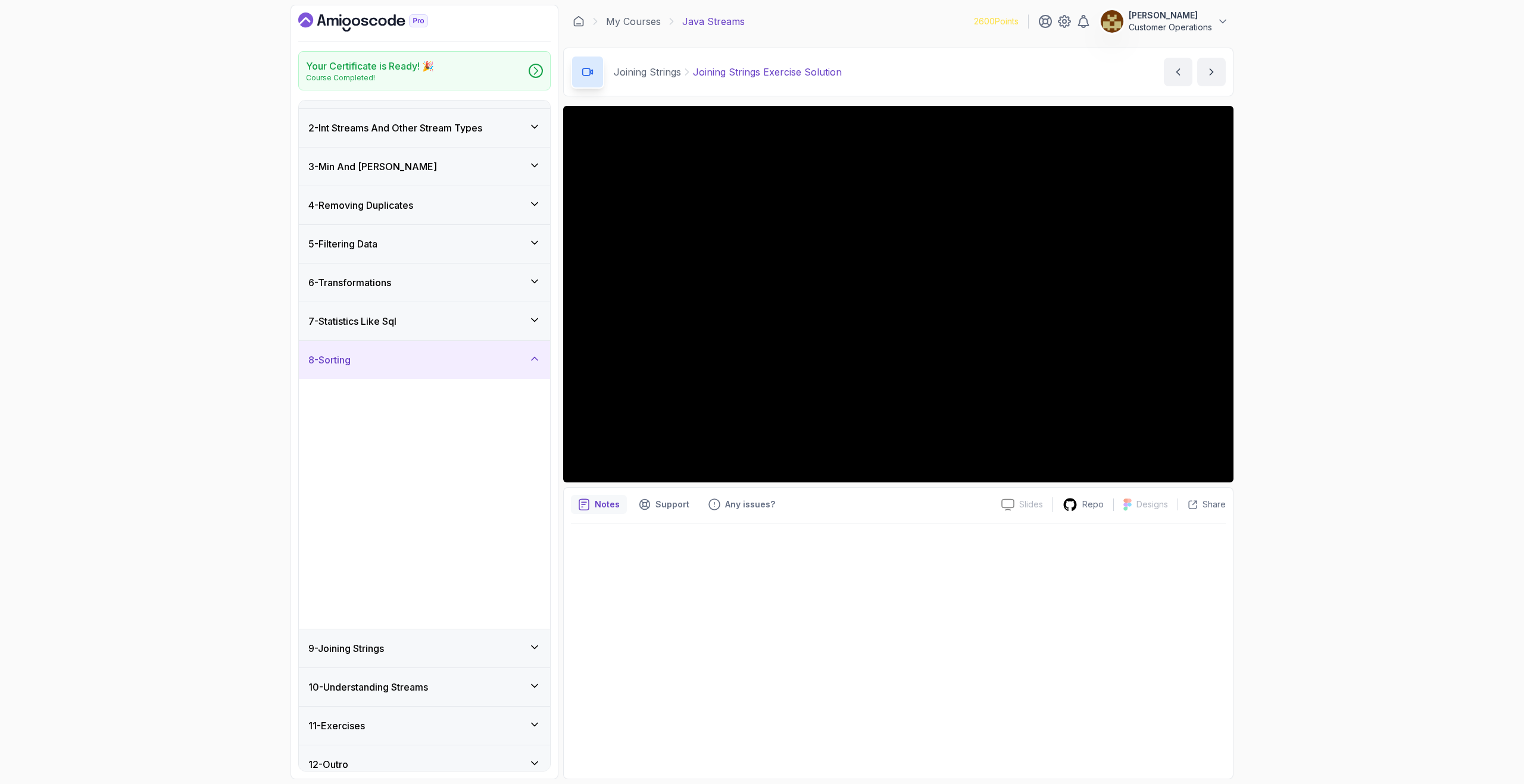
scroll to position [0, 0]
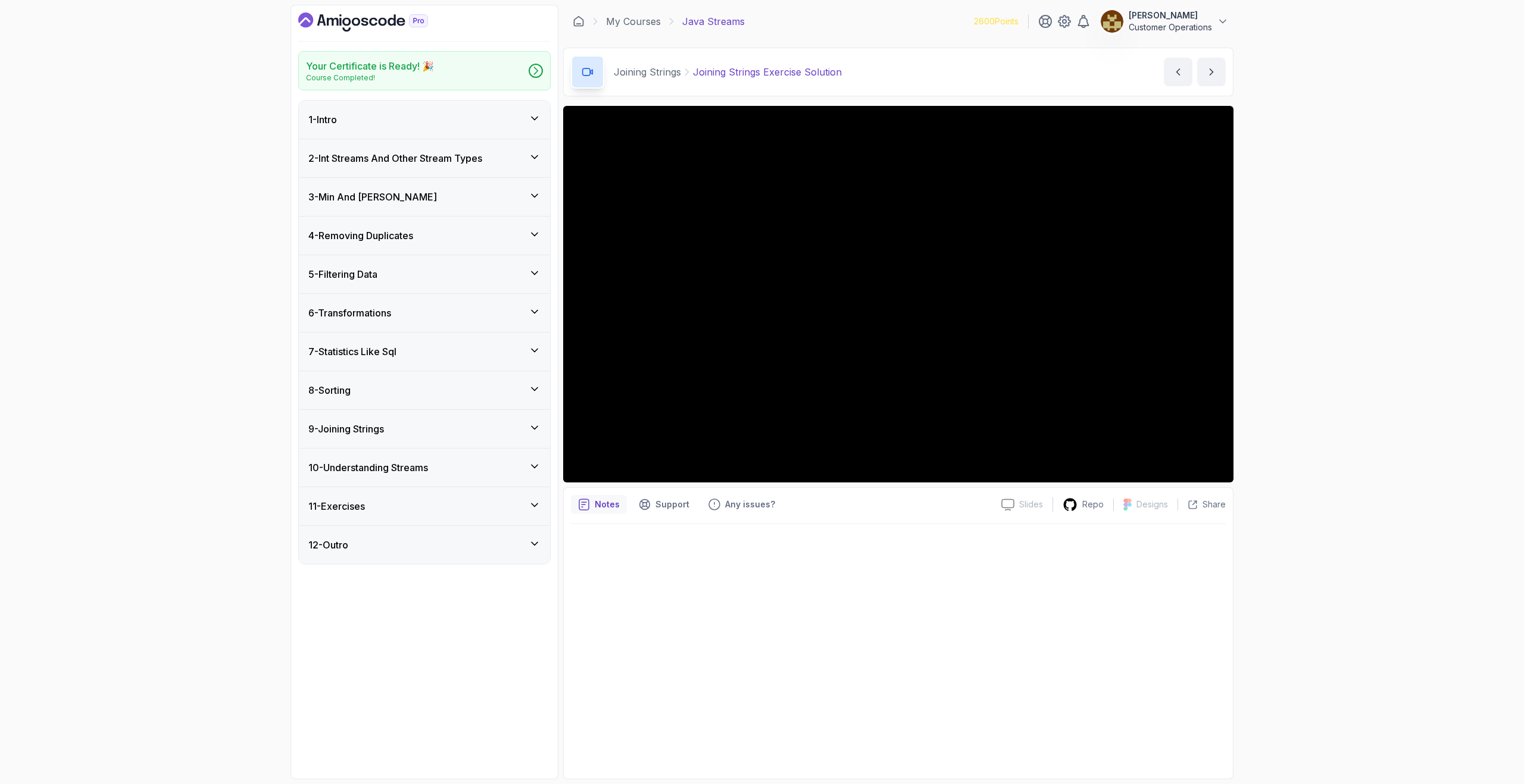
click at [424, 426] on div "9 - Joining Strings" at bounding box center [424, 429] width 232 height 14
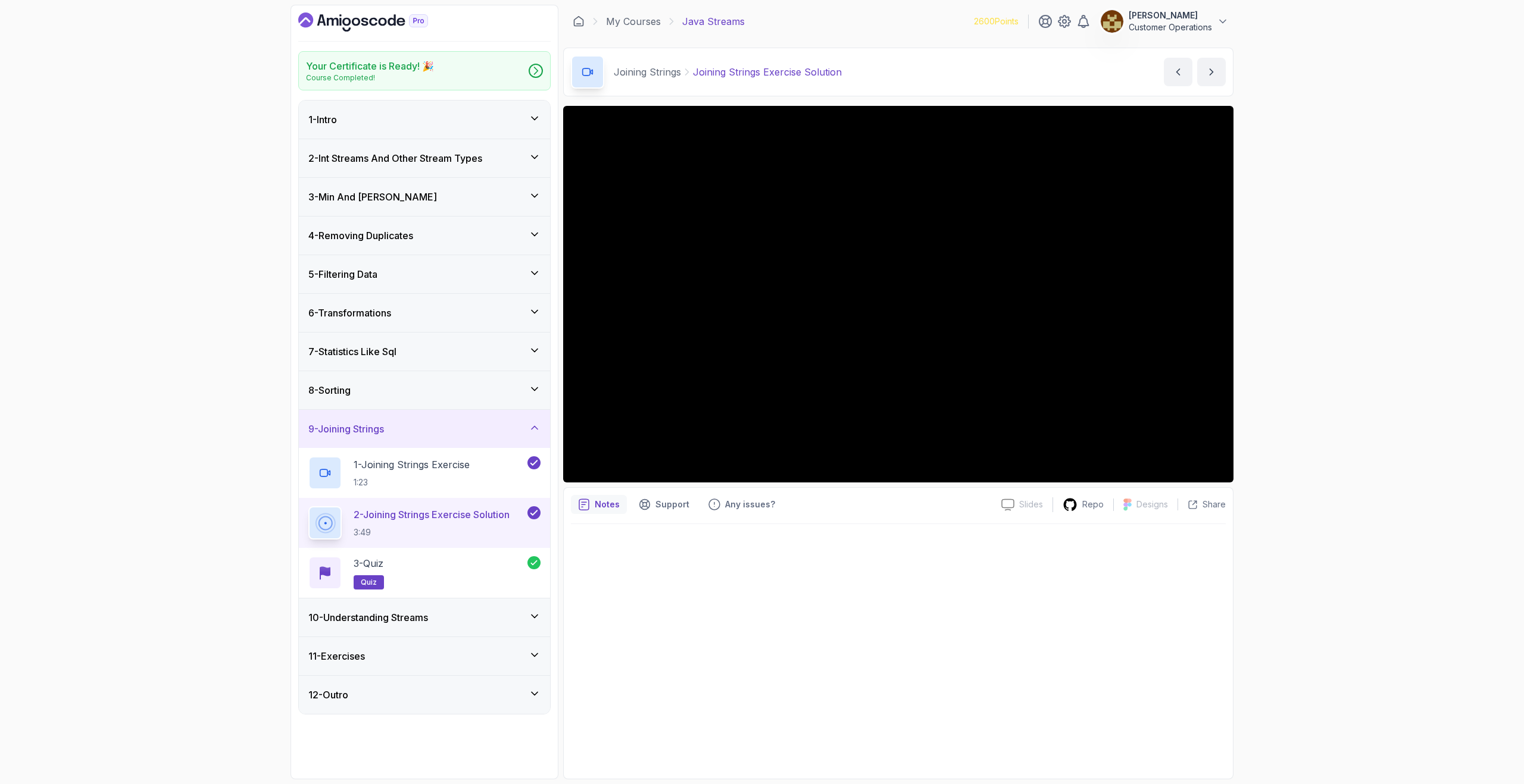
click at [427, 431] on div "9 - Joining Strings" at bounding box center [424, 429] width 232 height 14
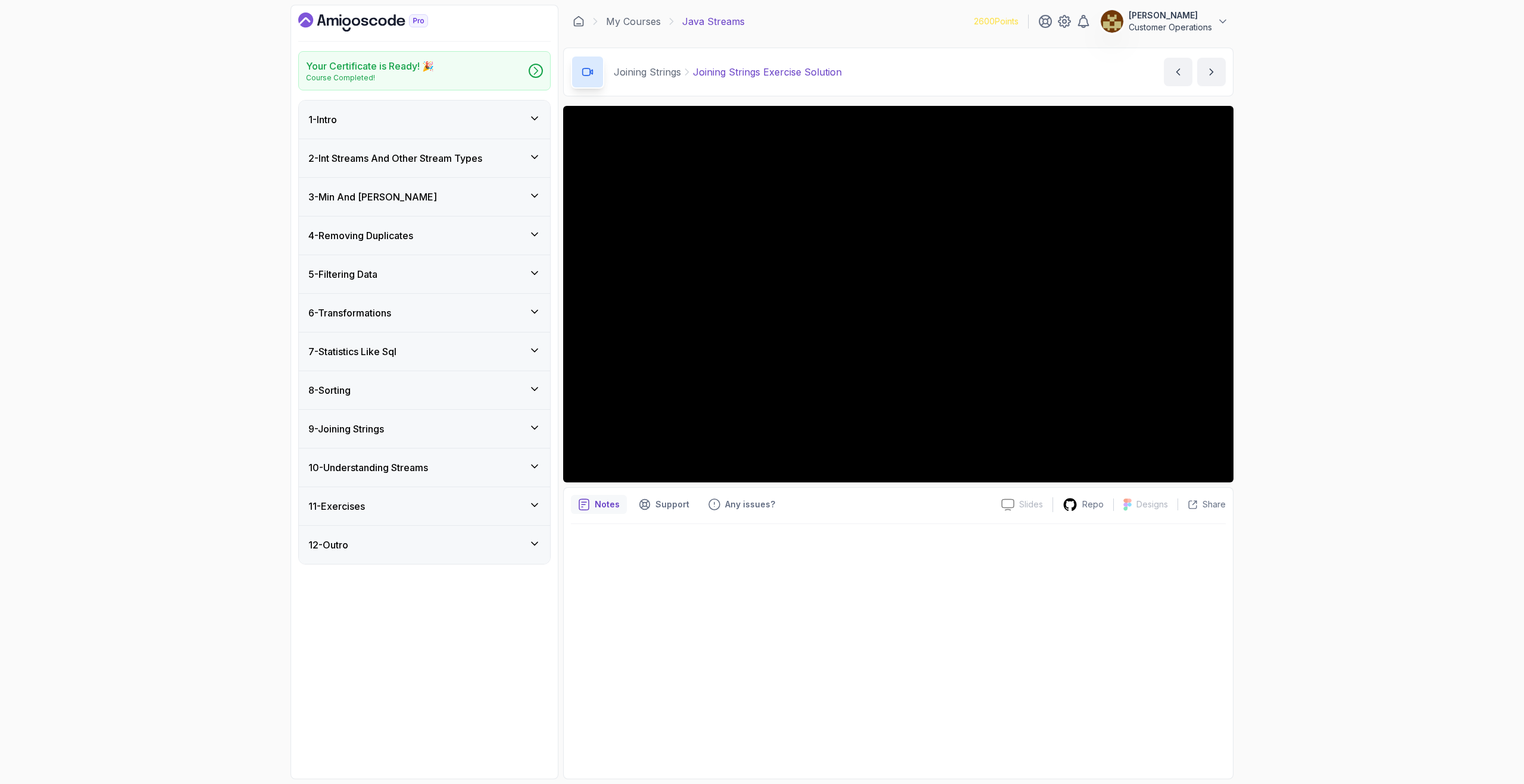
click at [420, 462] on h3 "10 - Understanding Streams" at bounding box center [368, 467] width 120 height 14
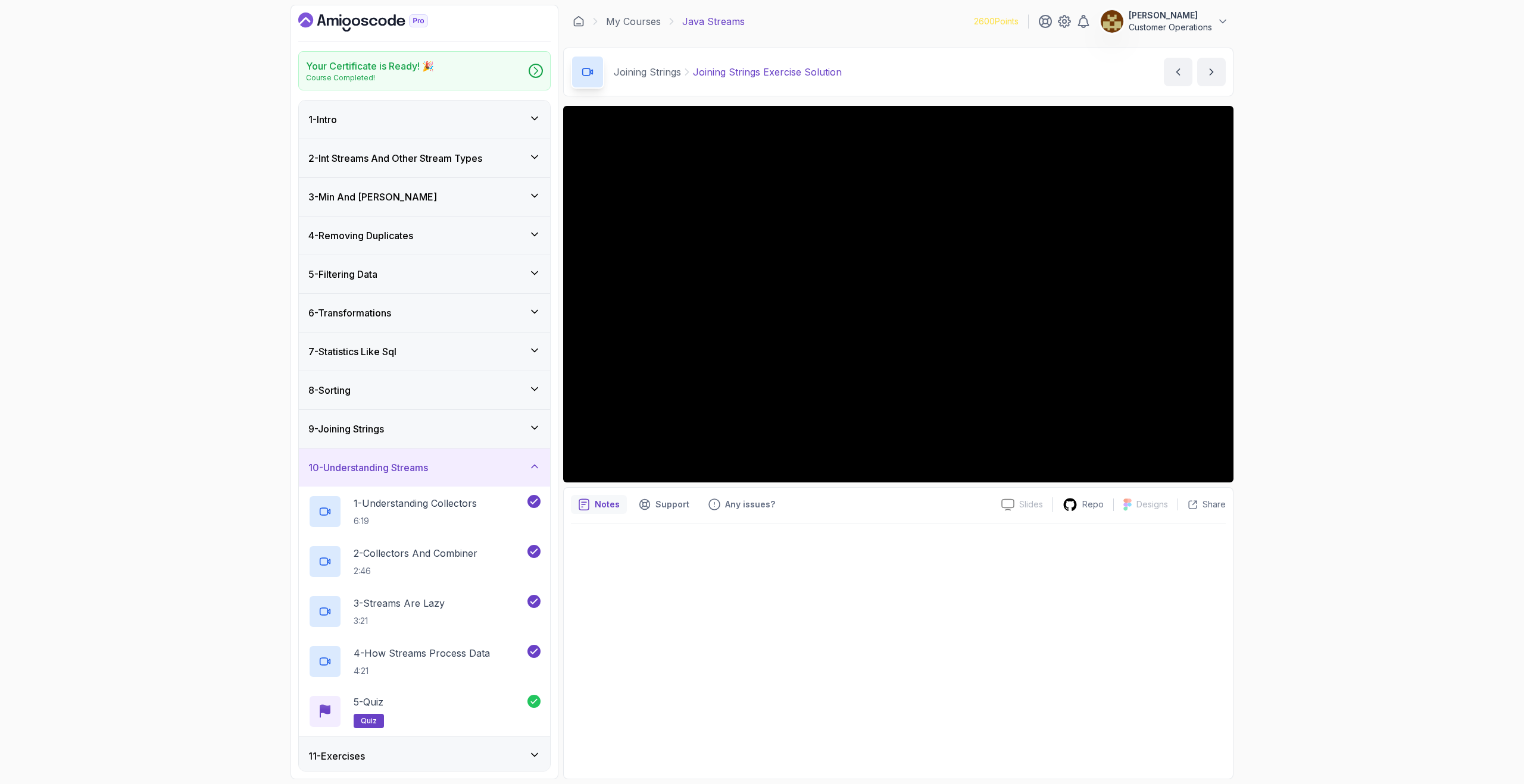
click at [421, 464] on h3 "10 - Understanding Streams" at bounding box center [368, 467] width 120 height 14
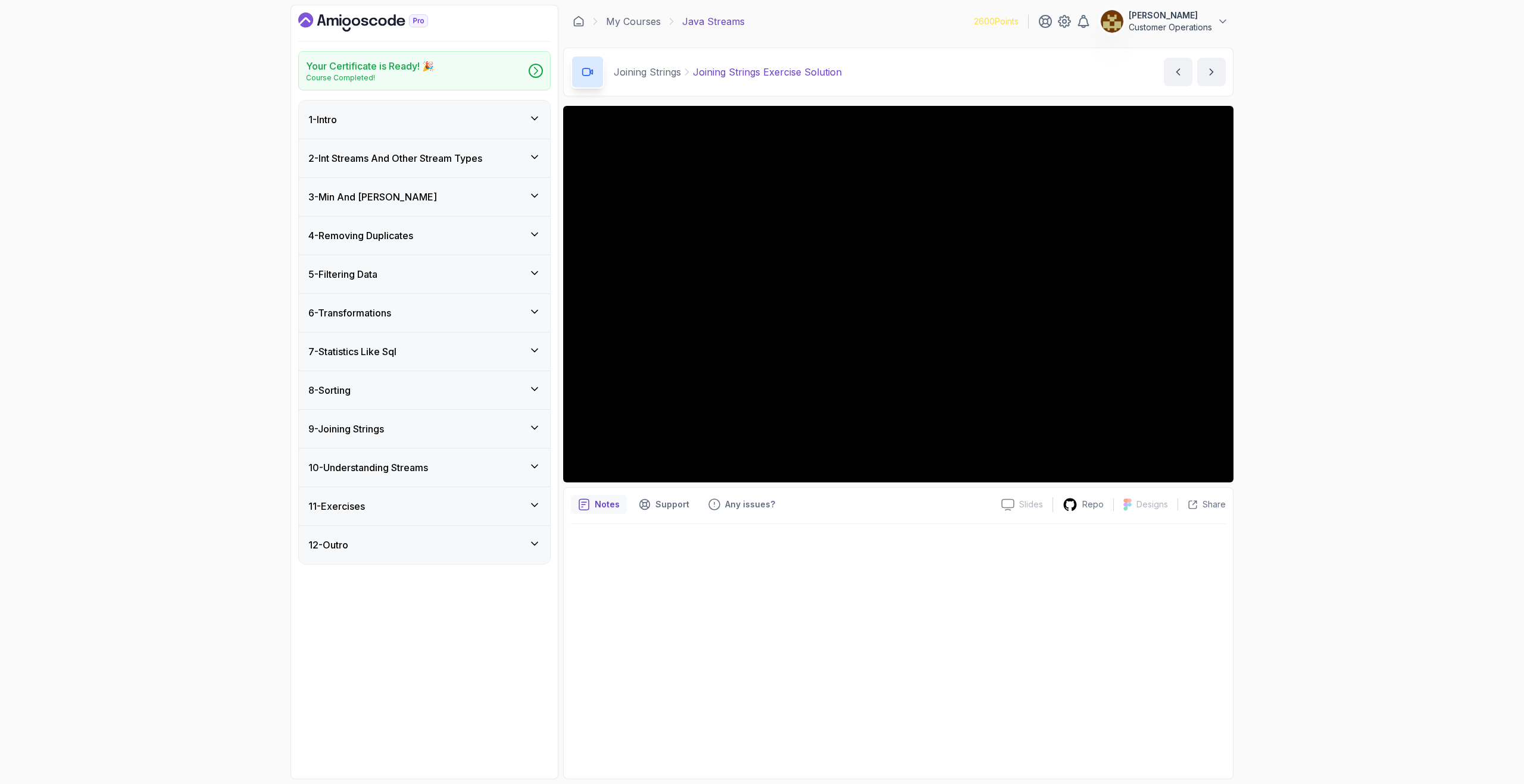
click at [421, 492] on div "11 - Exercises" at bounding box center [424, 506] width 251 height 38
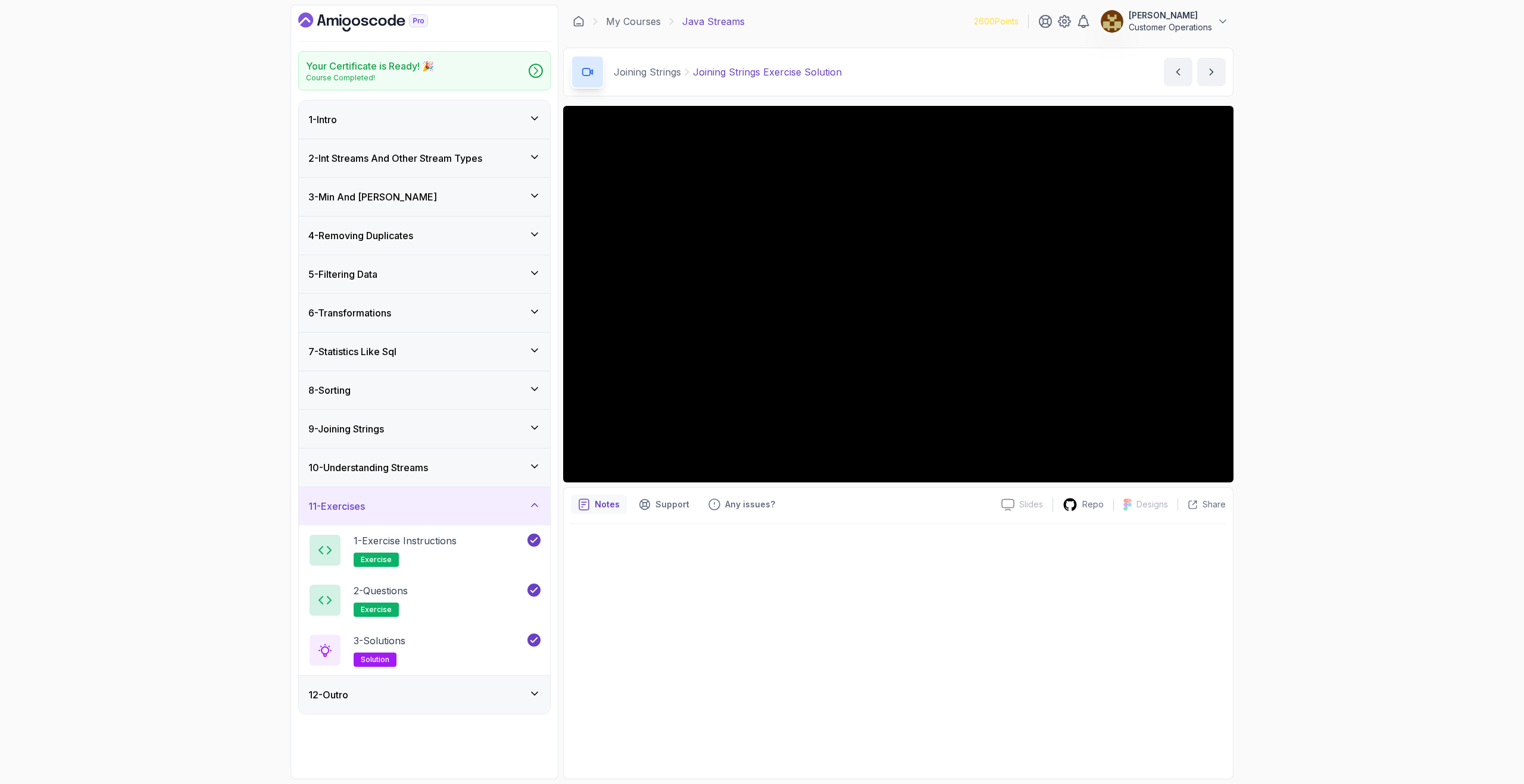
click at [430, 496] on div "11 - Exercises" at bounding box center [424, 506] width 251 height 38
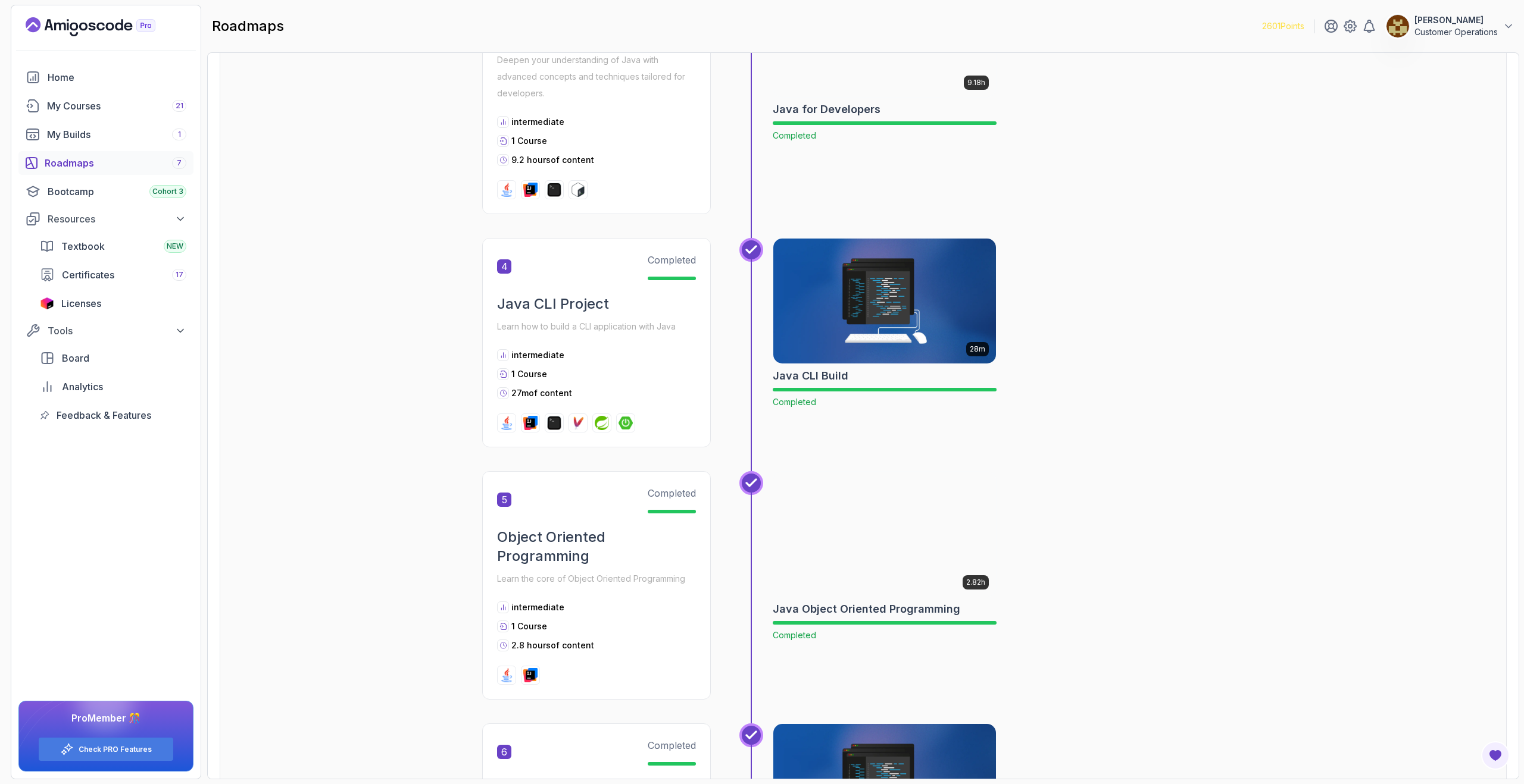
scroll to position [807, 0]
